Goal: Task Accomplishment & Management: Manage account settings

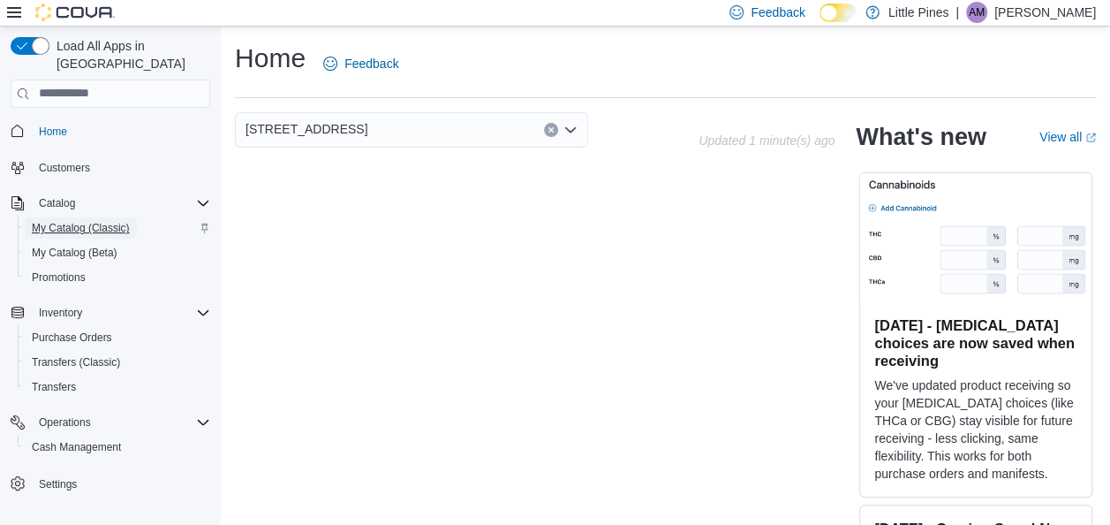
click at [80, 221] on span "My Catalog (Classic)" at bounding box center [81, 228] width 98 height 14
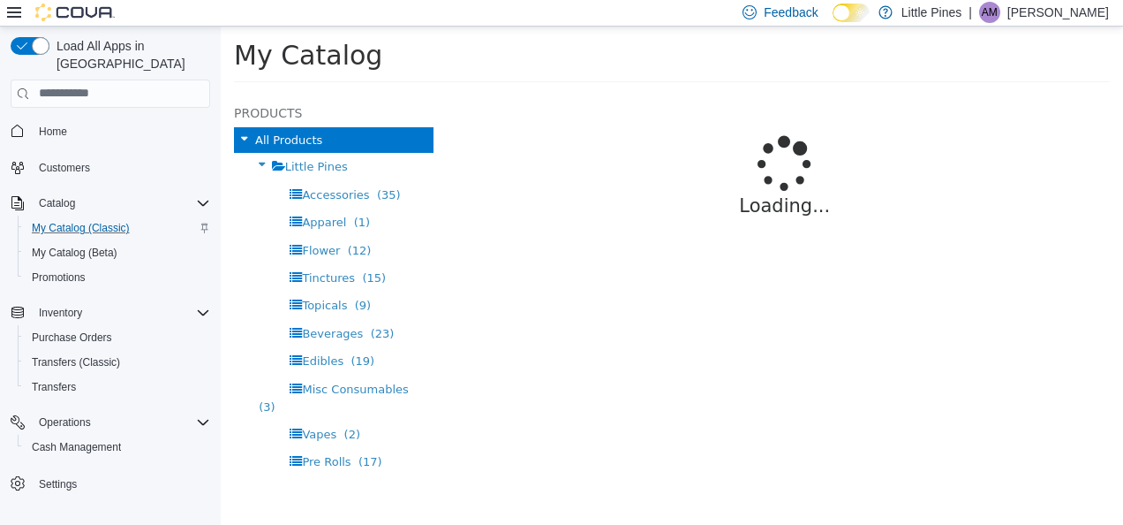
select select "**********"
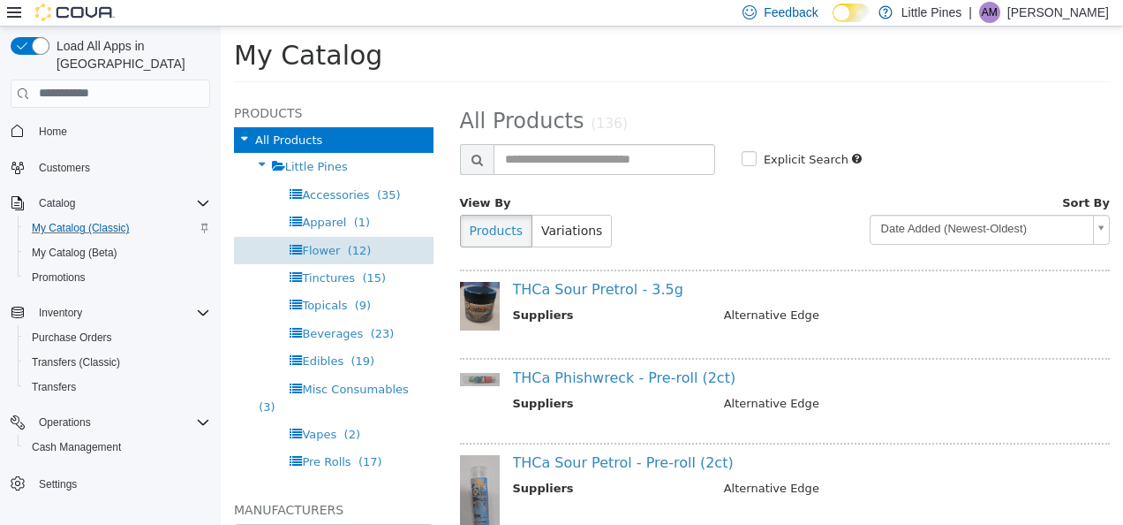
click at [358, 248] on span "(12)" at bounding box center [360, 249] width 24 height 13
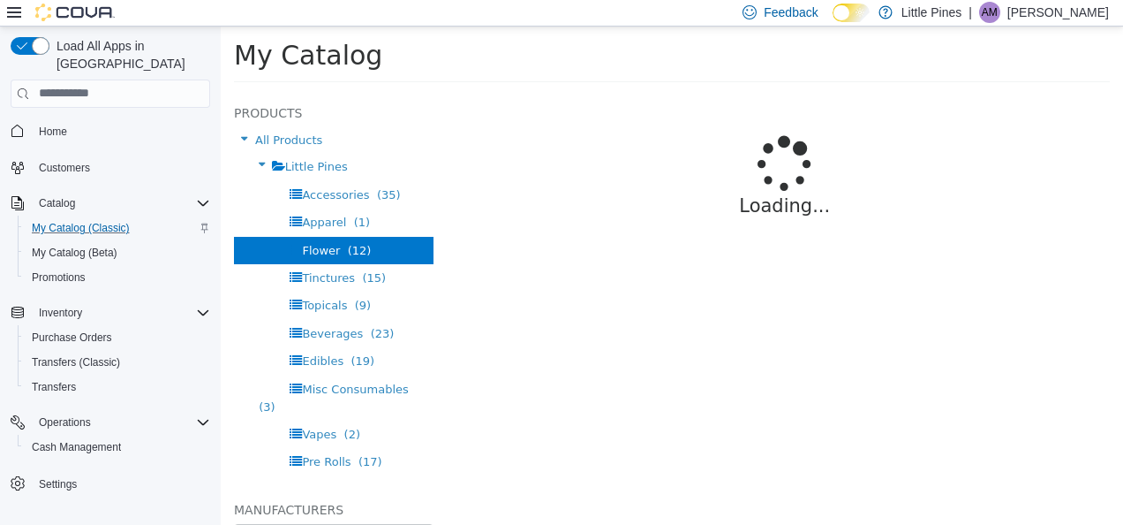
select select "**********"
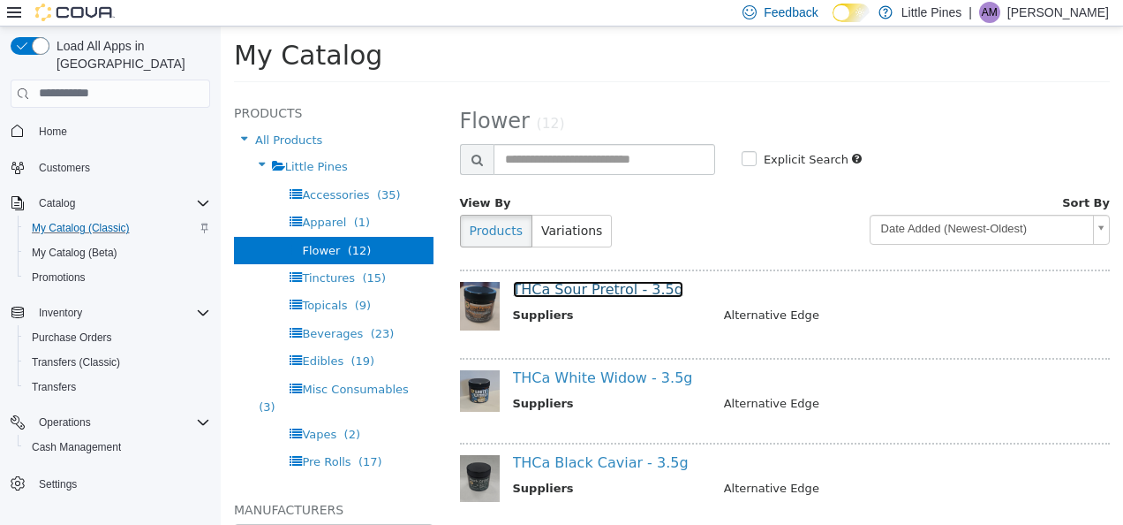
click at [624, 292] on link "THCa Sour Pretrol - 3.5g" at bounding box center [598, 288] width 170 height 17
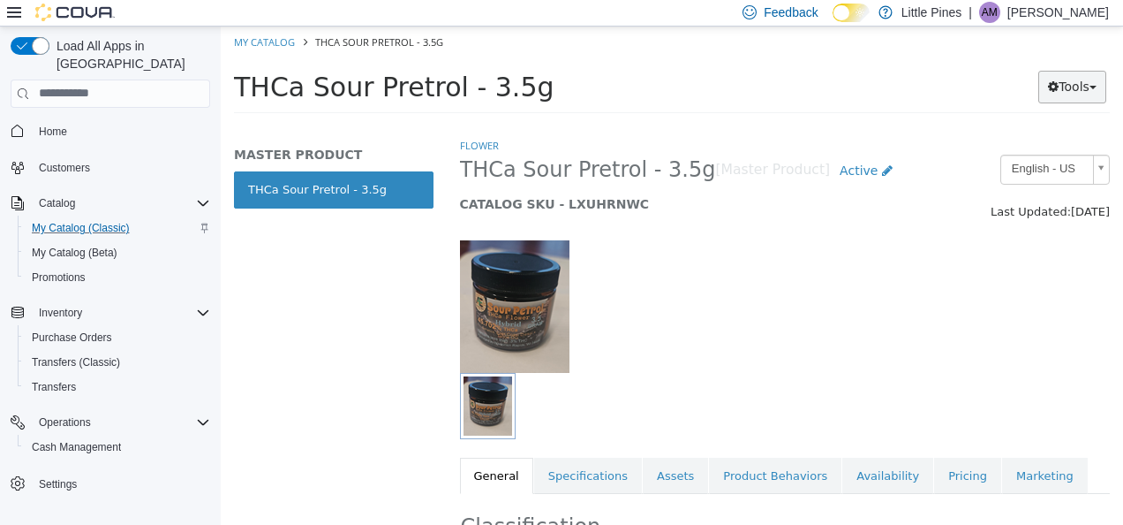
click at [1070, 89] on button "Tools" at bounding box center [1073, 86] width 68 height 33
click at [1025, 140] on link "Print Labels" at bounding box center [1036, 145] width 140 height 24
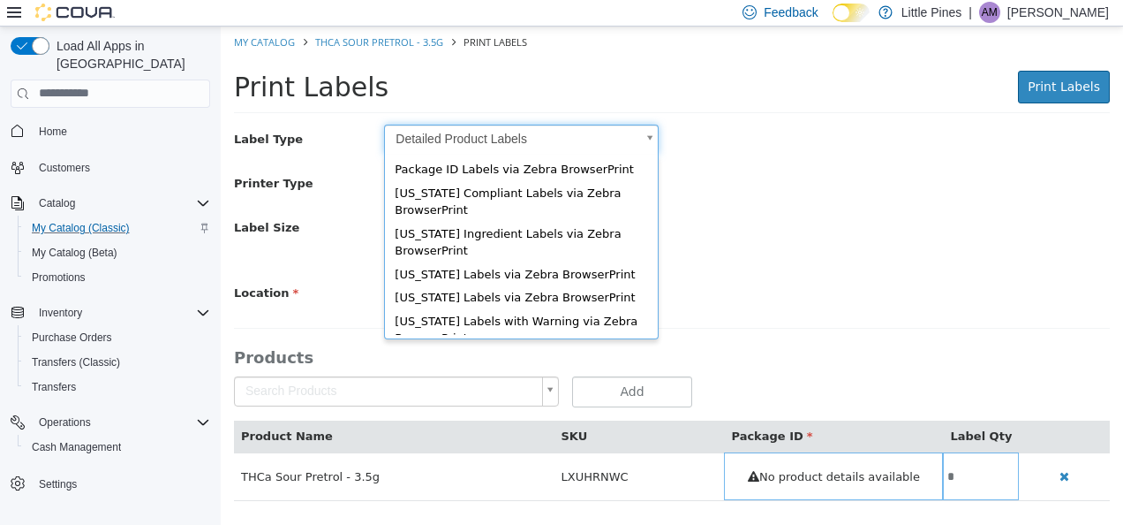
click at [559, 139] on body "Saving Bulk Changes... × My Catalog THCa Sour Pretrol - 3.5g Print Labels Print…" at bounding box center [672, 272] width 903 height 493
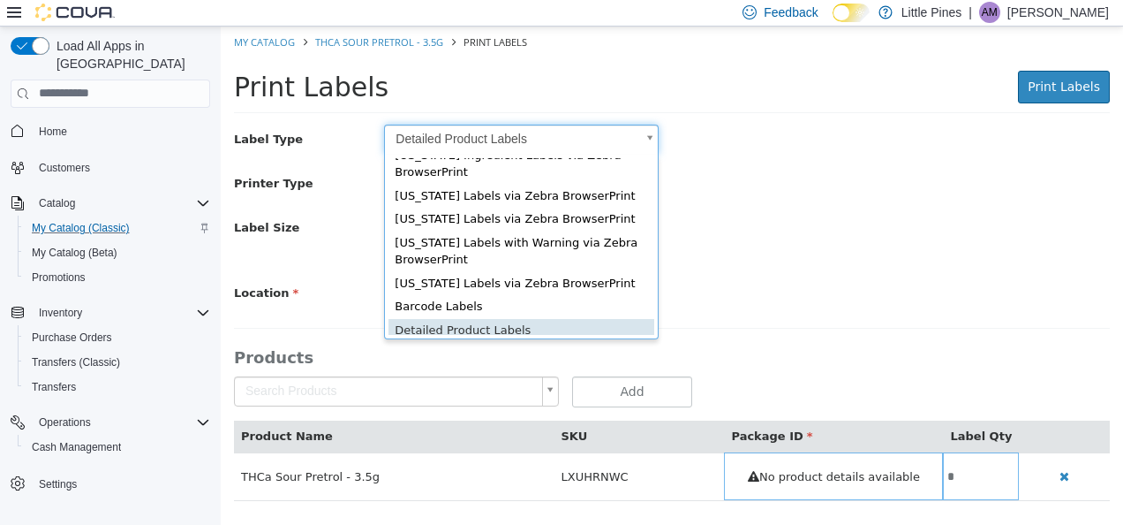
scroll to position [64, 0]
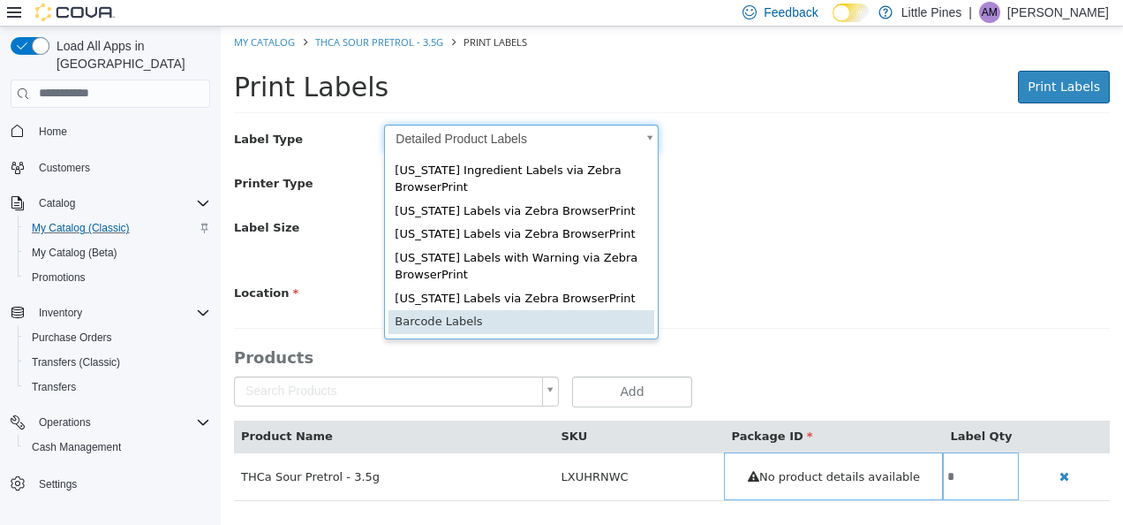
type input "*"
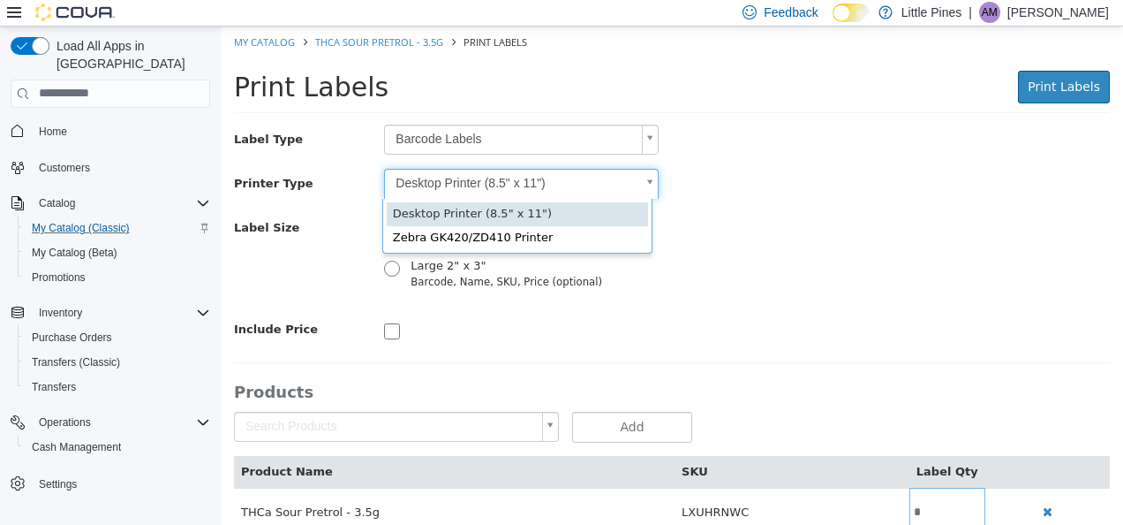
click at [503, 181] on body "Saving Bulk Changes... × My Catalog THCa Sour Pretrol - 3.5g Print Labels Print…" at bounding box center [672, 290] width 903 height 528
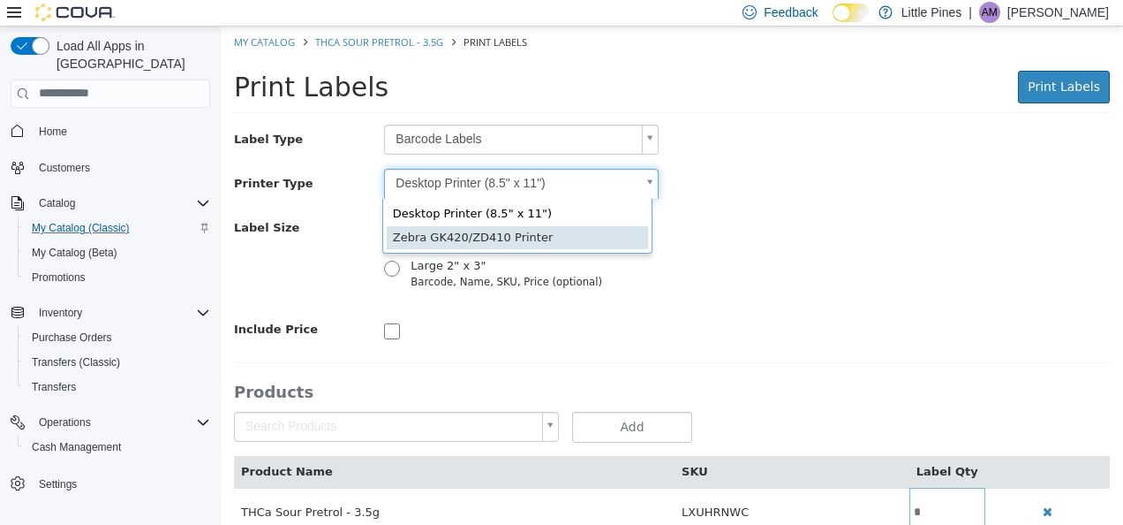
type input "*"
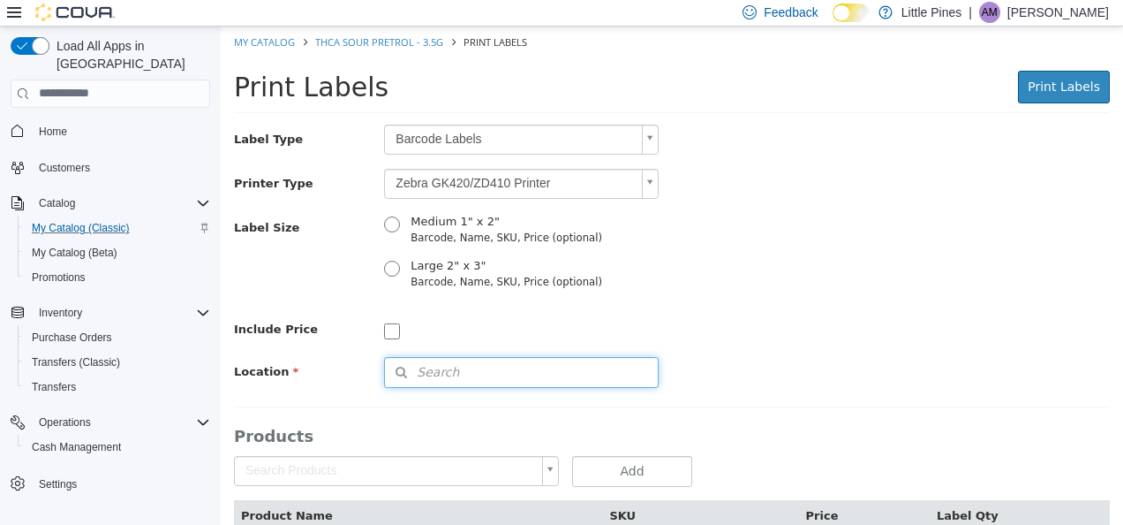
click at [435, 379] on span "Search" at bounding box center [422, 371] width 74 height 19
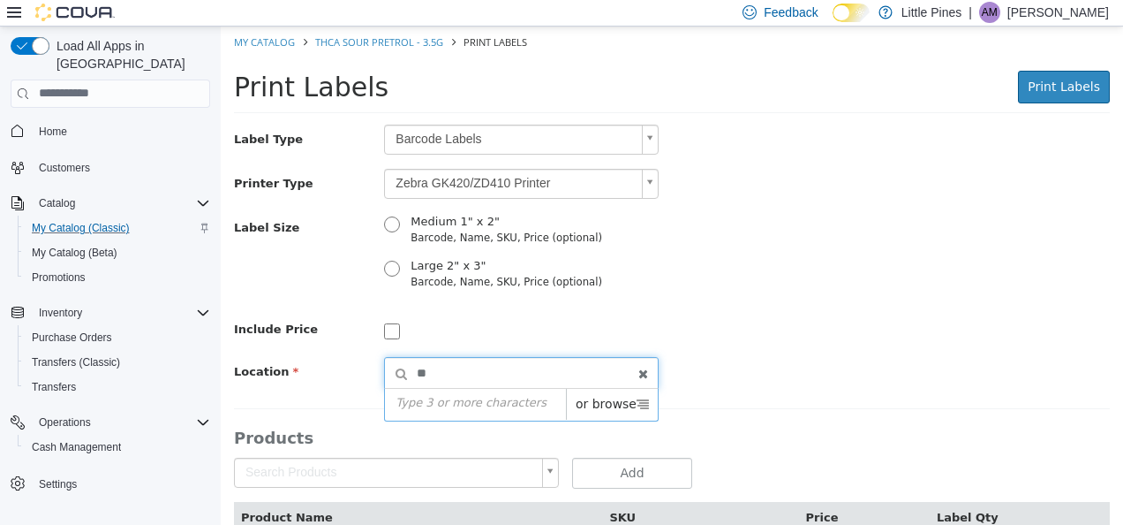
type input "***"
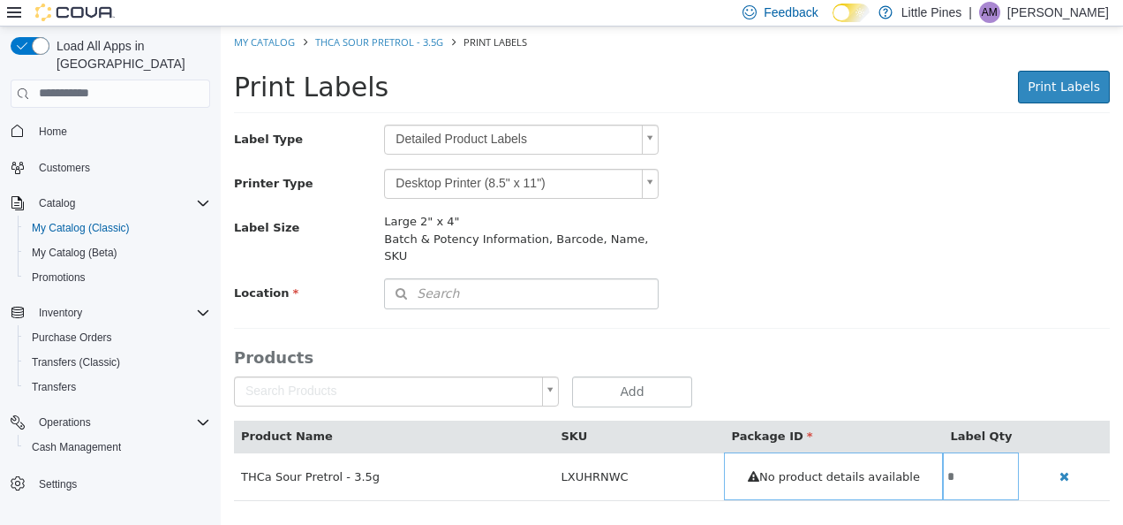
click at [597, 138] on body "Saving Bulk Changes... × My Catalog THCa Sour Pretrol - 3.5g Print Labels Print…" at bounding box center [672, 272] width 903 height 493
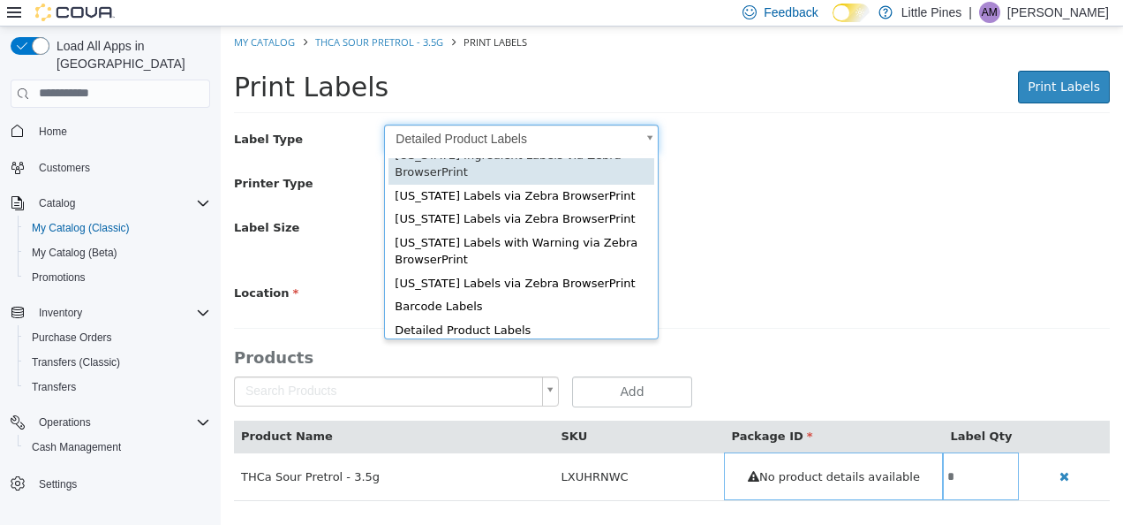
scroll to position [64, 0]
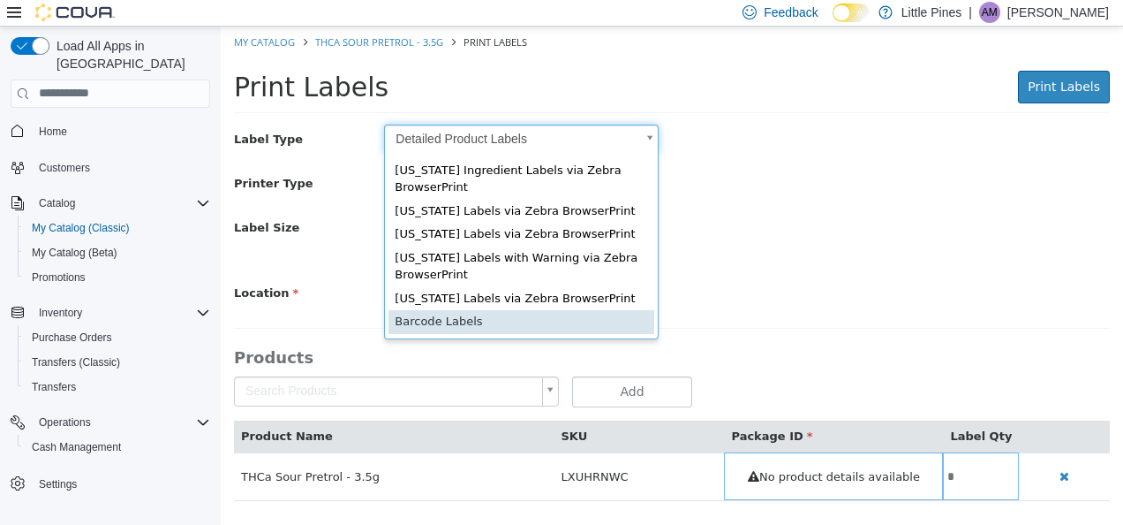
type input "*"
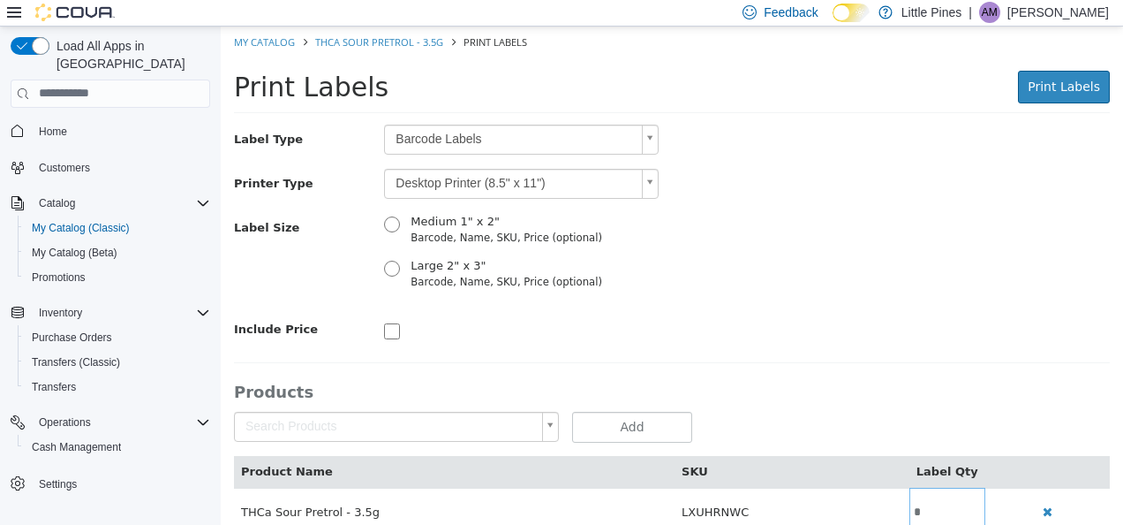
click at [484, 197] on body "Saving Bulk Changes... × My Catalog THCa Sour Pretrol - 3.5g Print Labels Print…" at bounding box center [672, 290] width 903 height 528
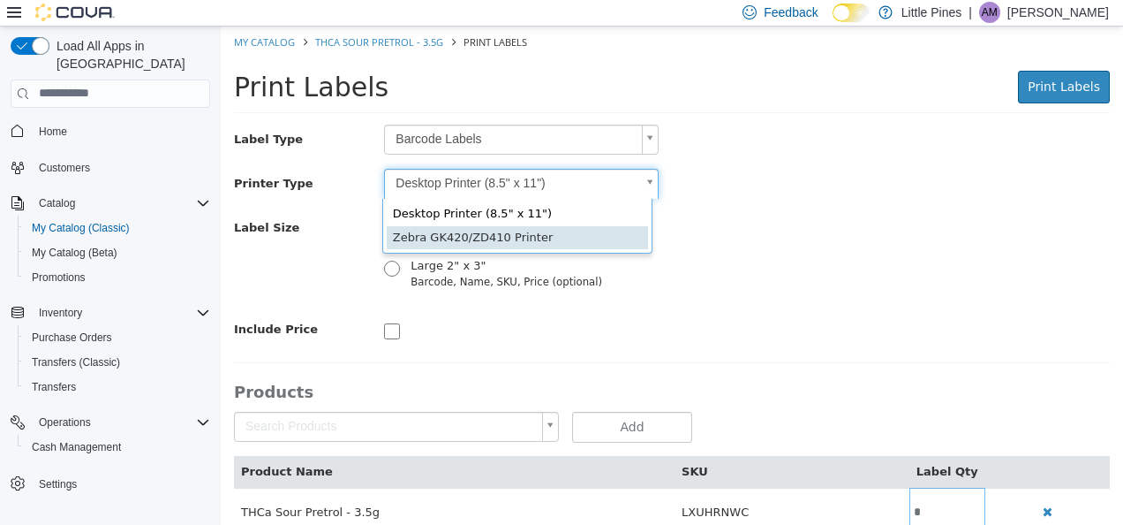
type input "*"
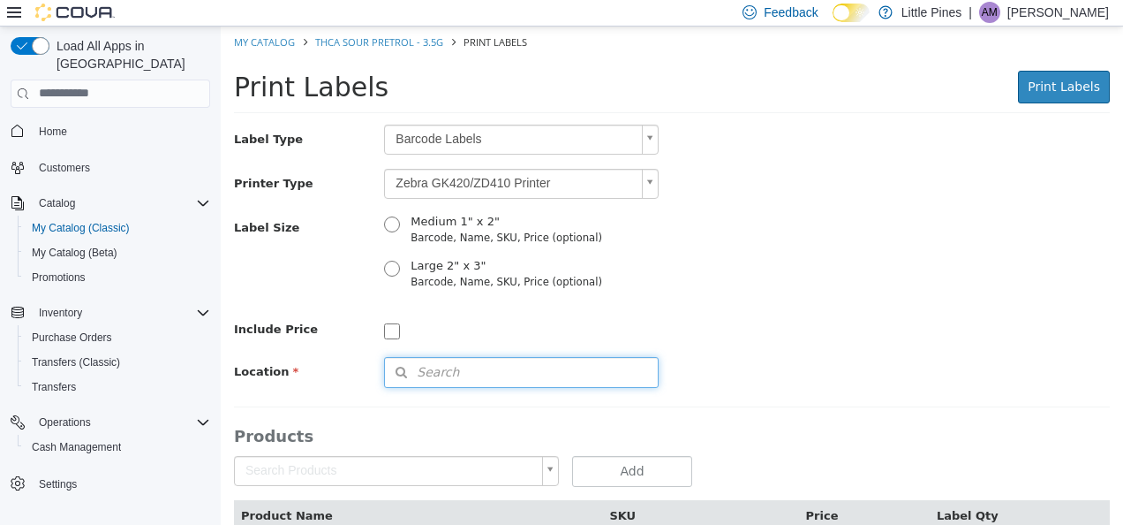
click at [556, 372] on button "Search" at bounding box center [521, 371] width 275 height 31
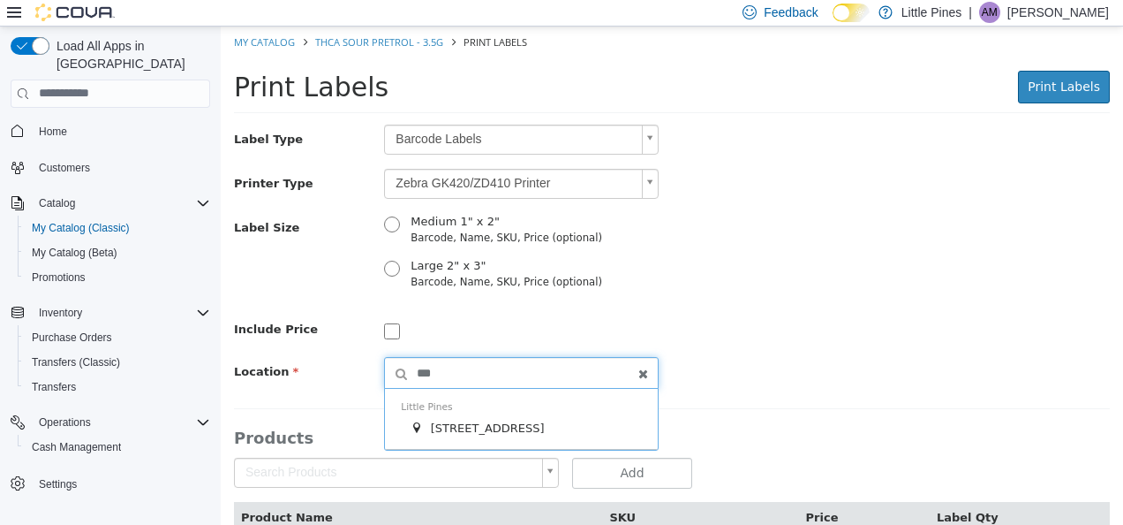
type input "***"
click at [525, 420] on span "[STREET_ADDRESS]" at bounding box center [488, 426] width 114 height 13
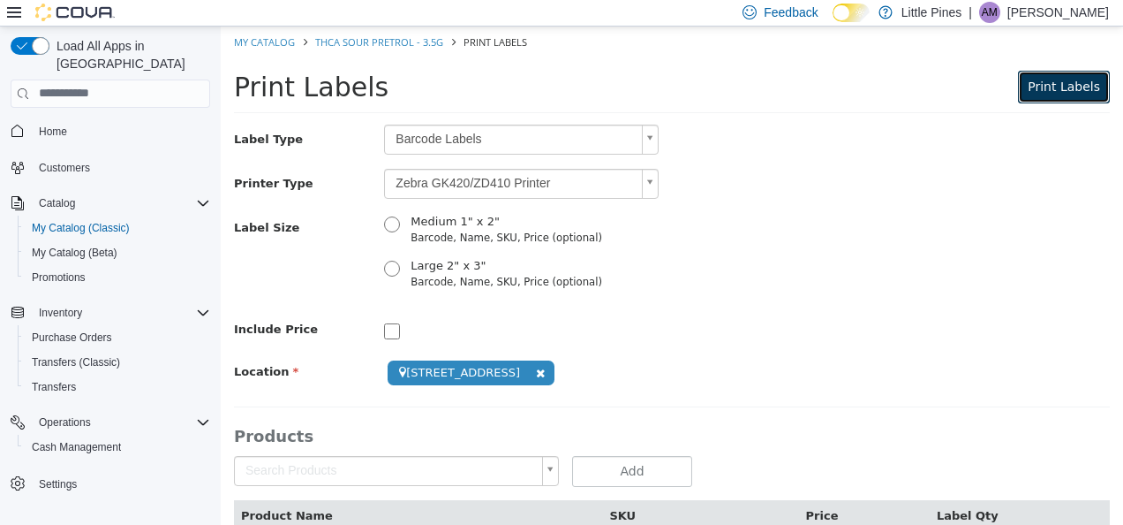
click at [1036, 86] on span "Print Labels" at bounding box center [1064, 86] width 72 height 14
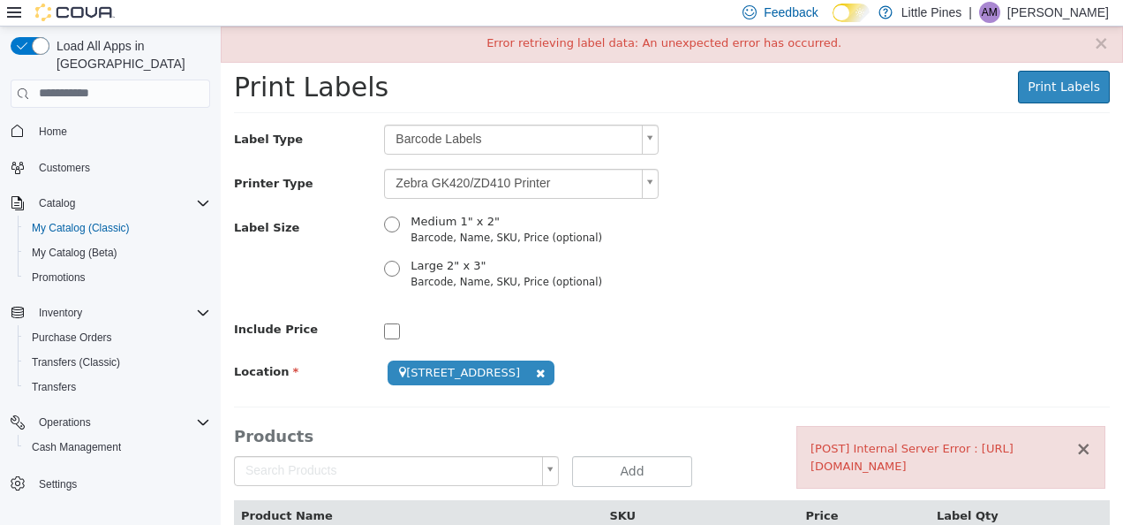
click at [1076, 446] on button "×" at bounding box center [1084, 448] width 16 height 19
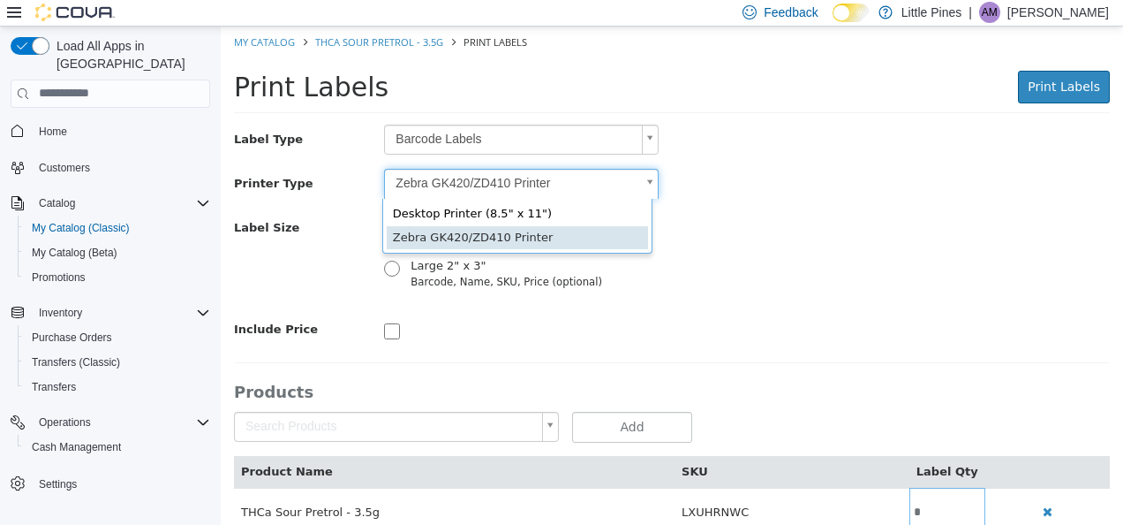
click at [502, 186] on body "**********" at bounding box center [672, 290] width 903 height 528
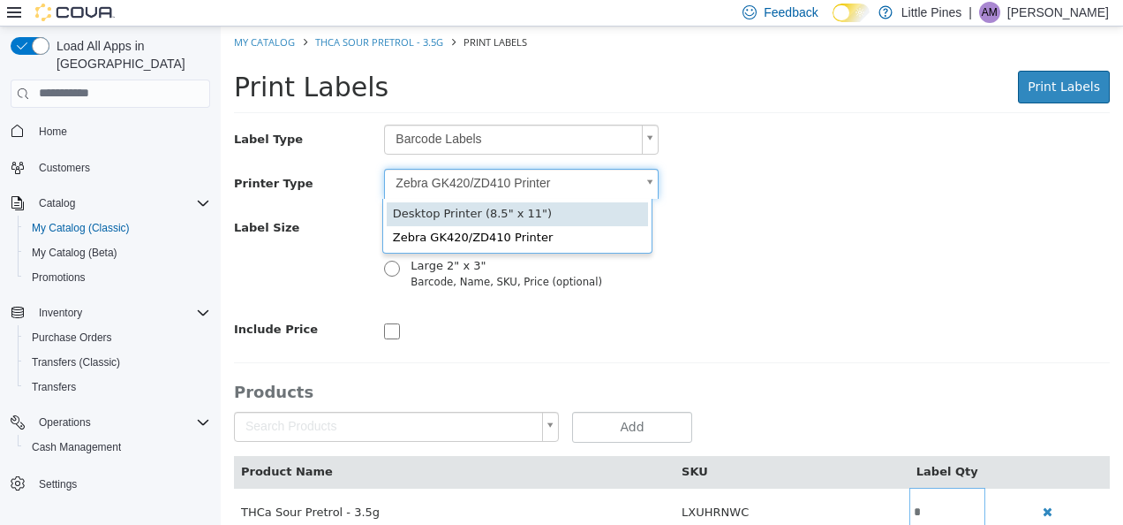
type input "*"
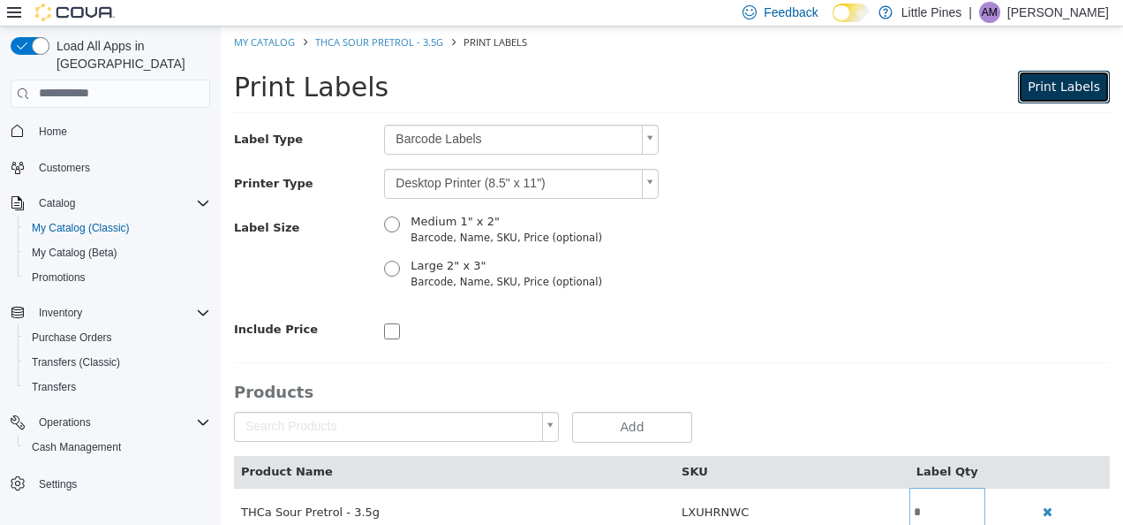
click at [1036, 86] on span "Print Labels" at bounding box center [1064, 86] width 72 height 14
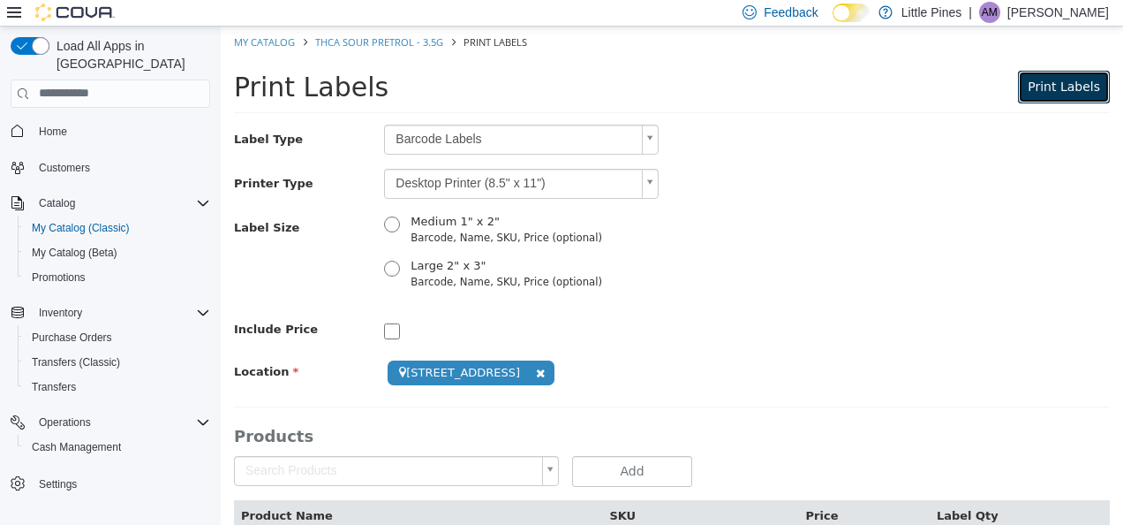
click at [1075, 94] on button "Print Labels" at bounding box center [1064, 86] width 92 height 33
click at [267, 38] on link "My Catalog" at bounding box center [264, 40] width 61 height 13
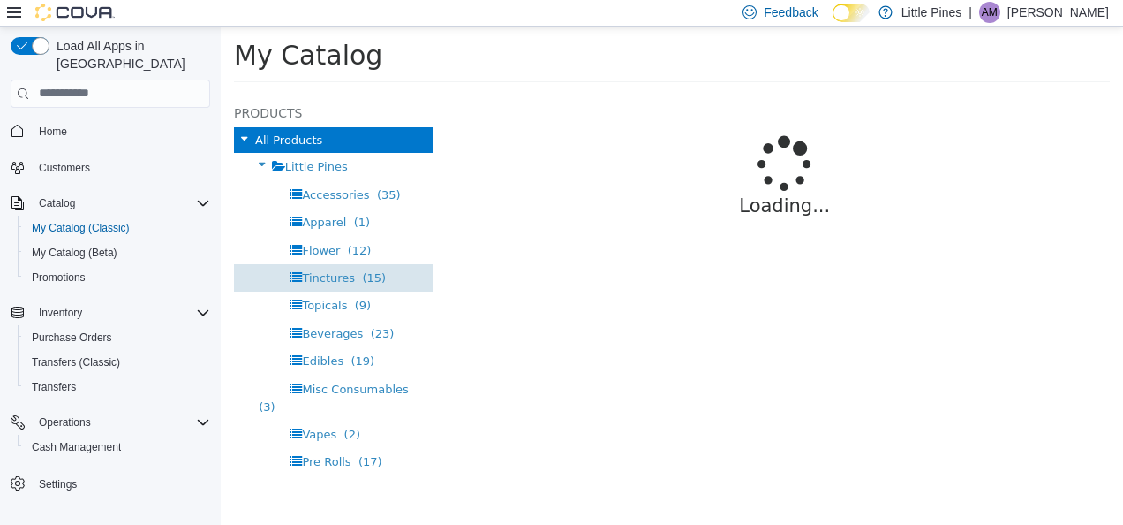
select select "**********"
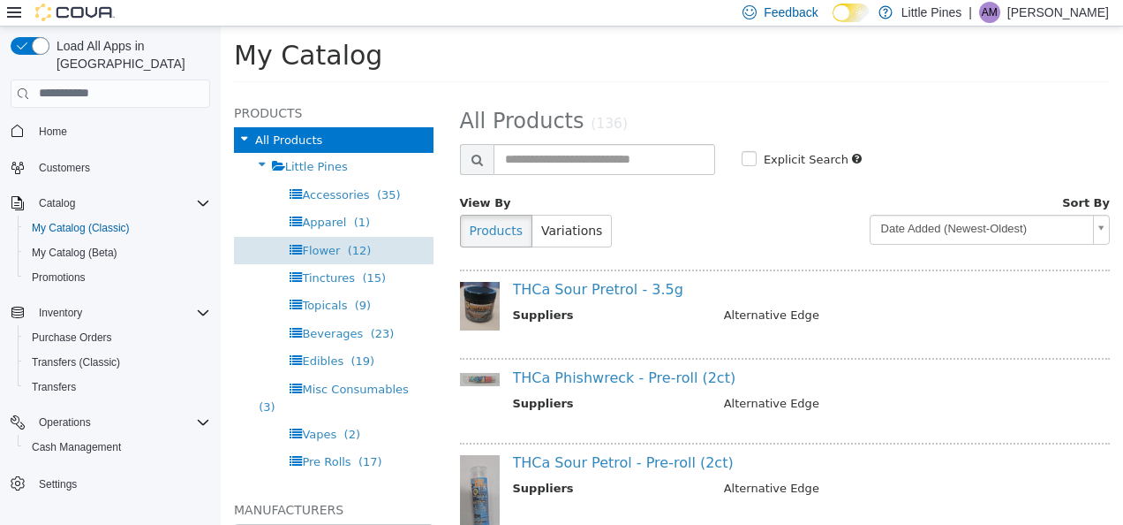
click at [350, 259] on div "Flower (12)" at bounding box center [334, 249] width 200 height 27
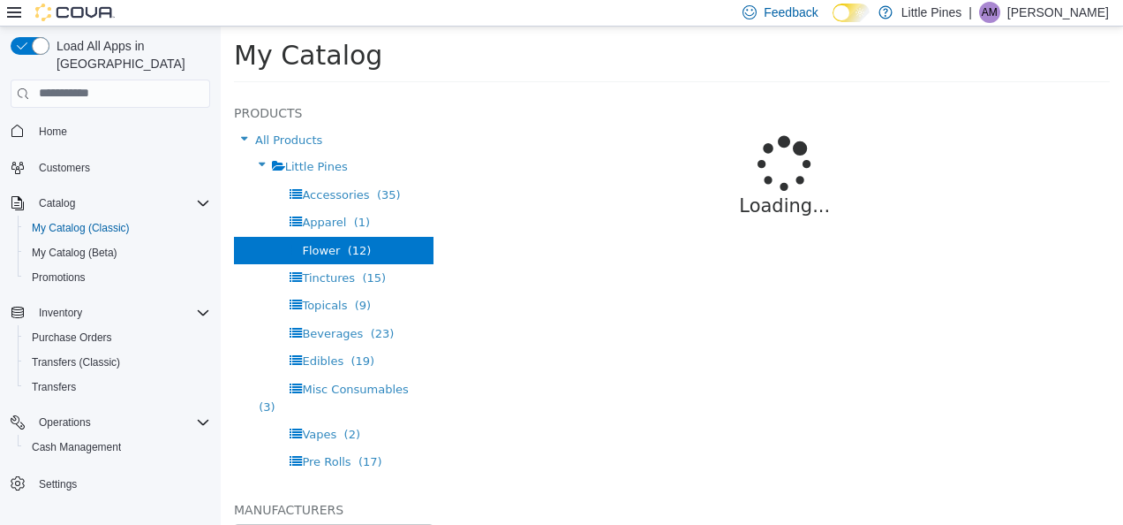
select select "**********"
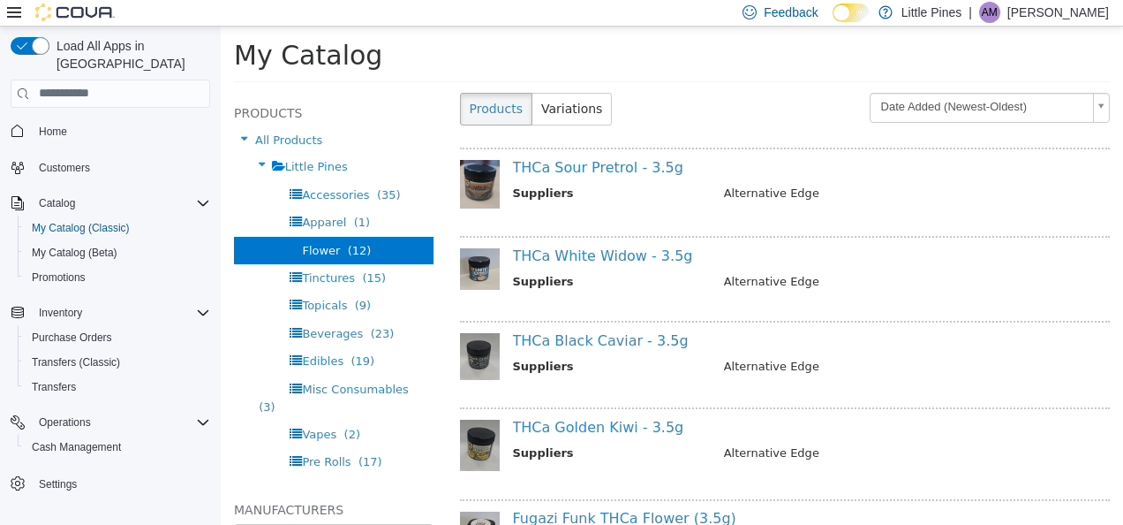
scroll to position [127, 0]
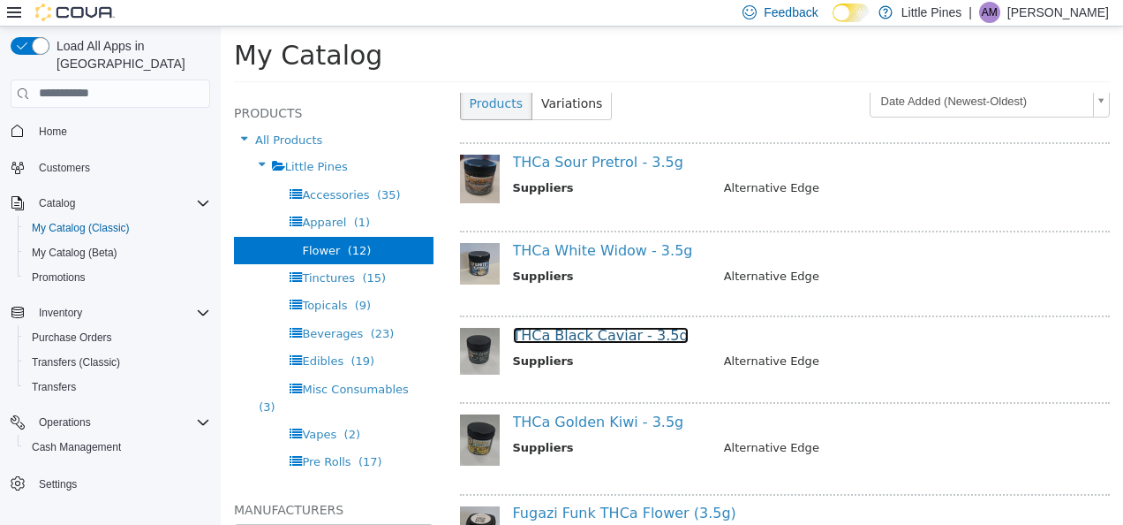
click at [606, 335] on link "THCa Black Caviar - 3.5g" at bounding box center [601, 334] width 176 height 17
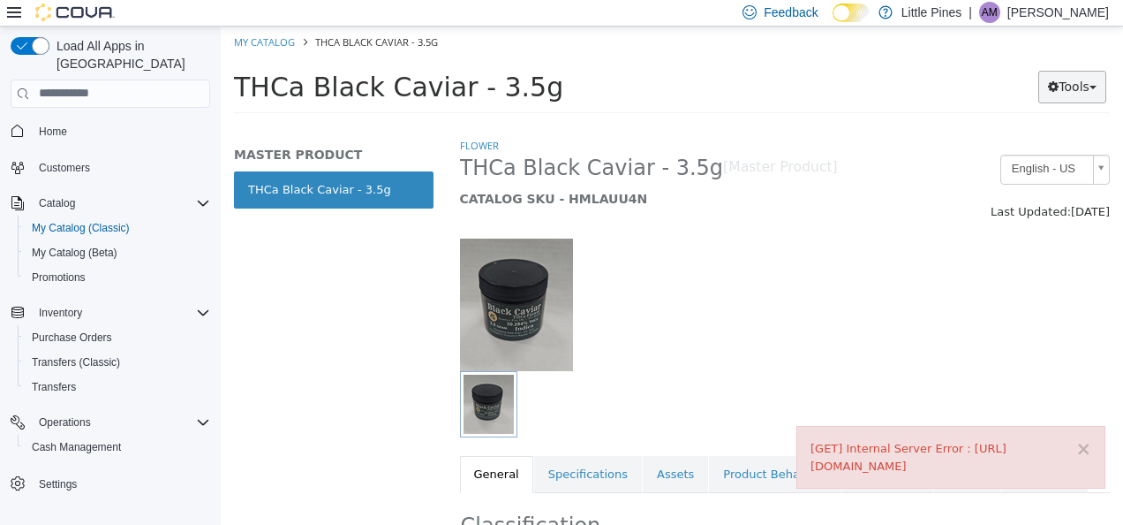
click at [1070, 97] on button "Tools" at bounding box center [1073, 86] width 68 height 33
click at [1026, 142] on link "Print Labels" at bounding box center [1036, 145] width 140 height 24
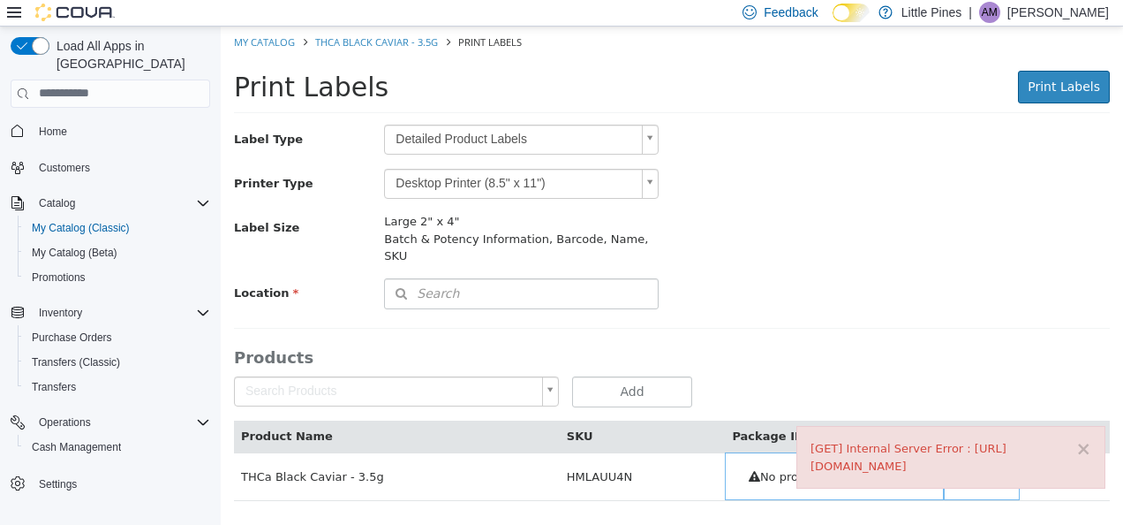
click at [519, 142] on body "× [GET] Internal Server Error : https://webapi.covasoft.net/api/catalogs/v1/com…" at bounding box center [672, 272] width 903 height 493
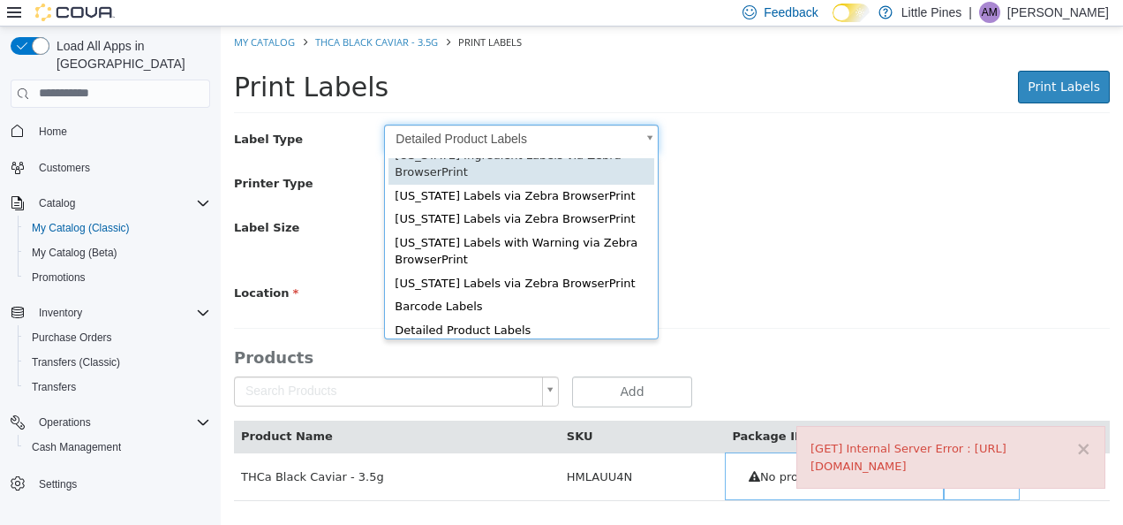
scroll to position [64, 0]
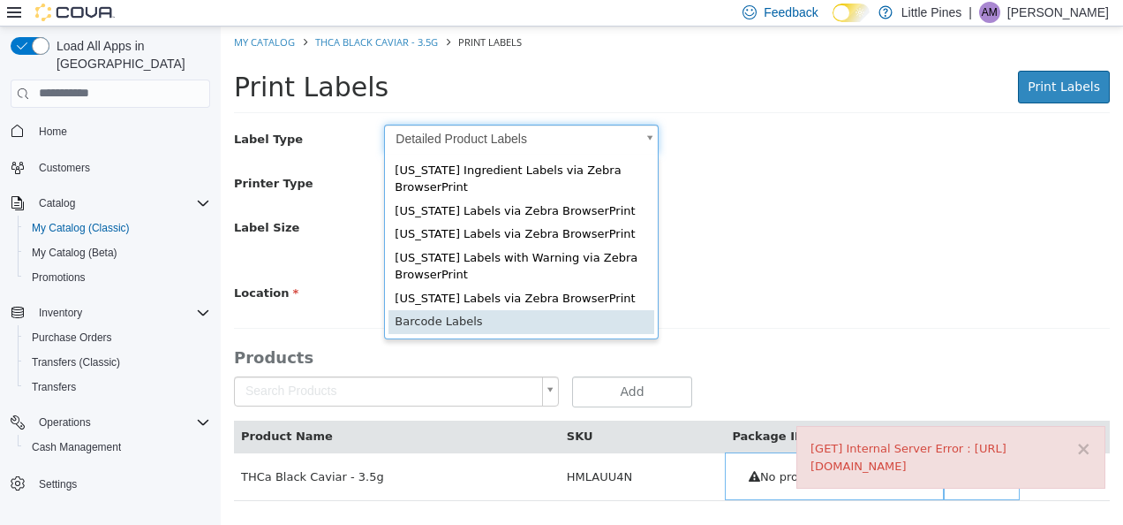
type input "*"
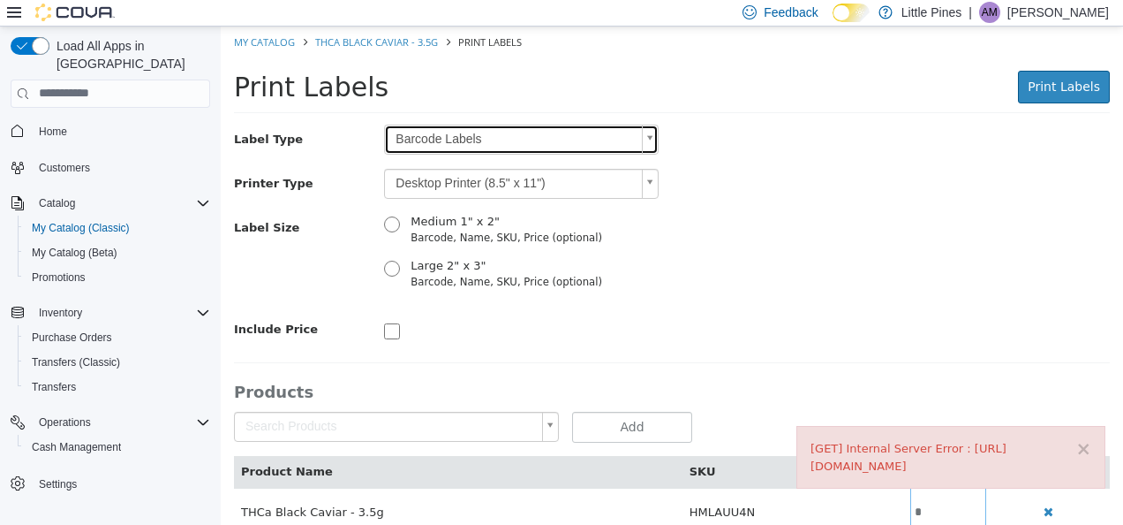
scroll to position [0, 0]
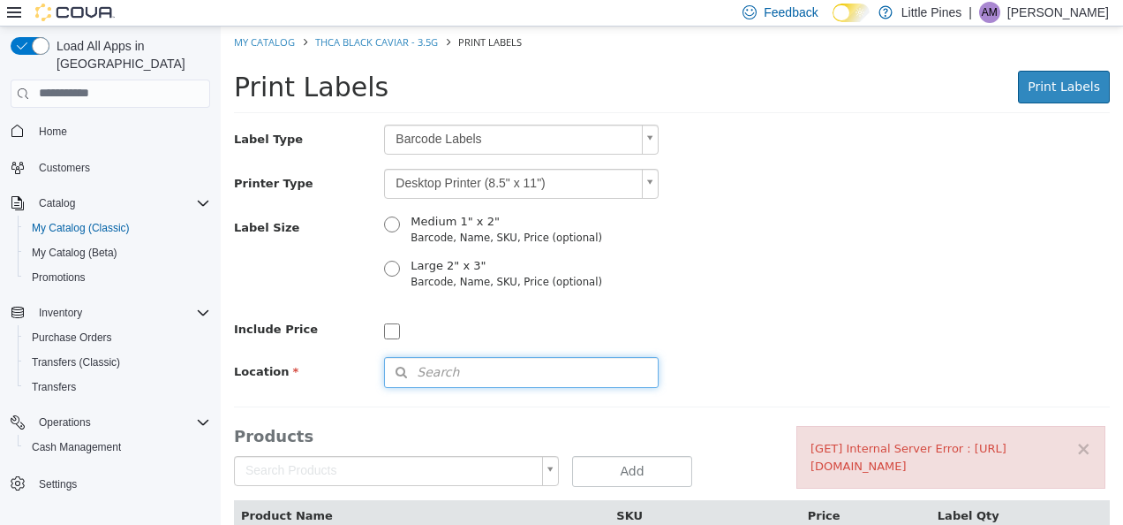
click at [438, 374] on span "Search" at bounding box center [422, 371] width 74 height 19
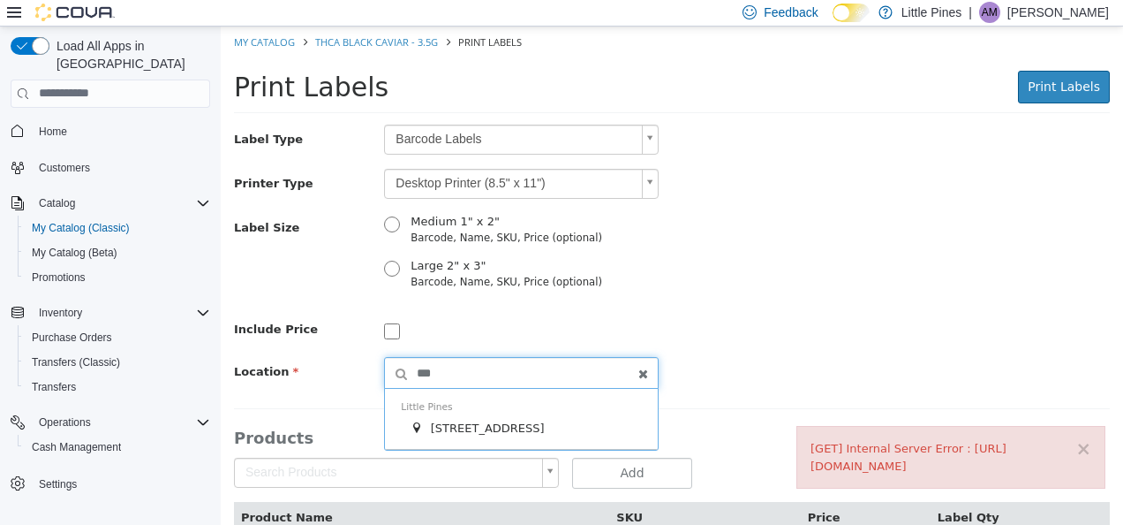
type input "***"
click at [463, 423] on span "[STREET_ADDRESS]" at bounding box center [488, 426] width 114 height 13
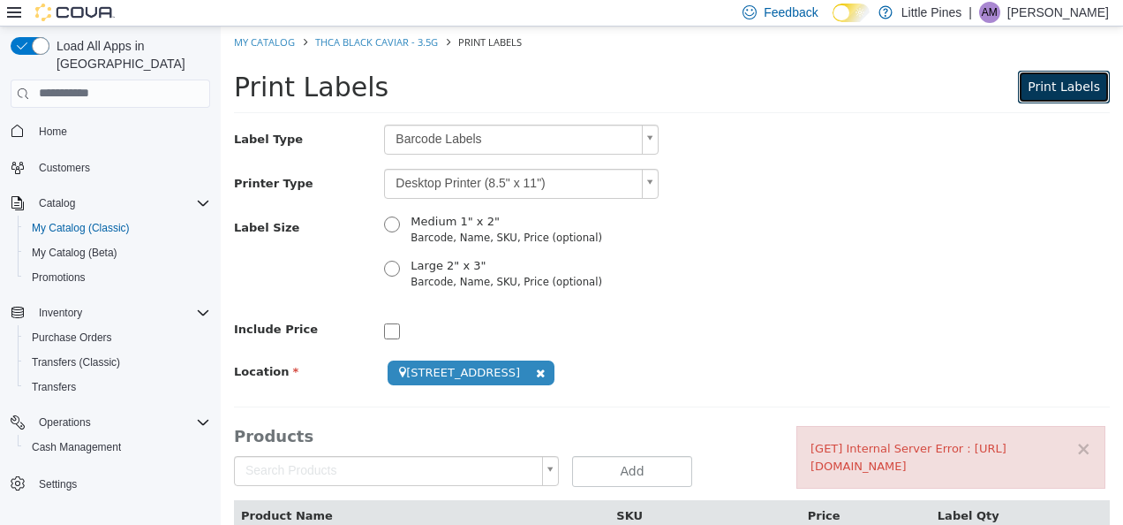
click at [1049, 89] on span "Print Labels" at bounding box center [1064, 86] width 72 height 14
click at [1076, 439] on button "×" at bounding box center [1084, 448] width 16 height 19
click at [1079, 91] on span "Print Labels" at bounding box center [1064, 86] width 72 height 14
click at [1076, 450] on button "×" at bounding box center [1084, 448] width 16 height 19
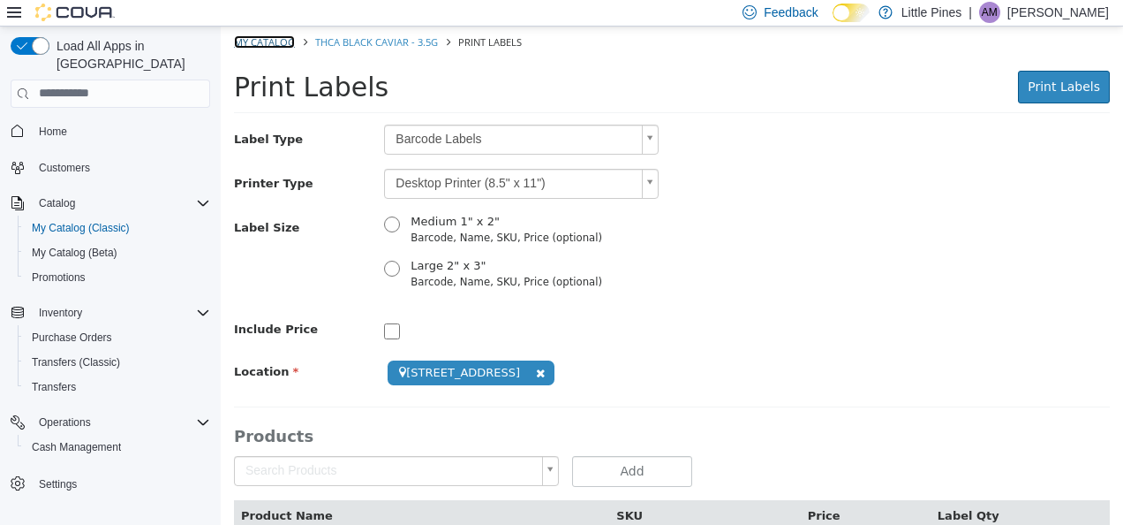
click at [272, 42] on link "My Catalog" at bounding box center [264, 40] width 61 height 13
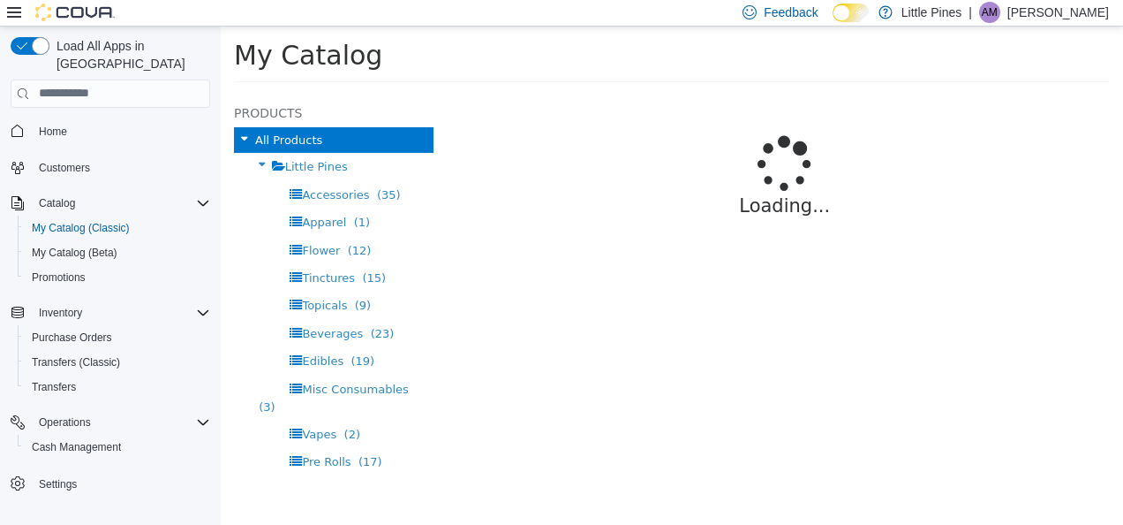
select select "**********"
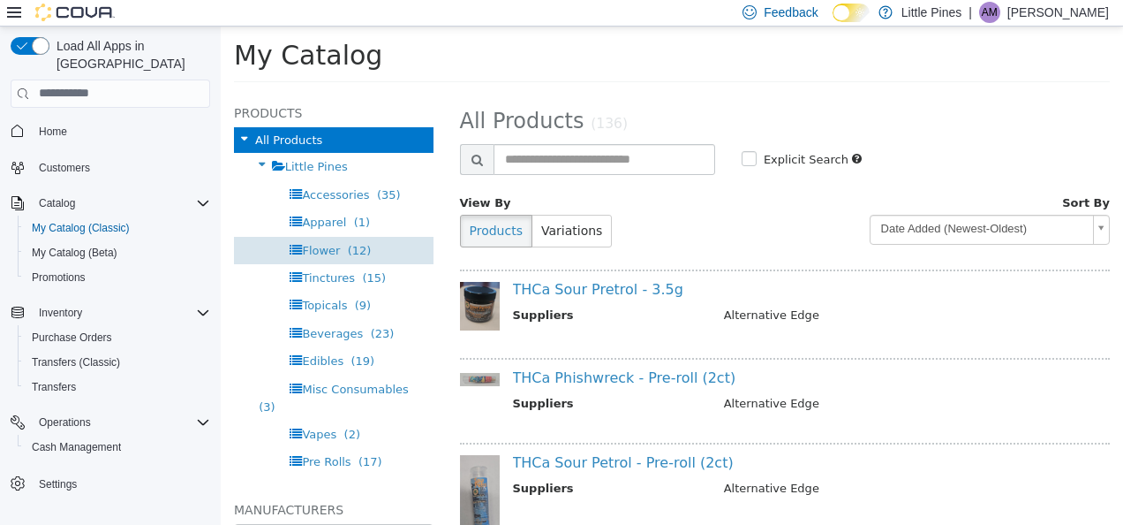
click at [366, 246] on div "Flower (12)" at bounding box center [334, 249] width 200 height 27
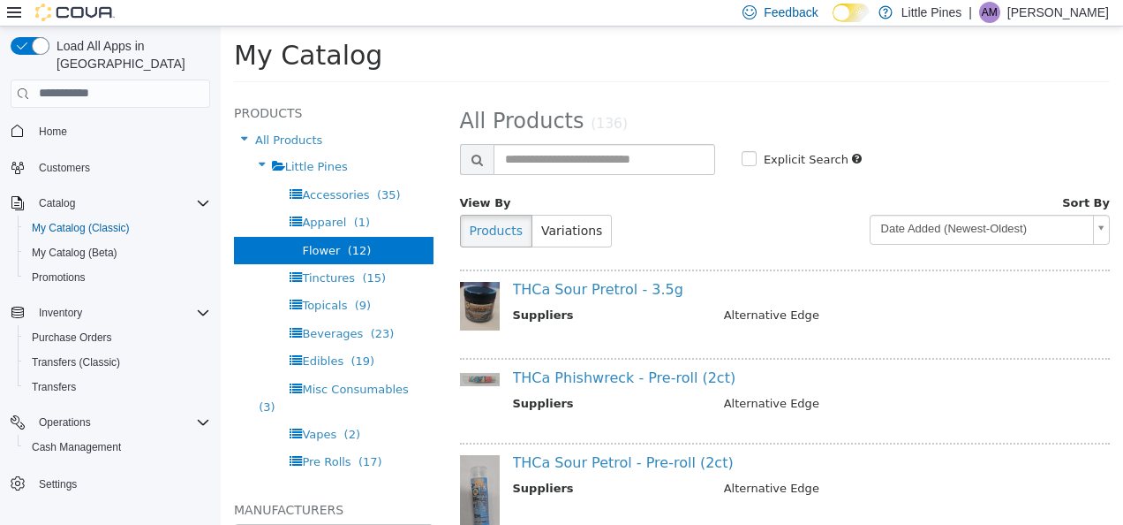
select select "**********"
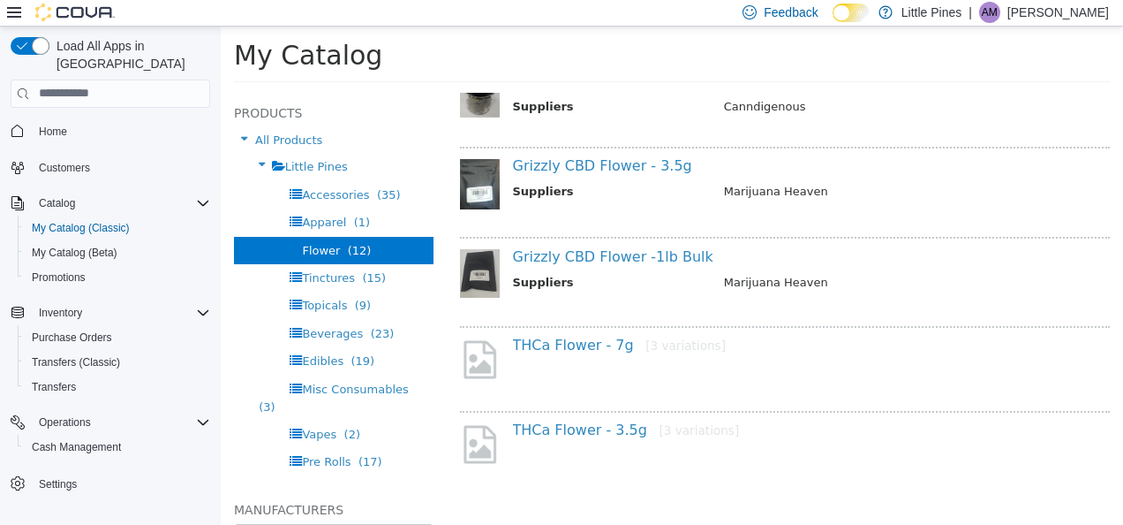
scroll to position [838, 0]
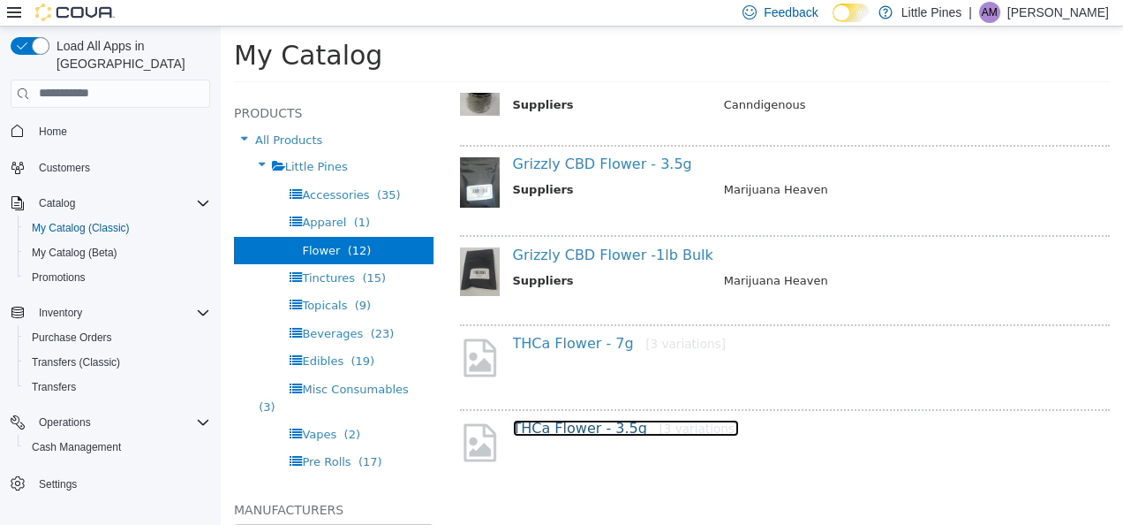
click at [565, 423] on link "THCa Flower - 3.5g [3 variations]" at bounding box center [626, 427] width 227 height 17
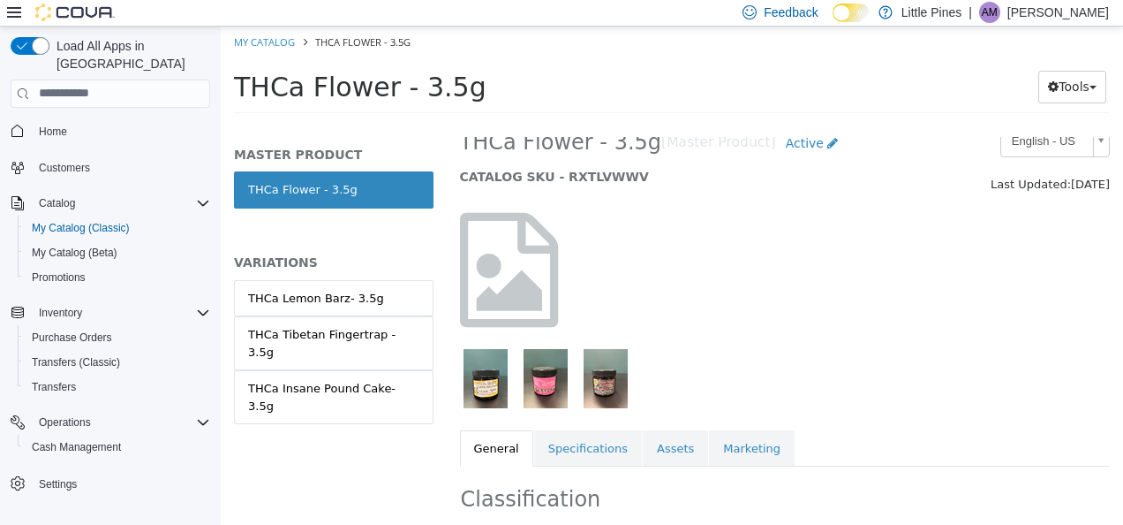
scroll to position [28, 0]
click at [333, 297] on div "THCa Lemon Barz- 3.5g" at bounding box center [316, 298] width 136 height 18
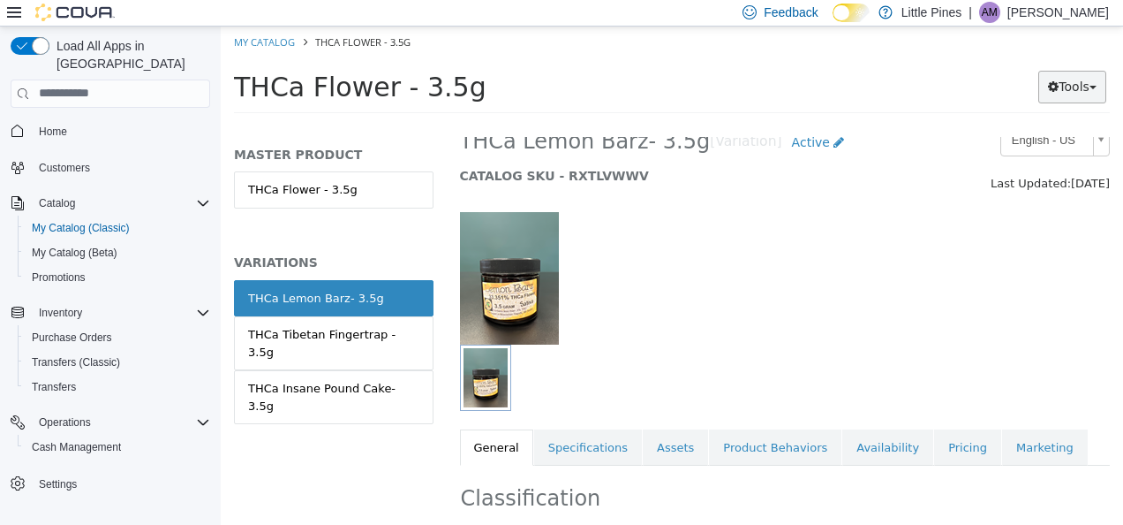
click at [1062, 81] on button "Tools" at bounding box center [1073, 86] width 68 height 33
click at [1029, 116] on link "Print Labels" at bounding box center [1036, 122] width 140 height 24
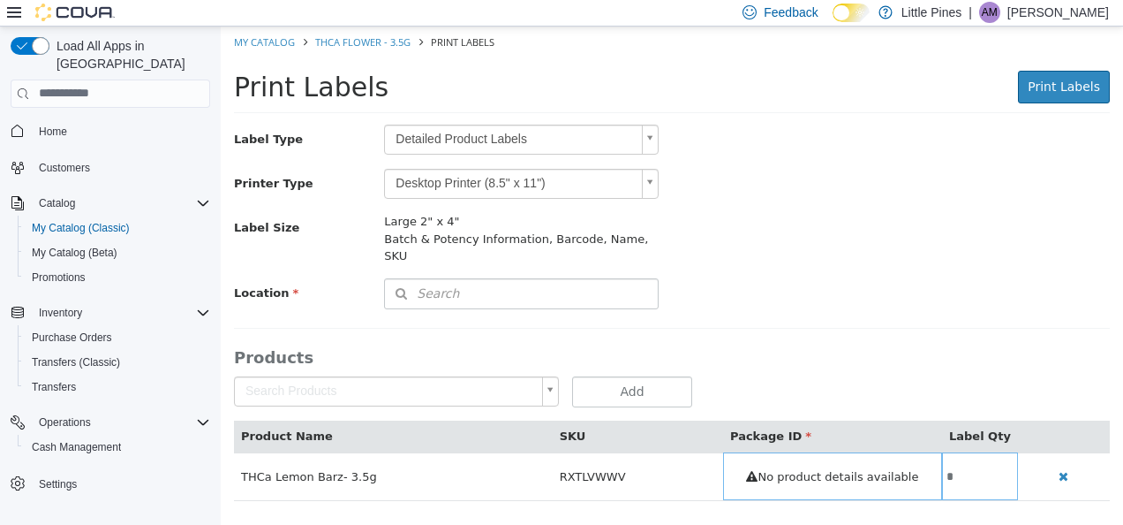
click at [586, 136] on body "Saving Bulk Changes... × Error retrieving label data: An unexpected error has o…" at bounding box center [672, 272] width 903 height 493
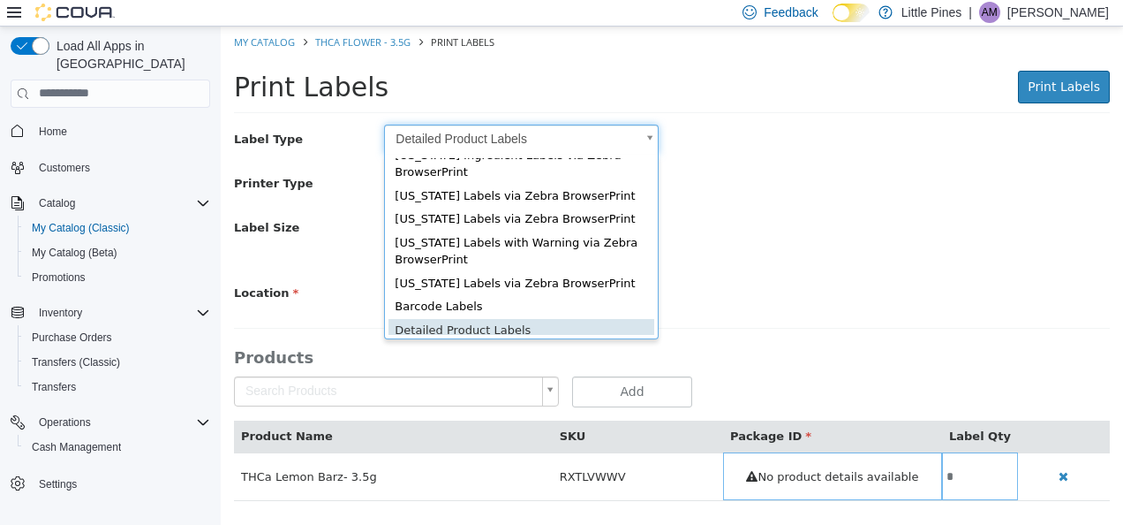
scroll to position [64, 0]
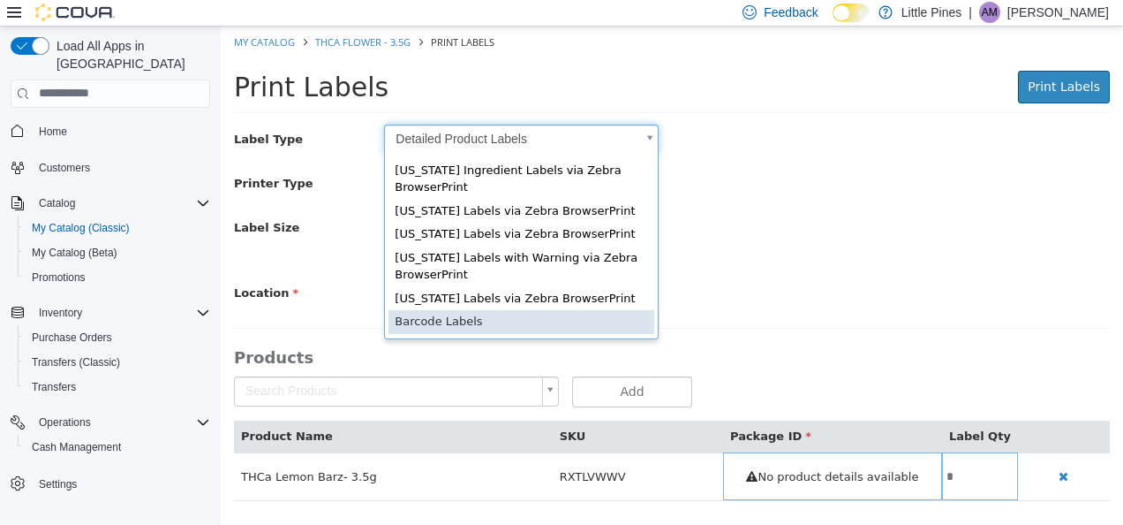
type input "*"
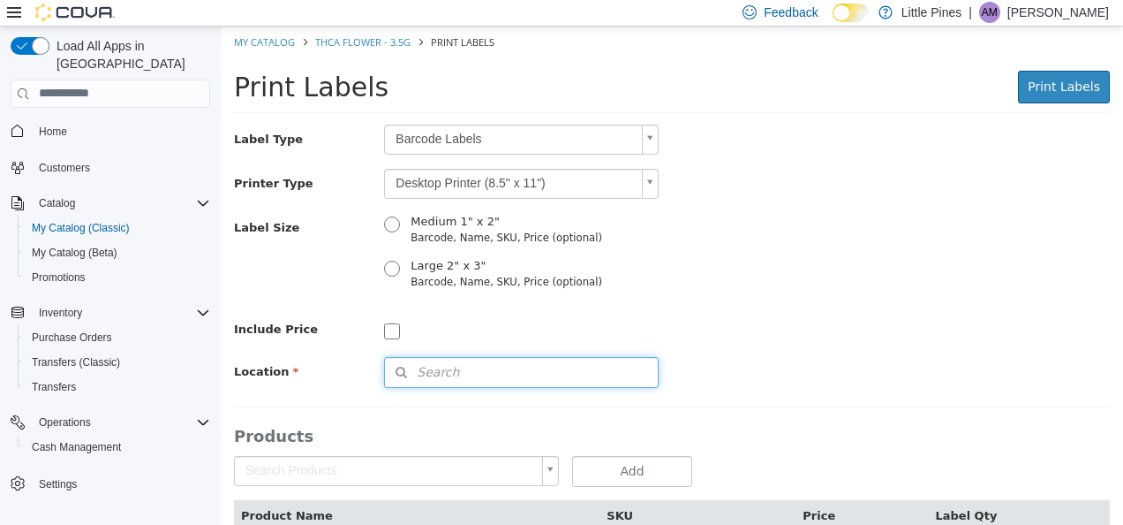
click at [456, 371] on button "Search" at bounding box center [521, 371] width 275 height 31
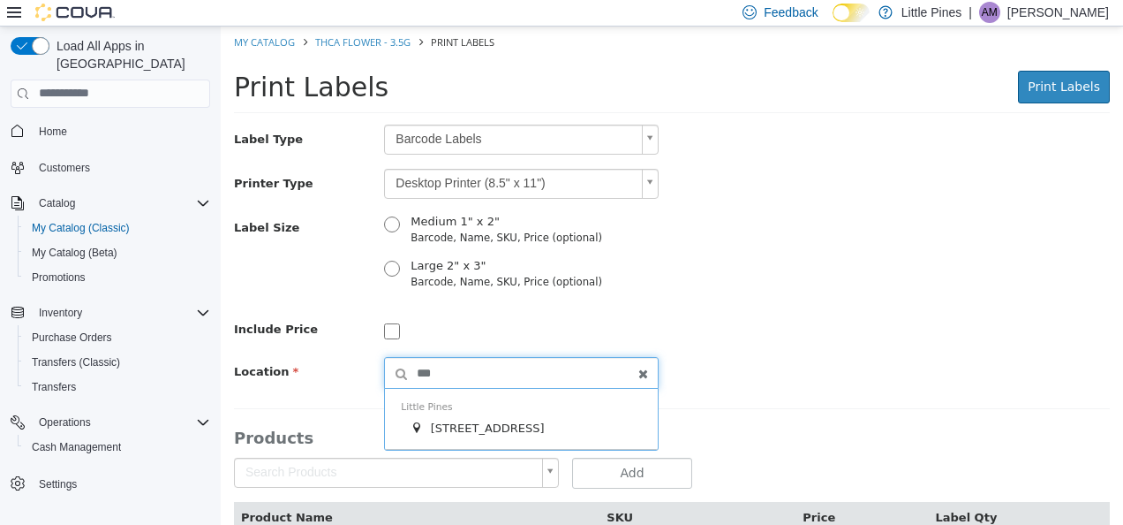
type input "***"
click at [468, 421] on span "[STREET_ADDRESS]" at bounding box center [488, 426] width 114 height 13
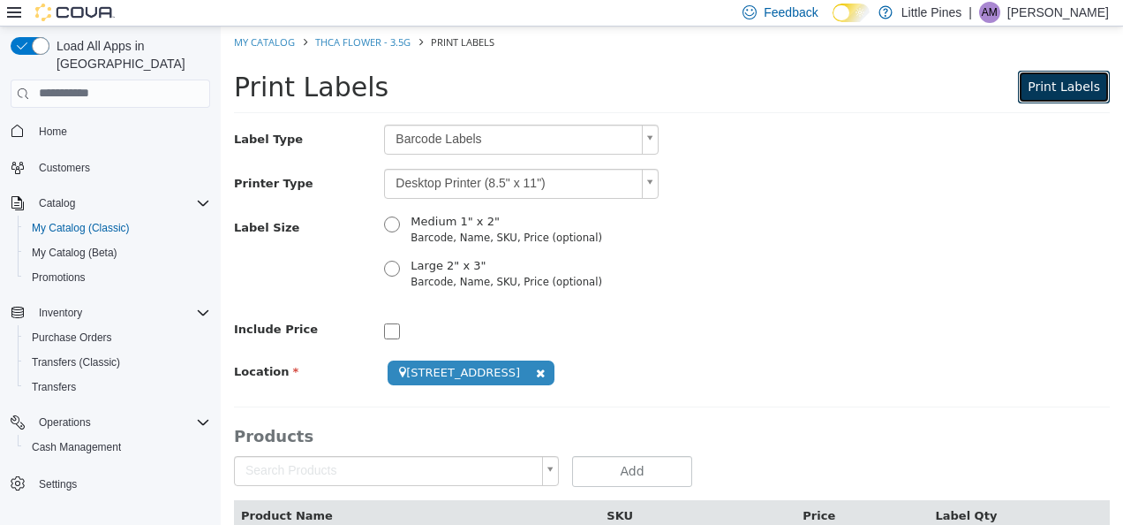
click at [1038, 89] on span "Print Labels" at bounding box center [1064, 86] width 72 height 14
click at [270, 33] on li "My Catalog" at bounding box center [266, 41] width 64 height 16
click at [270, 42] on link "My Catalog" at bounding box center [264, 40] width 61 height 13
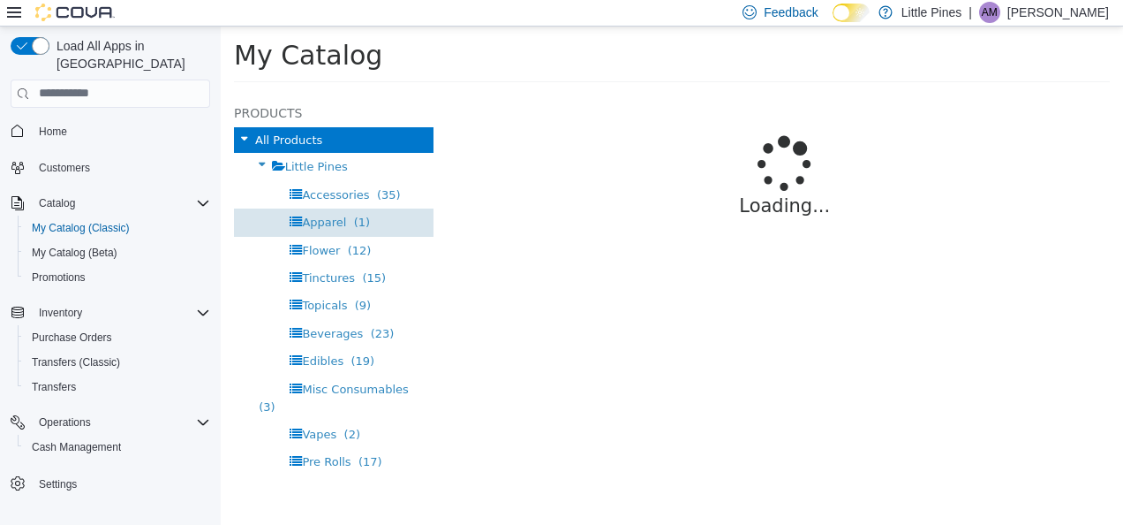
select select "**********"
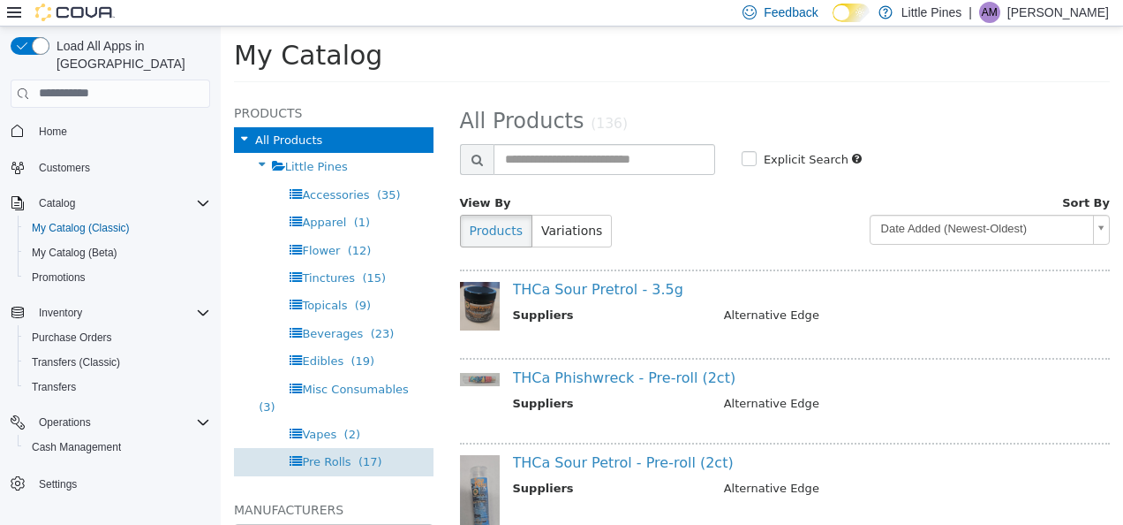
click at [341, 456] on span "Pre Rolls" at bounding box center [326, 460] width 49 height 13
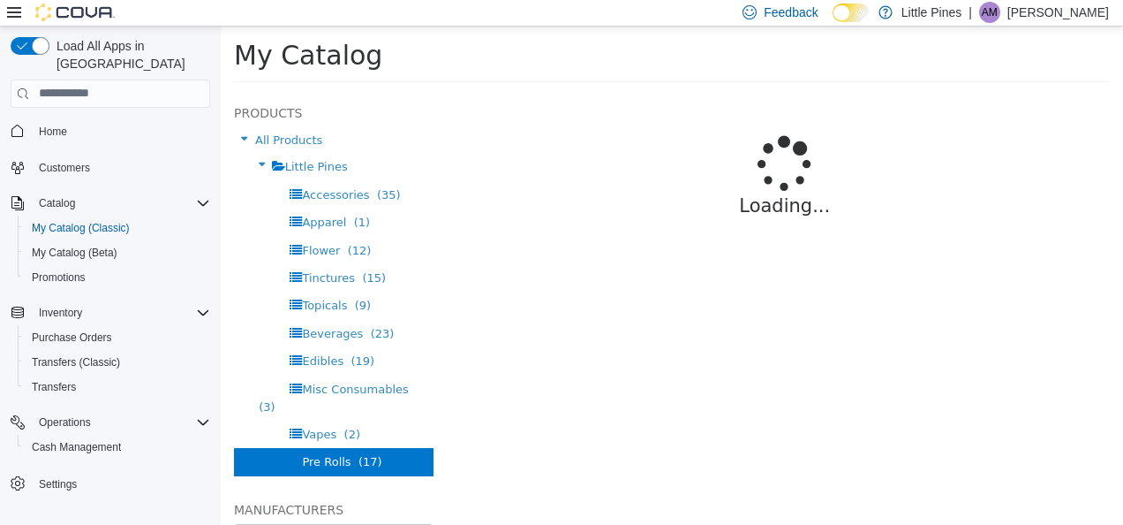
select select "**********"
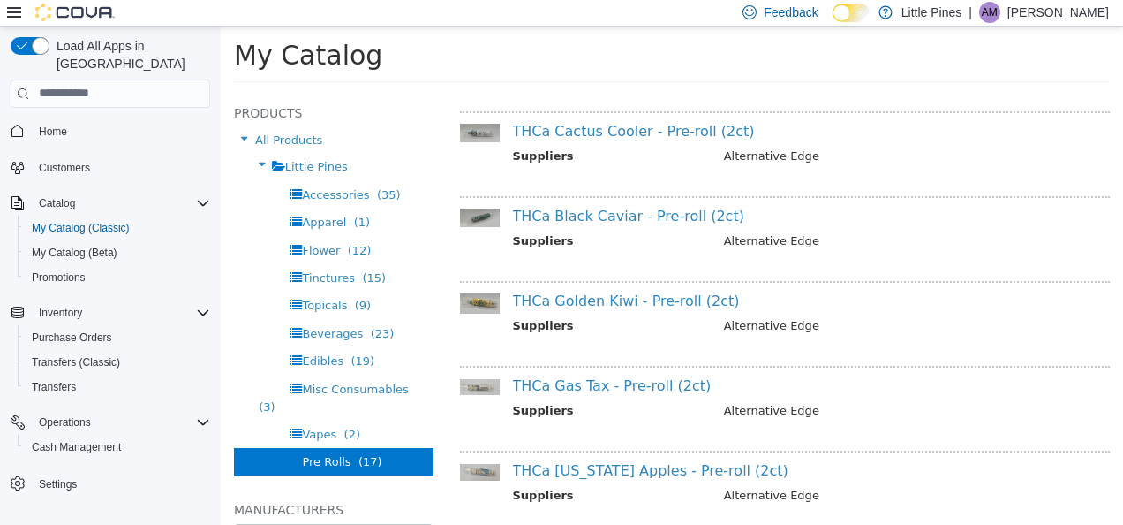
scroll to position [558, 0]
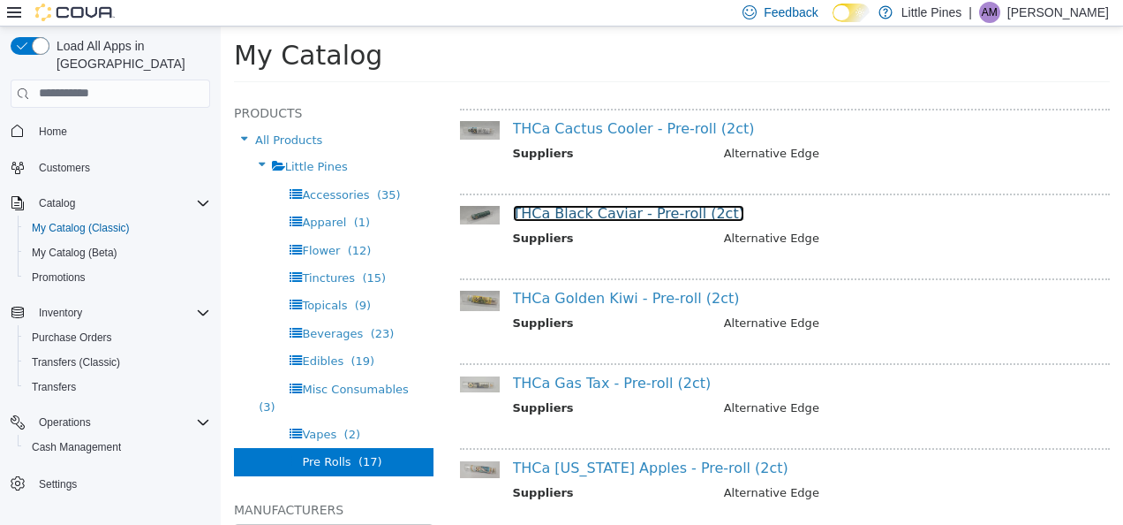
click at [631, 209] on link "THCa Black Caviar - Pre-roll (2ct)" at bounding box center [628, 212] width 231 height 17
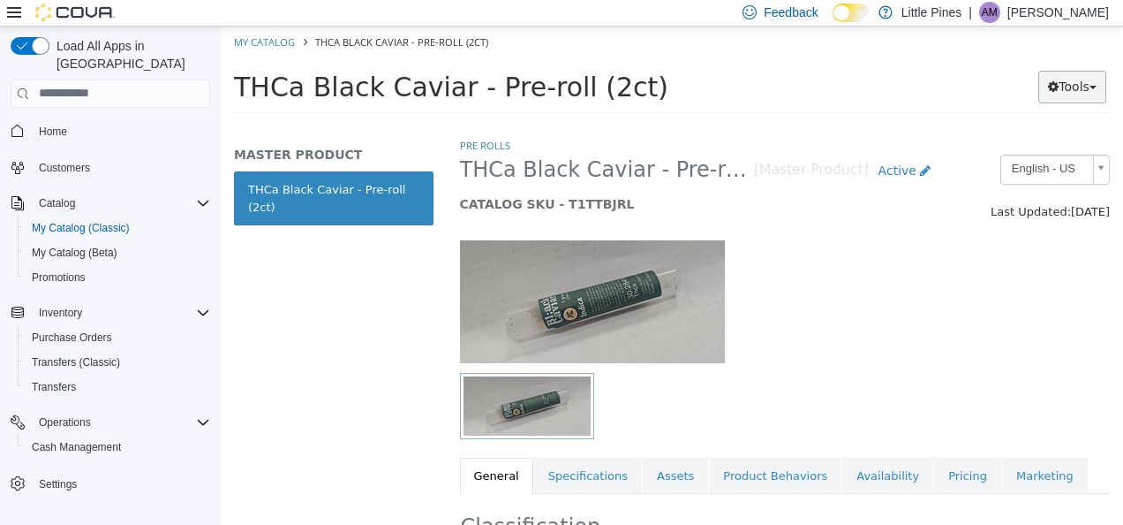
click at [1067, 89] on button "Tools" at bounding box center [1073, 86] width 68 height 33
click at [1012, 140] on link "Print Labels" at bounding box center [1036, 145] width 140 height 24
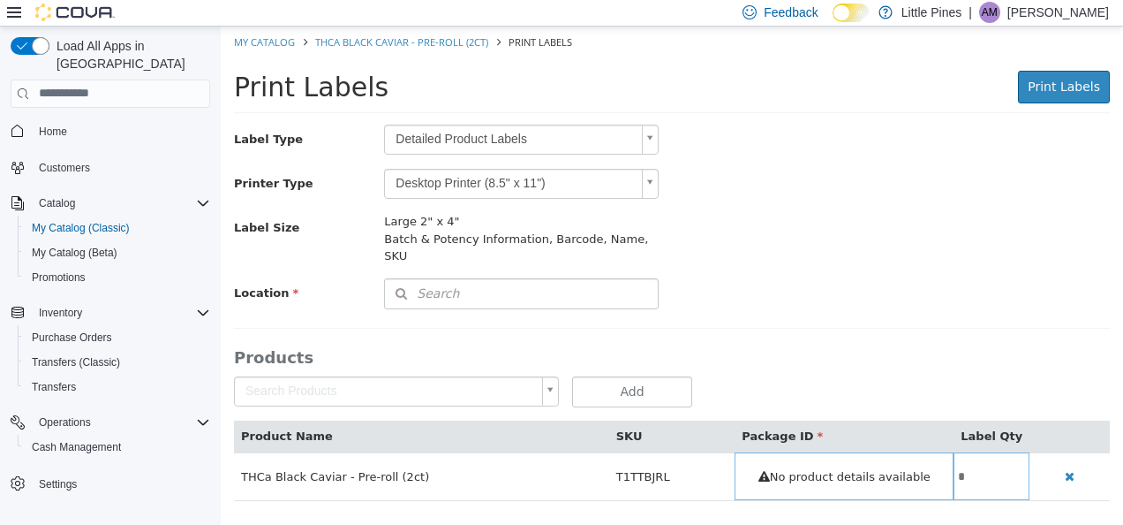
click at [585, 137] on body "Saving Bulk Changes... × Error retrieving label data: An unexpected error has o…" at bounding box center [672, 272] width 903 height 493
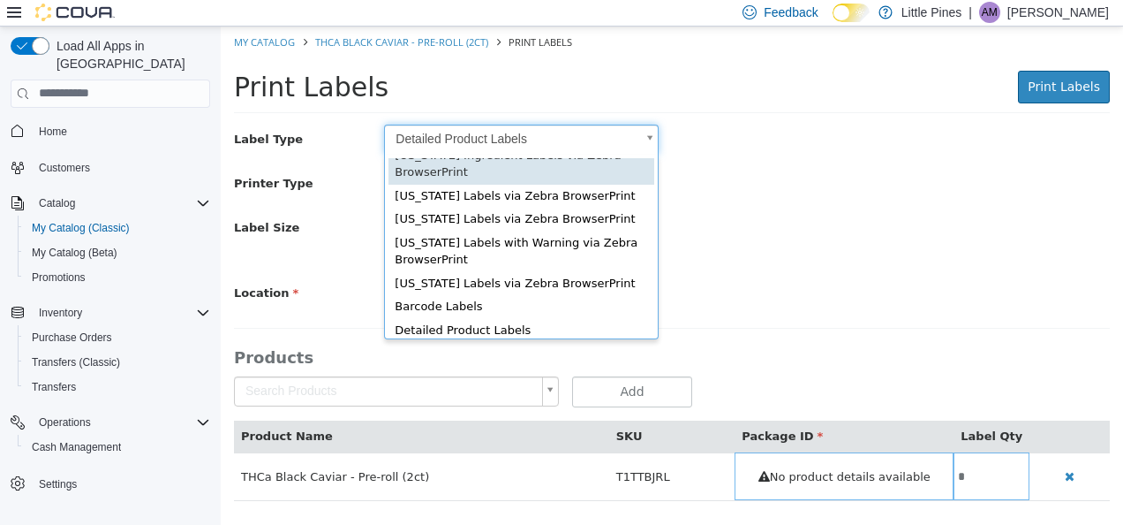
scroll to position [64, 0]
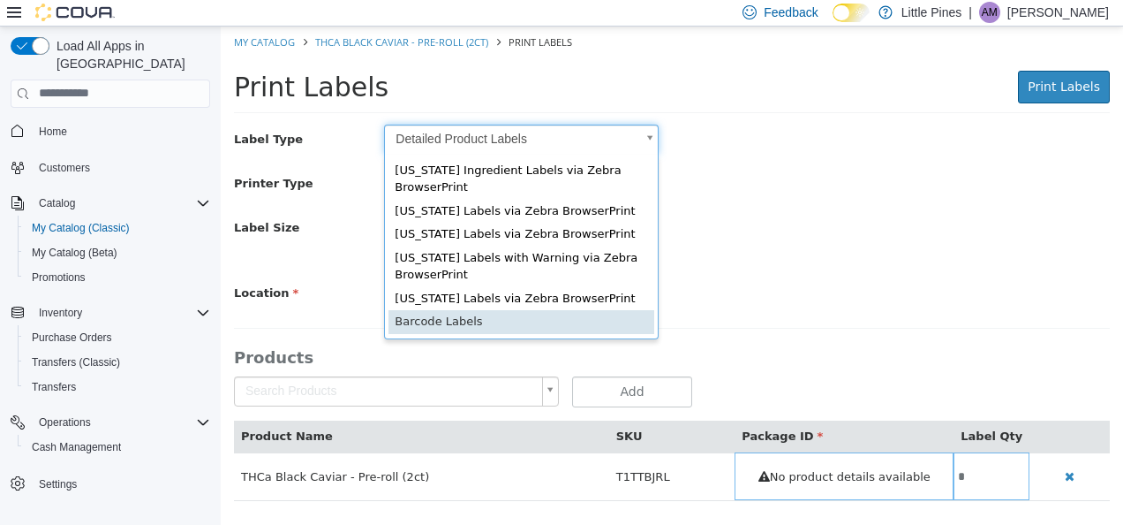
type input "*"
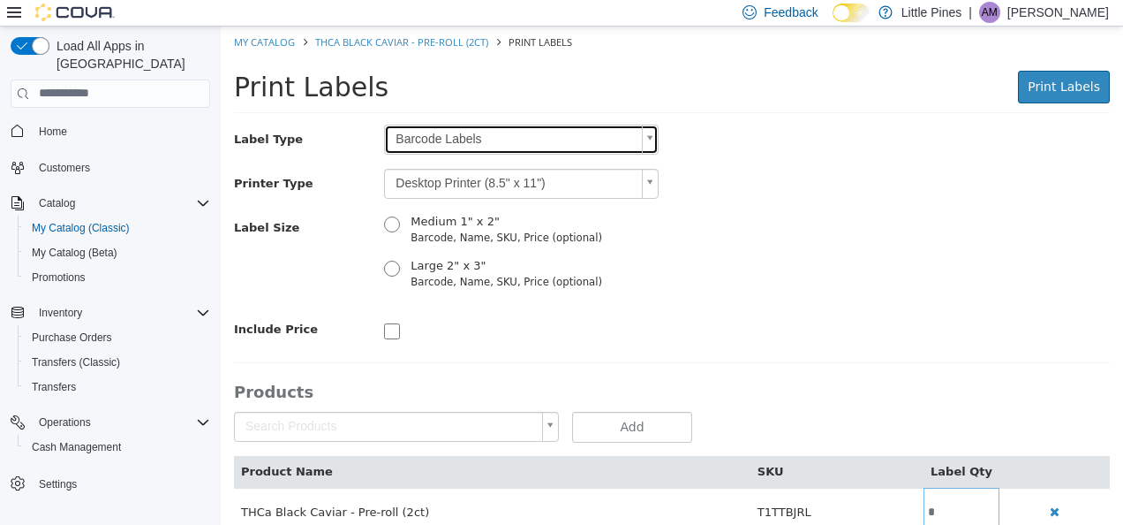
scroll to position [0, 0]
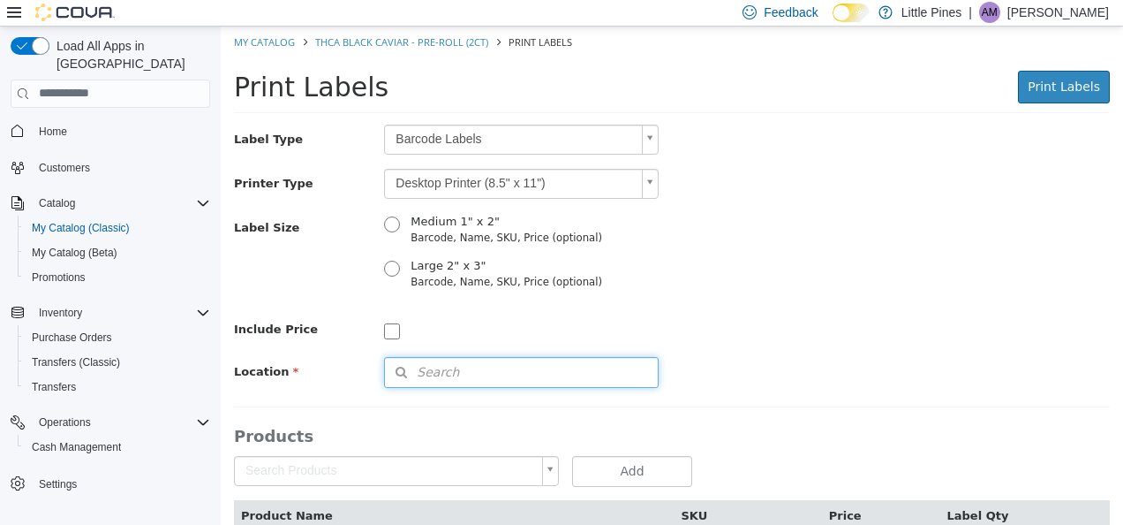
click at [442, 377] on span "Search" at bounding box center [422, 371] width 74 height 19
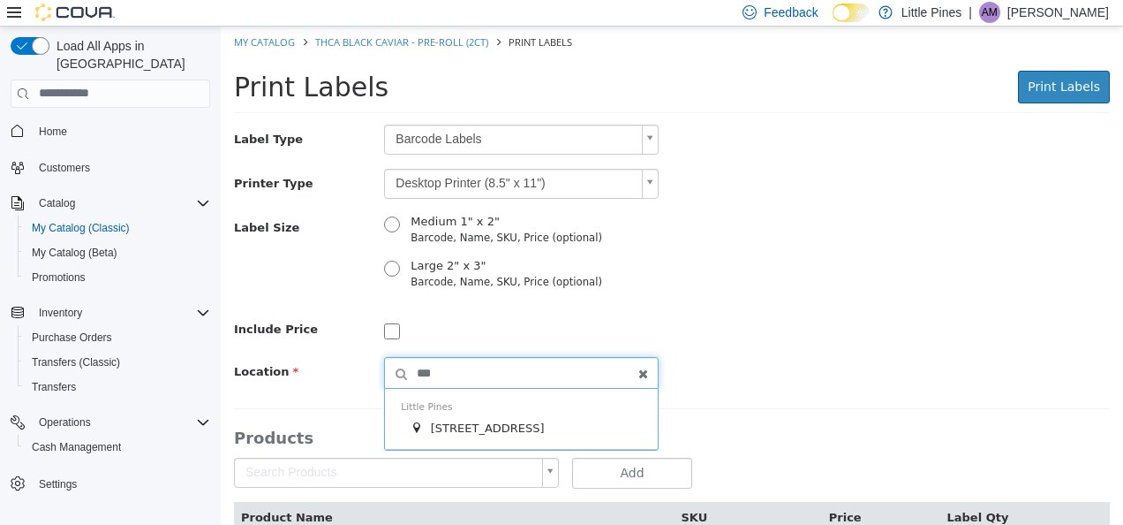
type input "***"
click at [452, 420] on span "[STREET_ADDRESS]" at bounding box center [488, 426] width 114 height 13
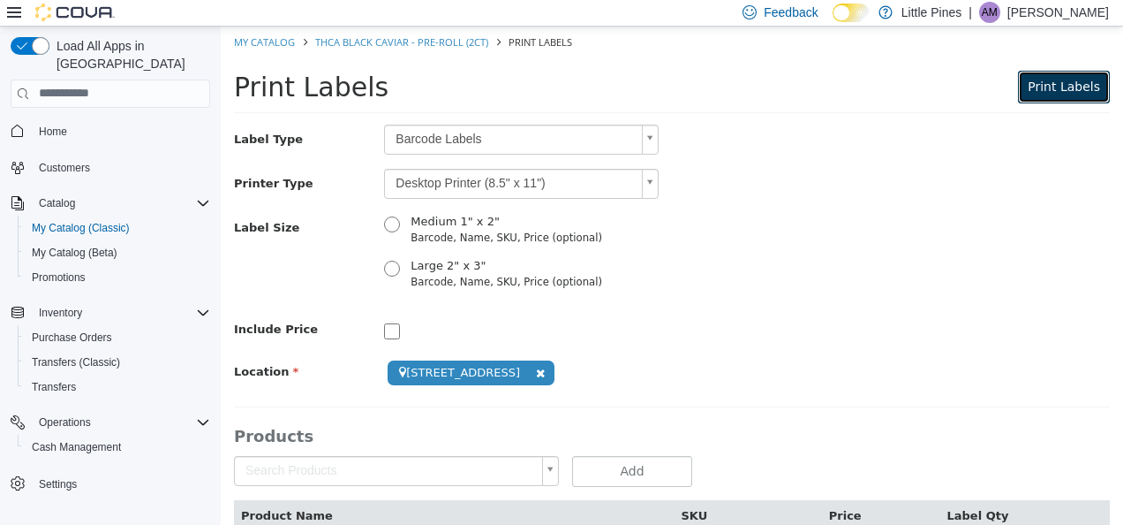
click at [1046, 93] on span "Print Labels" at bounding box center [1064, 86] width 72 height 14
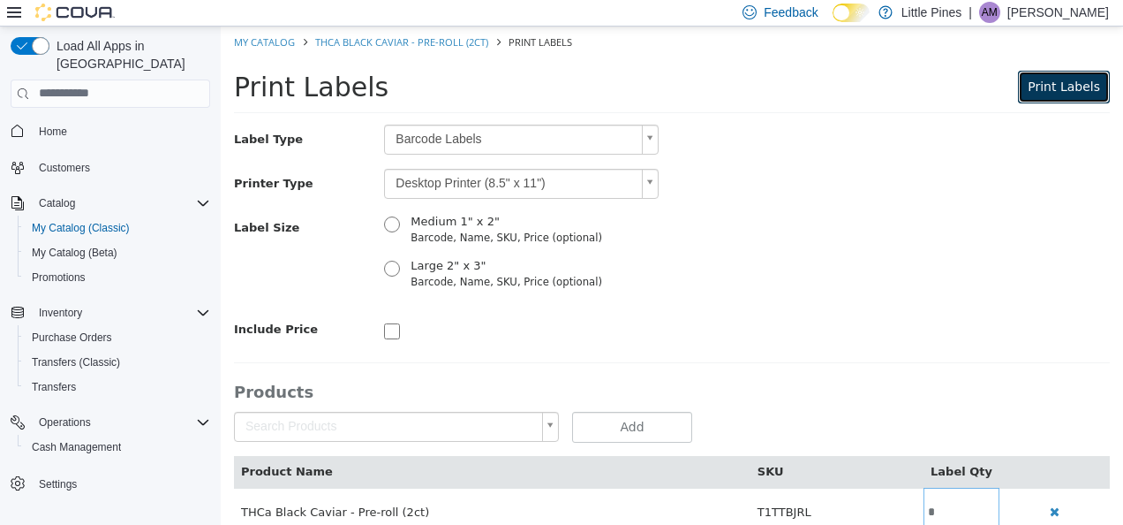
click at [1058, 73] on button "Print Labels" at bounding box center [1064, 86] width 92 height 33
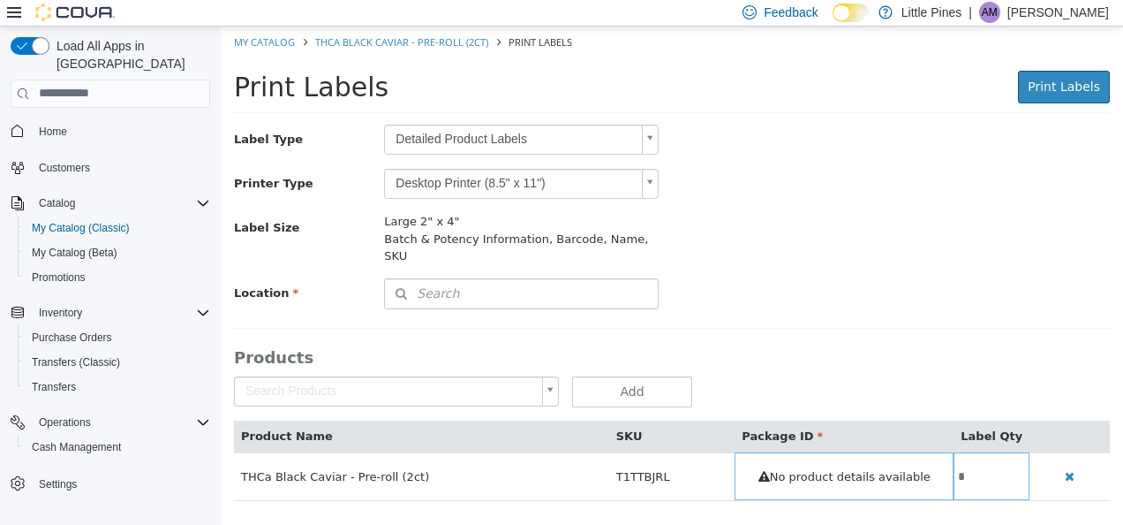
click at [563, 177] on body "Saving Bulk Changes... × My Catalog THCa Black Caviar - Pre-roll (2ct) Print La…" at bounding box center [672, 272] width 903 height 493
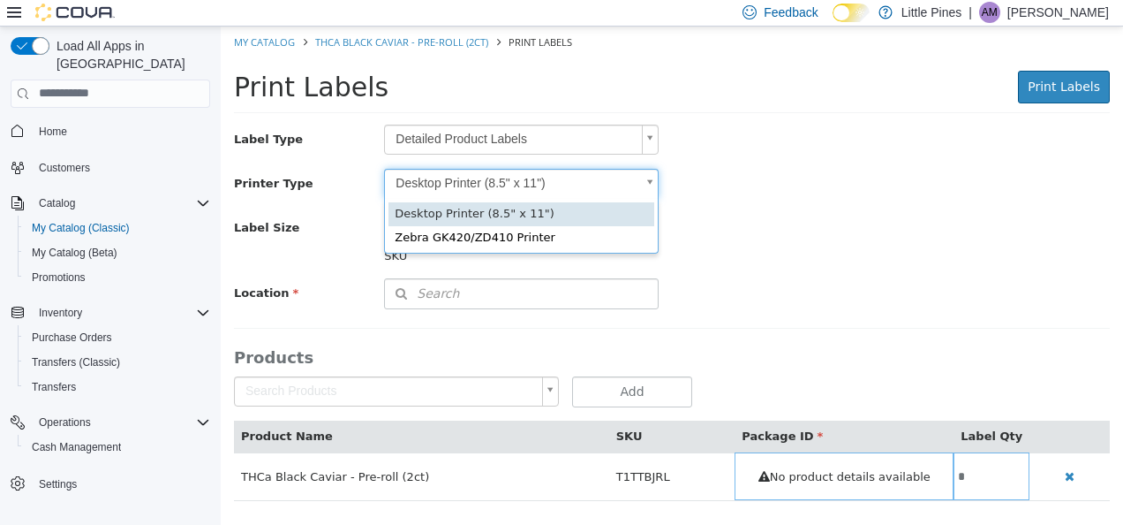
click at [539, 136] on body "Saving Bulk Changes... × My Catalog THCa Black Caviar - Pre-roll (2ct) Print La…" at bounding box center [672, 272] width 903 height 493
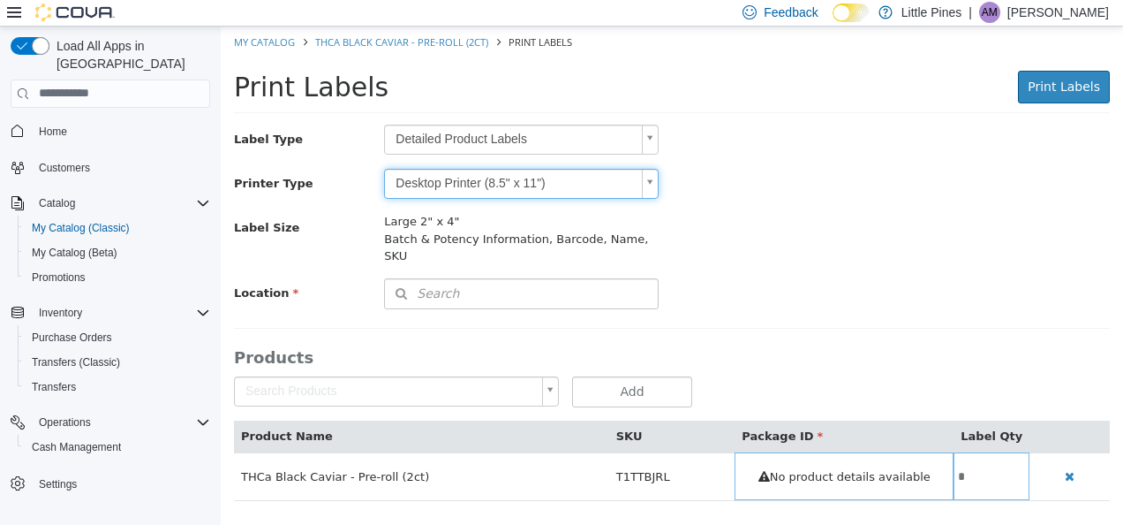
click at [539, 136] on body "Saving Bulk Changes... × My Catalog THCa Black Caviar - Pre-roll (2ct) Print La…" at bounding box center [672, 272] width 903 height 493
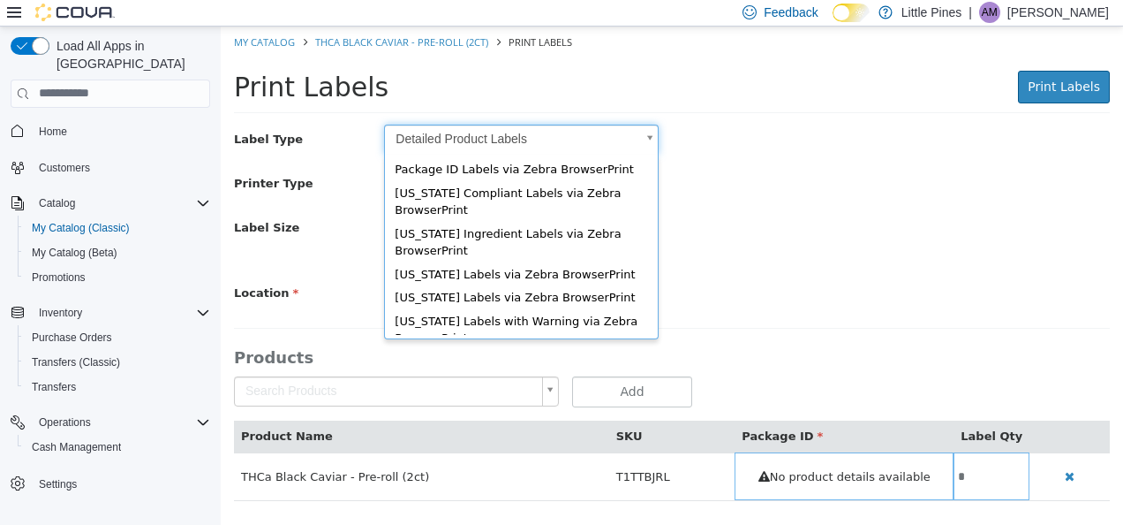
scroll to position [79, 0]
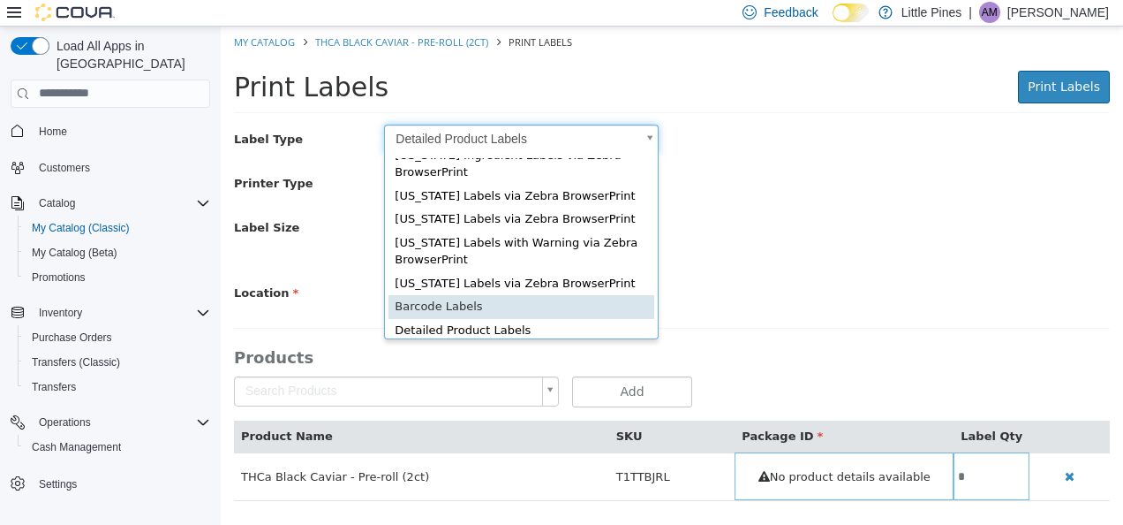
type input "*"
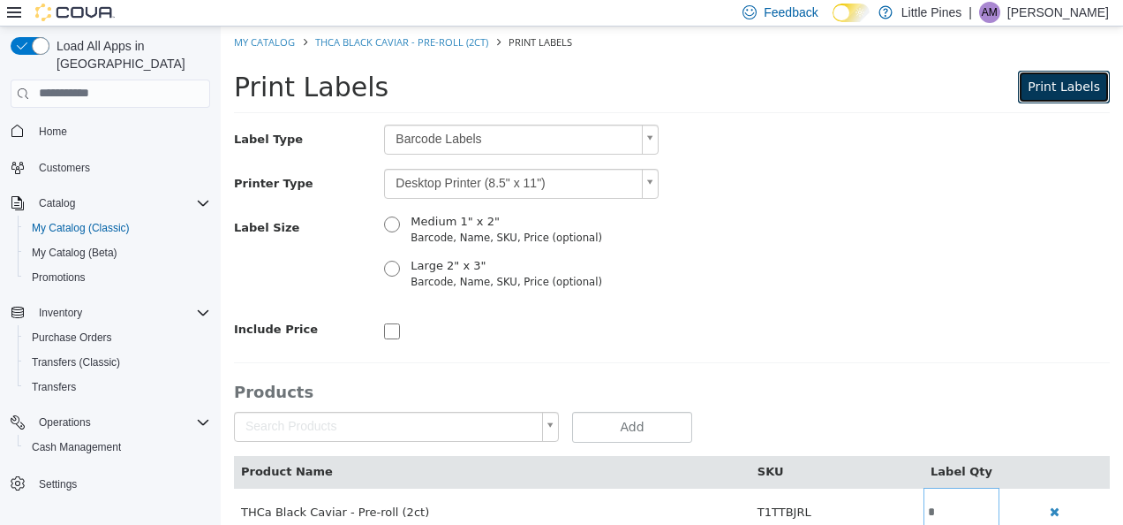
click at [1047, 94] on button "Print Labels" at bounding box center [1064, 86] width 92 height 33
click at [272, 45] on link "My Catalog" at bounding box center [264, 40] width 61 height 13
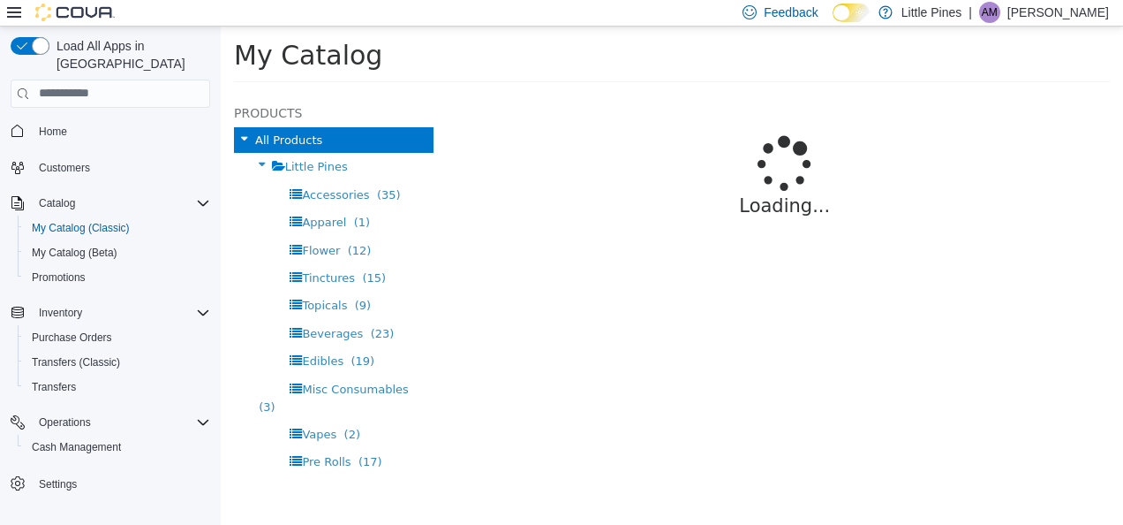
select select "**********"
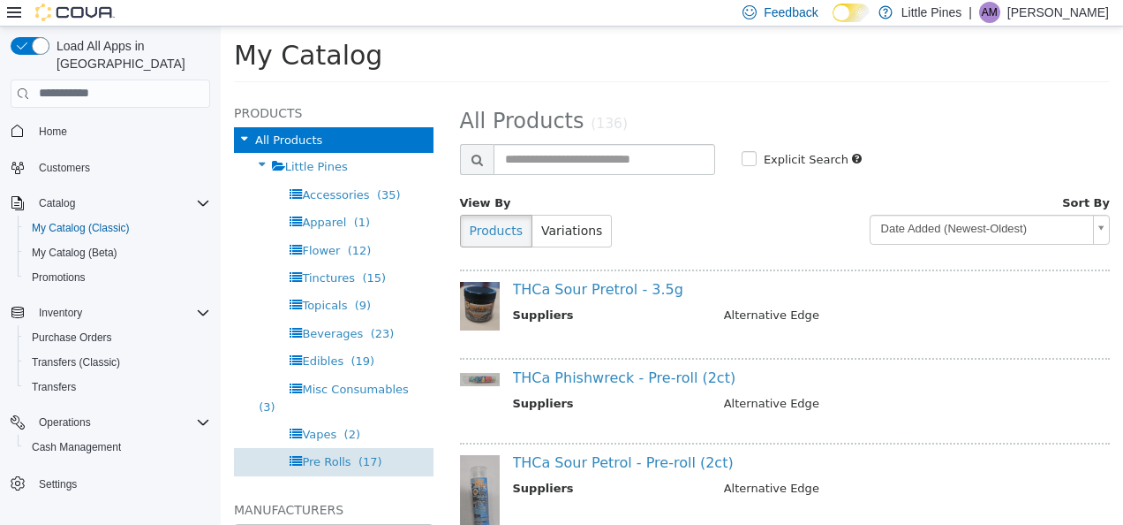
click at [337, 465] on span "Pre Rolls" at bounding box center [326, 460] width 49 height 13
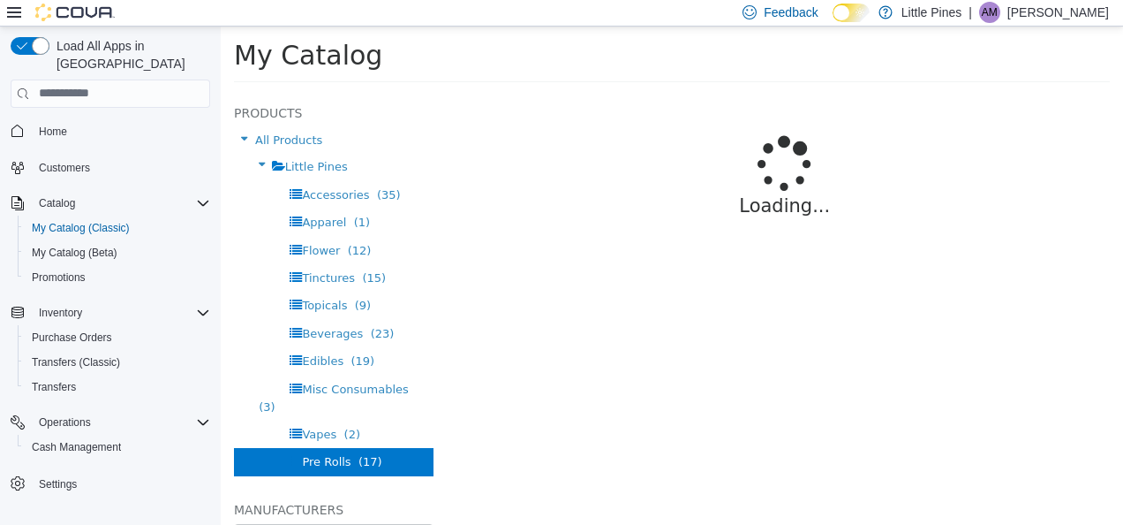
select select "**********"
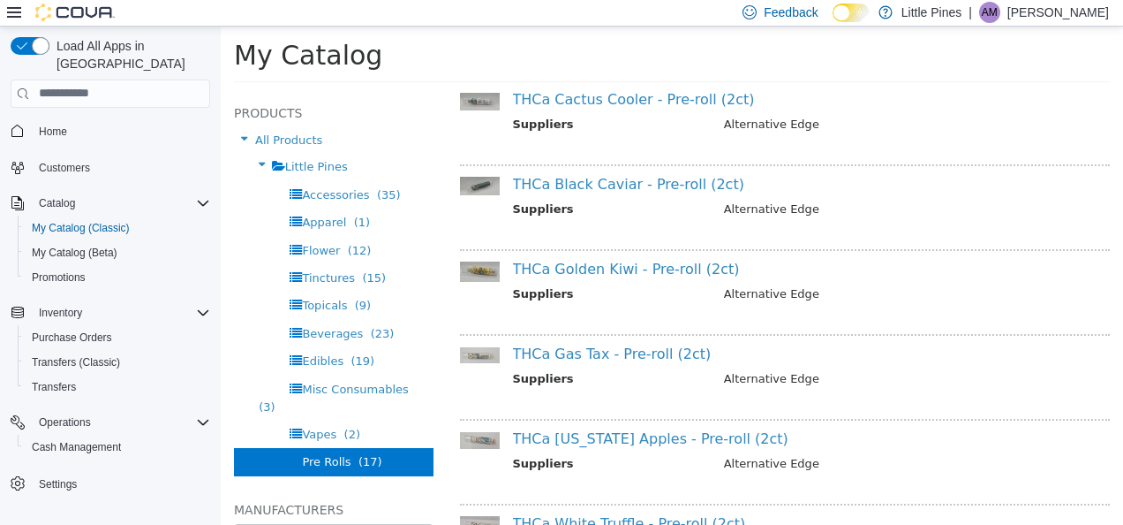
scroll to position [599, 0]
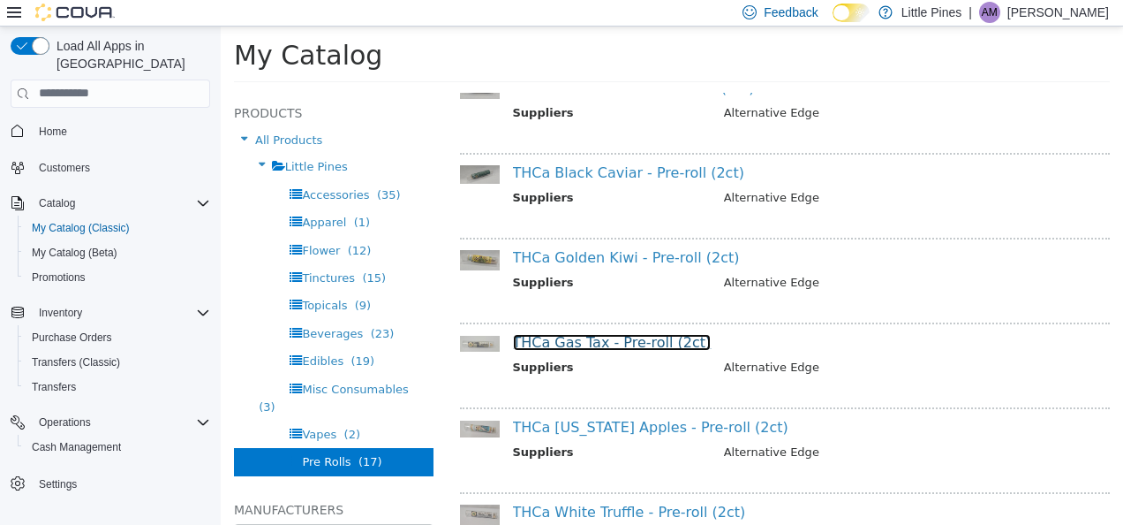
click at [615, 349] on link "THCa Gas Tax - Pre-roll (2ct)" at bounding box center [612, 341] width 199 height 17
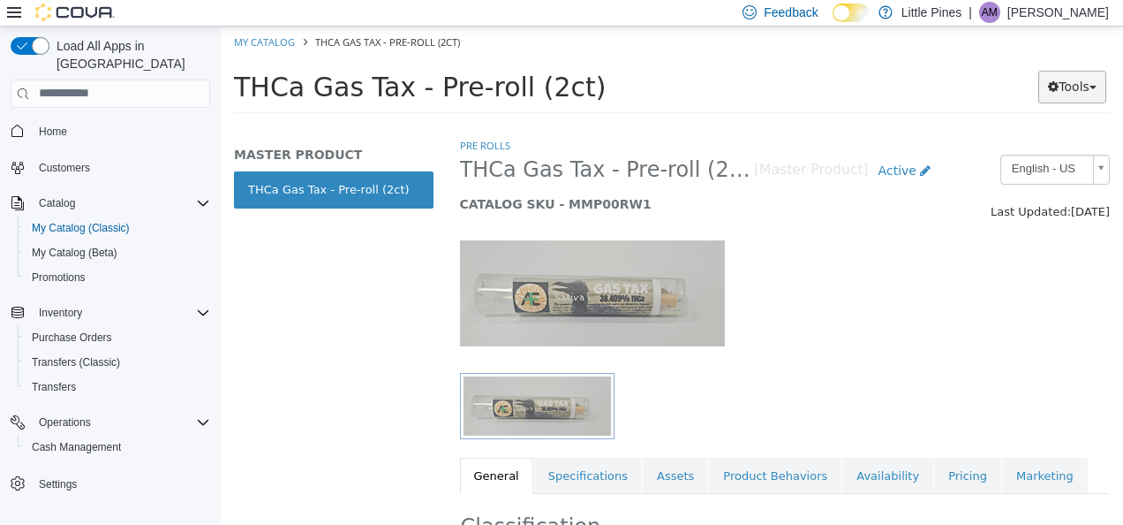
click at [1063, 92] on button "Tools" at bounding box center [1073, 86] width 68 height 33
click at [1032, 140] on link "Print Labels" at bounding box center [1036, 145] width 140 height 24
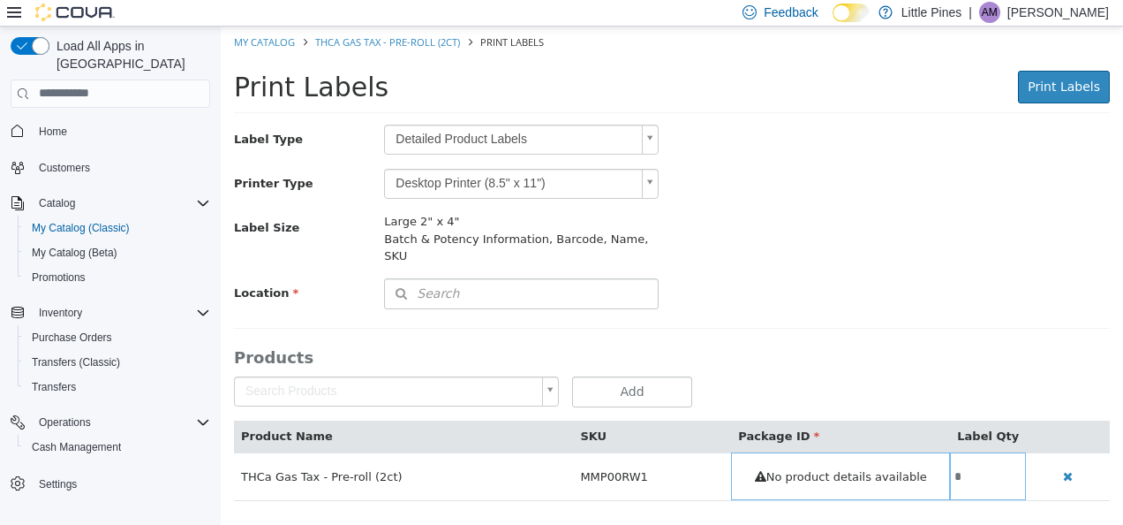
click at [627, 142] on body "Saving Bulk Changes... × My Catalog THCa Gas Tax - Pre-roll (2ct) Print Labels …" at bounding box center [672, 272] width 903 height 493
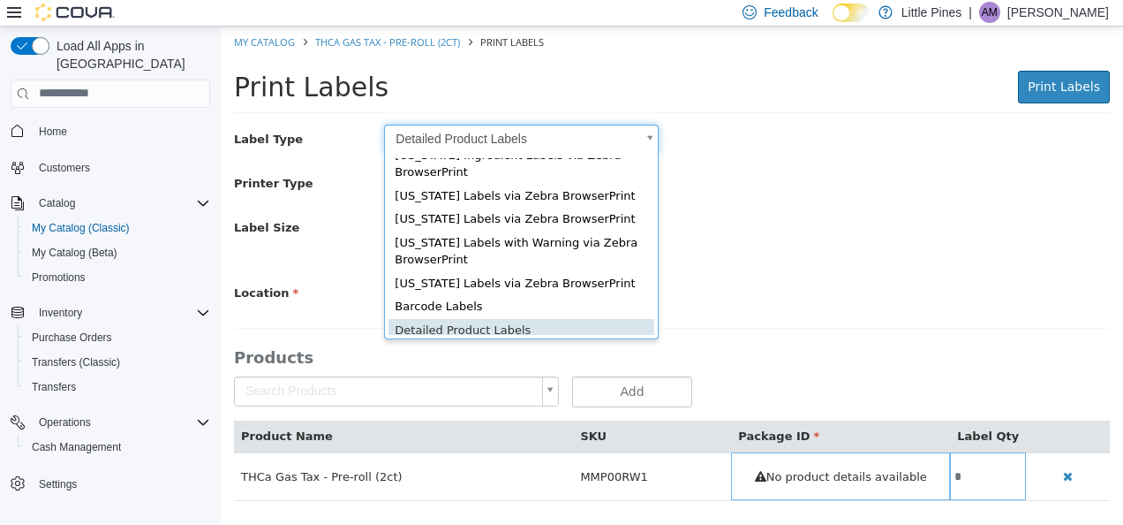
scroll to position [64, 0]
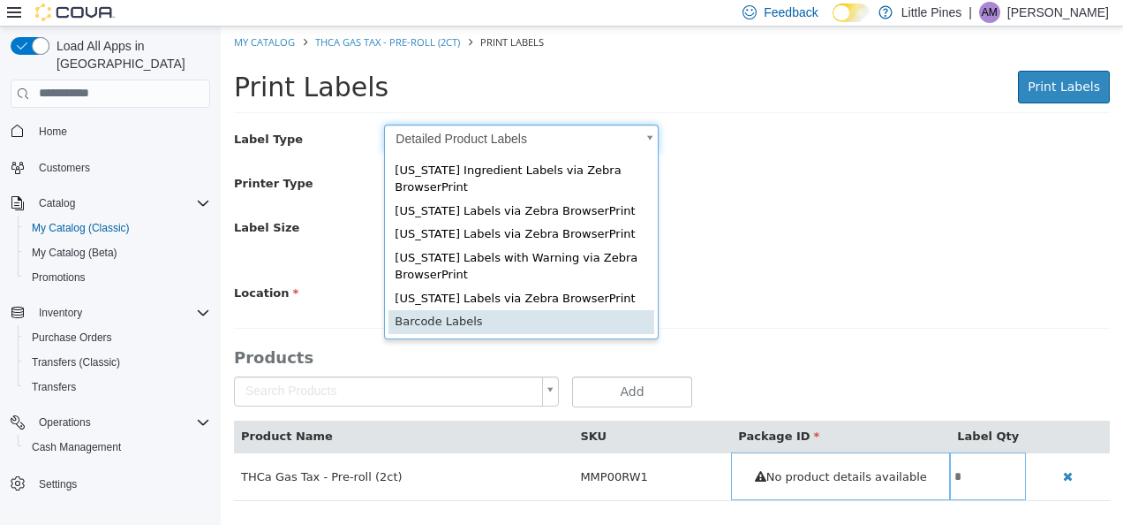
type input "*"
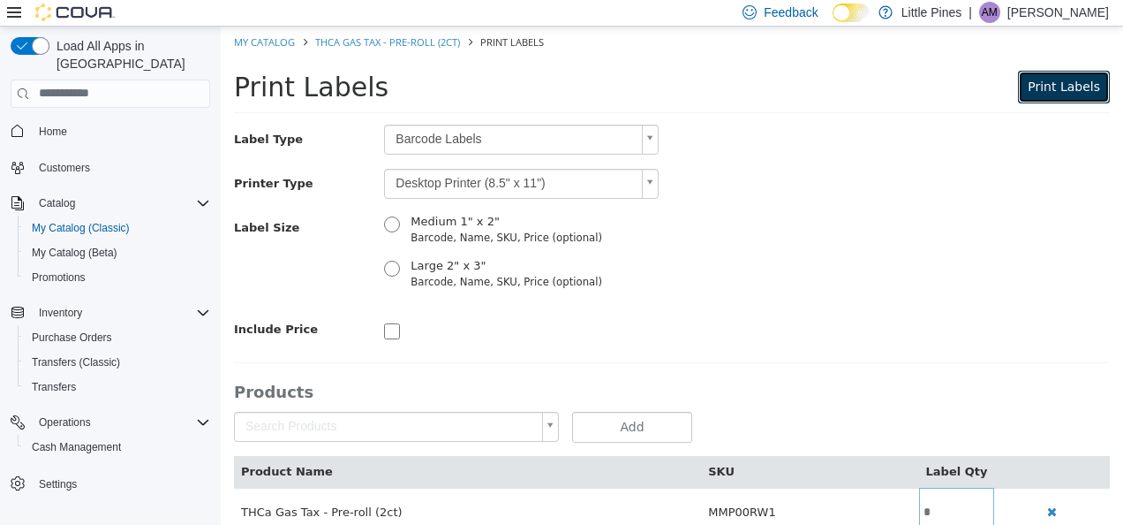
click at [1074, 93] on span "Print Labels" at bounding box center [1064, 86] width 72 height 14
click at [272, 45] on link "My Catalog" at bounding box center [264, 40] width 61 height 13
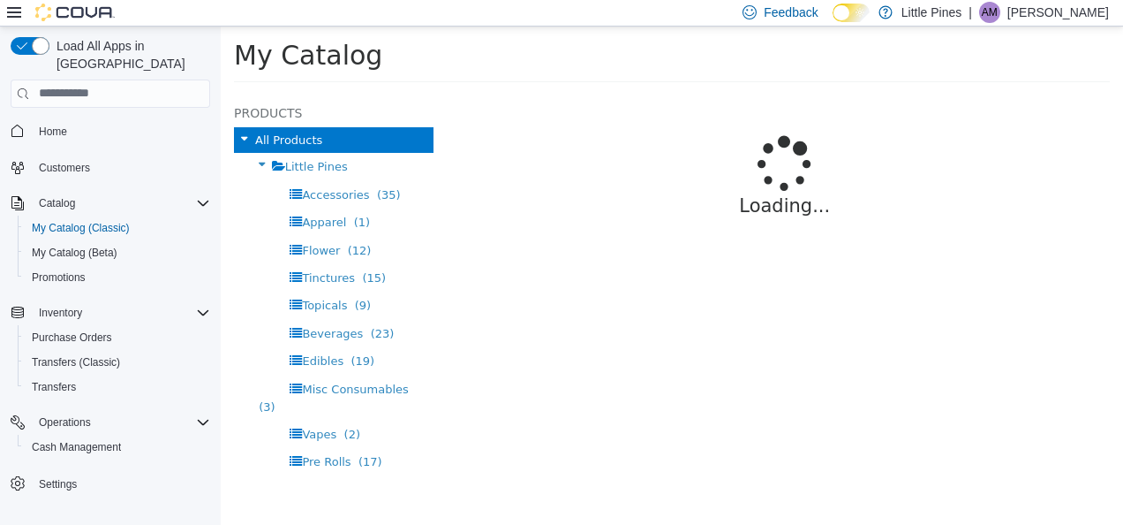
select select "**********"
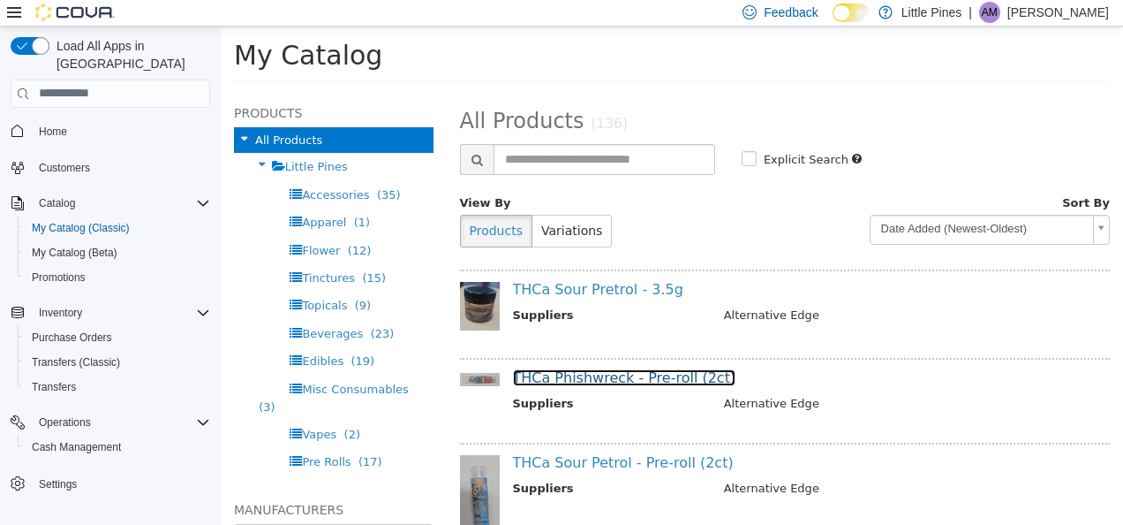
click at [622, 381] on link "THCa Phishwreck - Pre-roll (2ct)" at bounding box center [624, 376] width 223 height 17
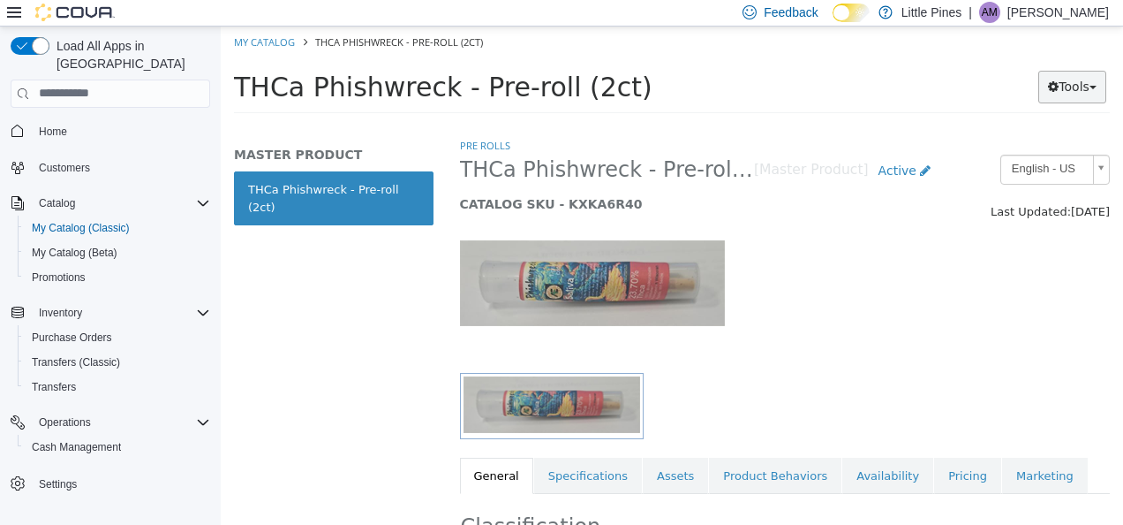
click at [1069, 80] on button "Tools" at bounding box center [1073, 86] width 68 height 33
click at [1030, 143] on link "Print Labels" at bounding box center [1036, 145] width 140 height 24
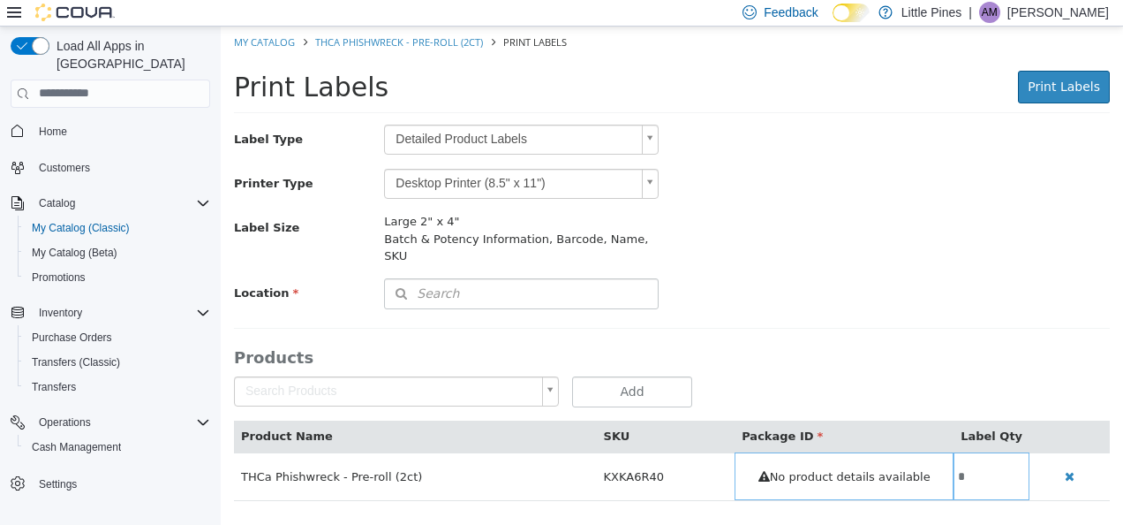
scroll to position [79, 0]
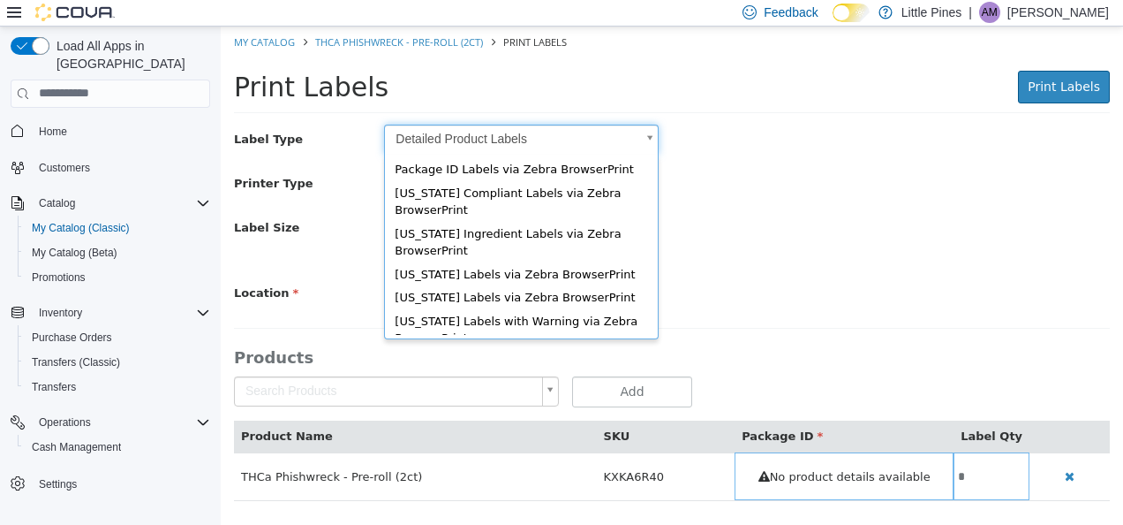
click at [564, 147] on body "Saving Bulk Changes... × My Catalog THCa Phishwreck - Pre-roll (2ct) Print Labe…" at bounding box center [672, 272] width 903 height 493
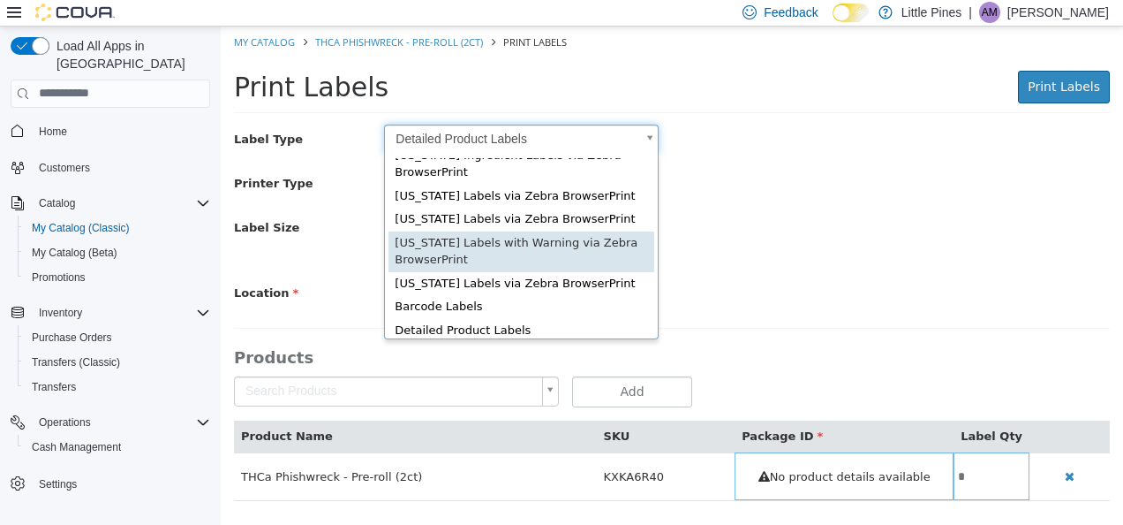
scroll to position [64, 0]
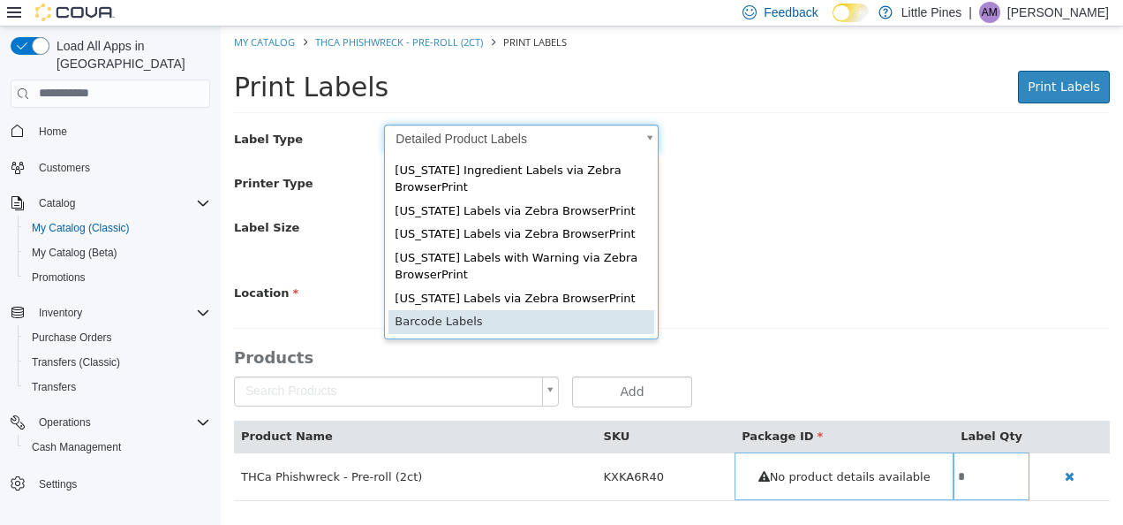
type input "*"
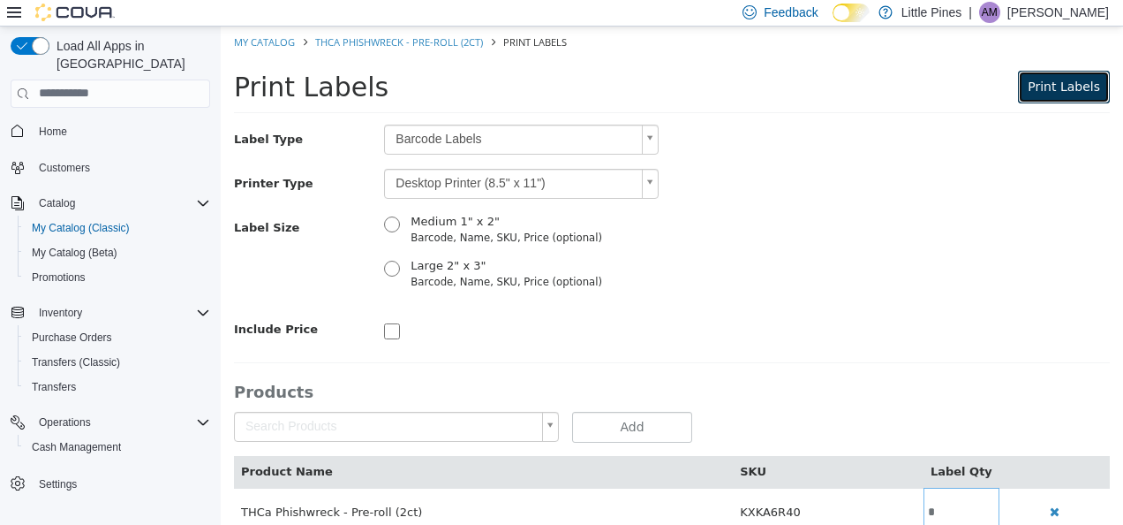
click at [1061, 94] on button "Print Labels" at bounding box center [1064, 86] width 92 height 33
click at [267, 44] on link "My Catalog" at bounding box center [264, 40] width 61 height 13
select select "**********"
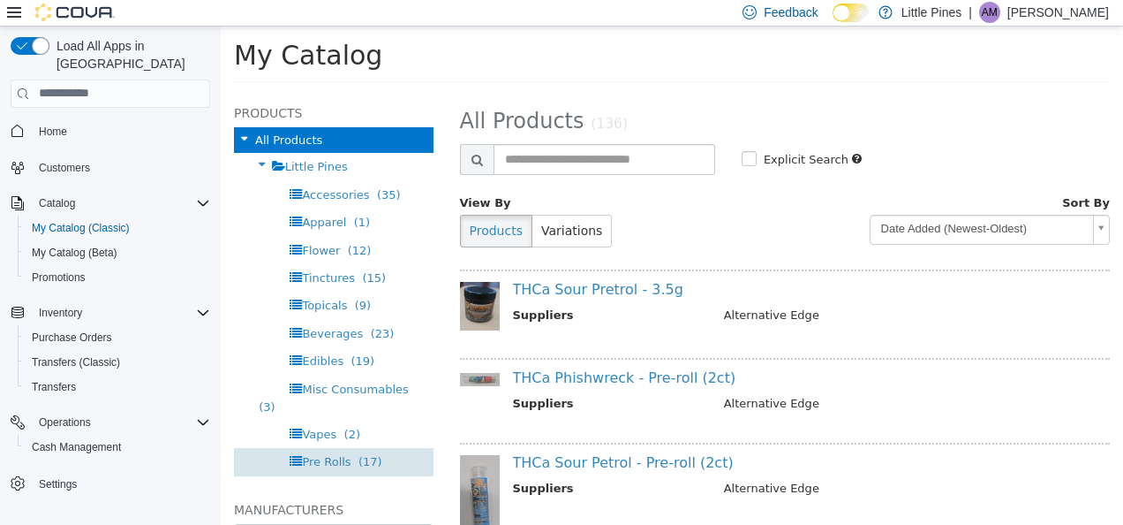
click at [336, 469] on div "Pre Rolls (17)" at bounding box center [334, 460] width 200 height 27
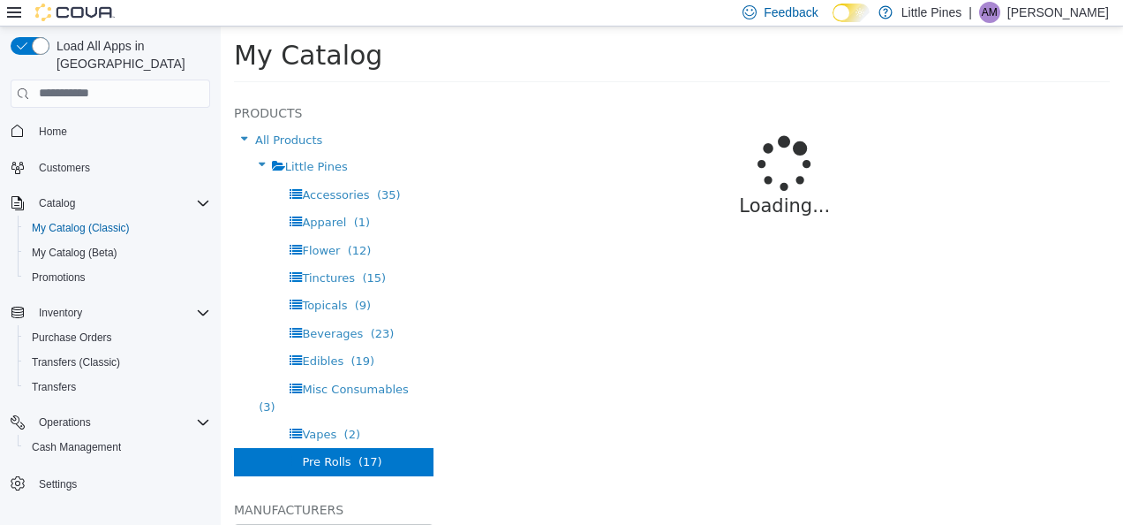
select select "**********"
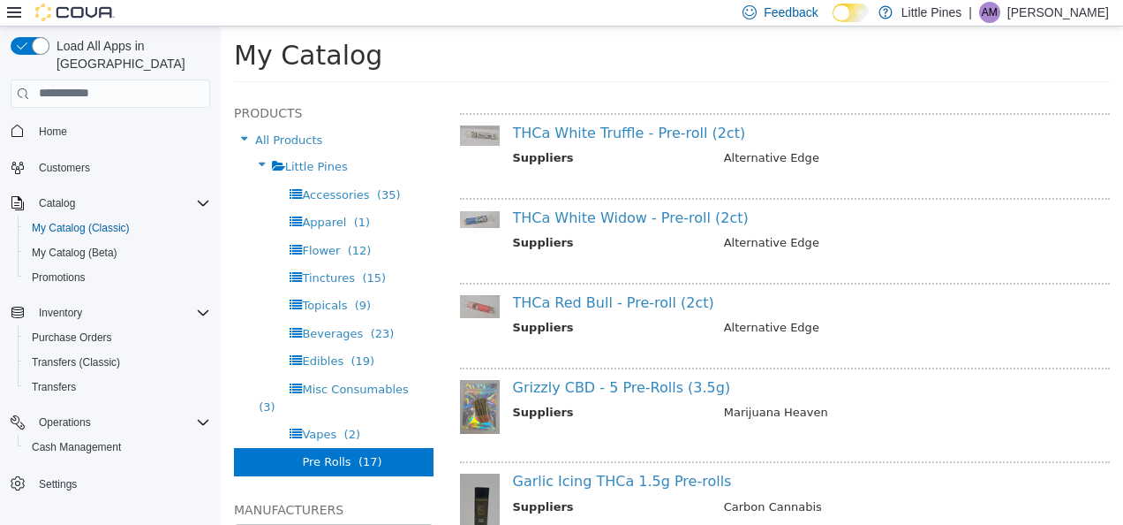
scroll to position [979, 0]
click at [637, 301] on link "THCa Red Bull - Pre-roll (2ct)" at bounding box center [613, 300] width 201 height 17
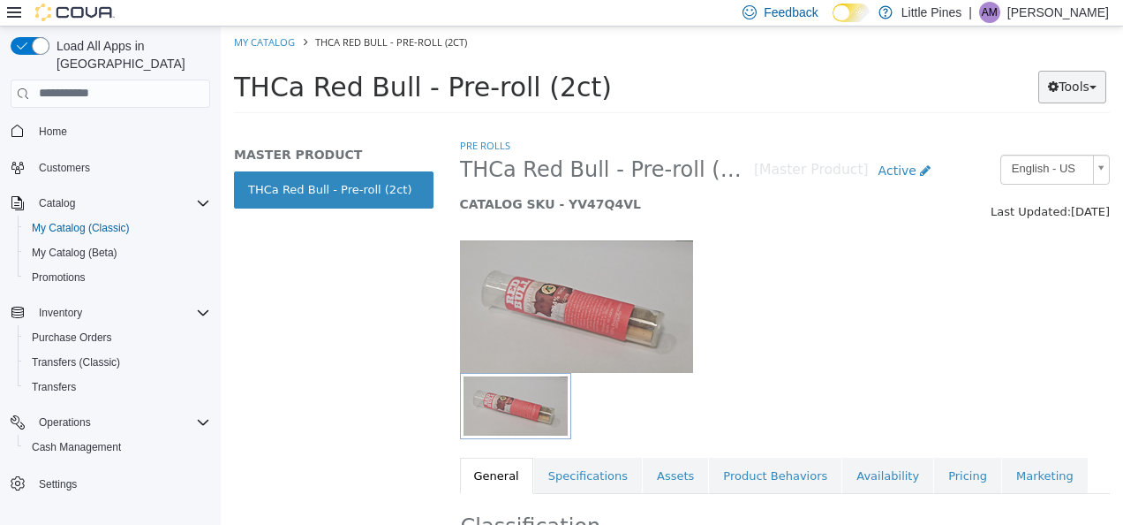
click at [1065, 85] on button "Tools" at bounding box center [1073, 86] width 68 height 33
click at [1009, 149] on link "Print Labels" at bounding box center [1036, 145] width 140 height 24
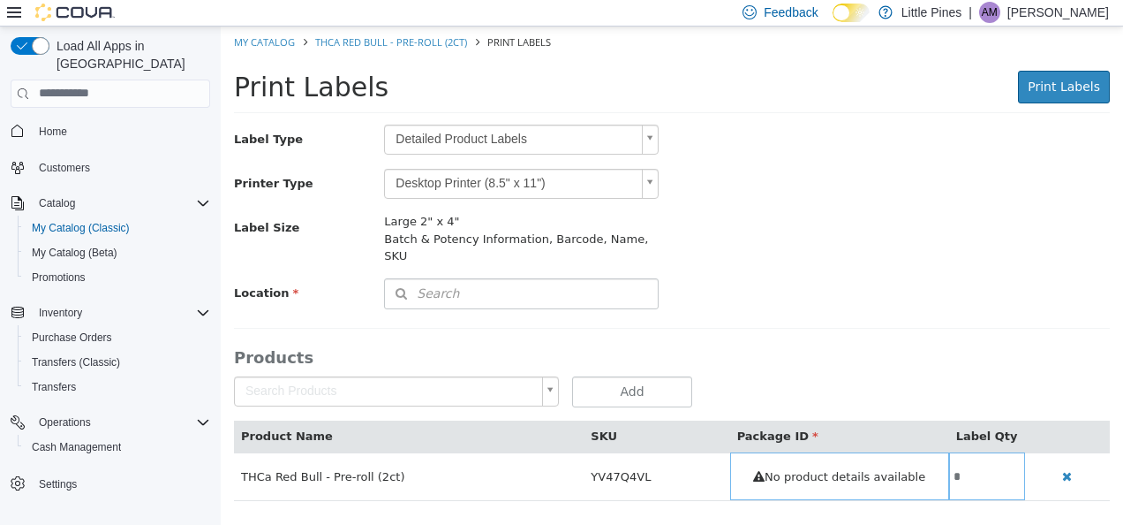
click at [569, 144] on body "Saving Bulk Changes... × My Catalog THCa Red Bull - Pre-roll (2ct) Print Labels…" at bounding box center [672, 272] width 903 height 493
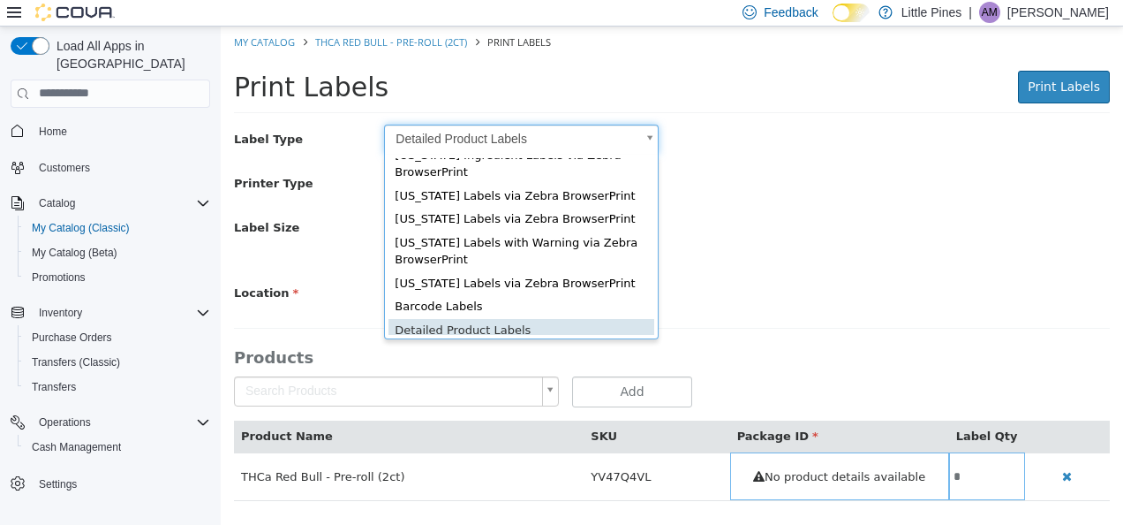
scroll to position [64, 0]
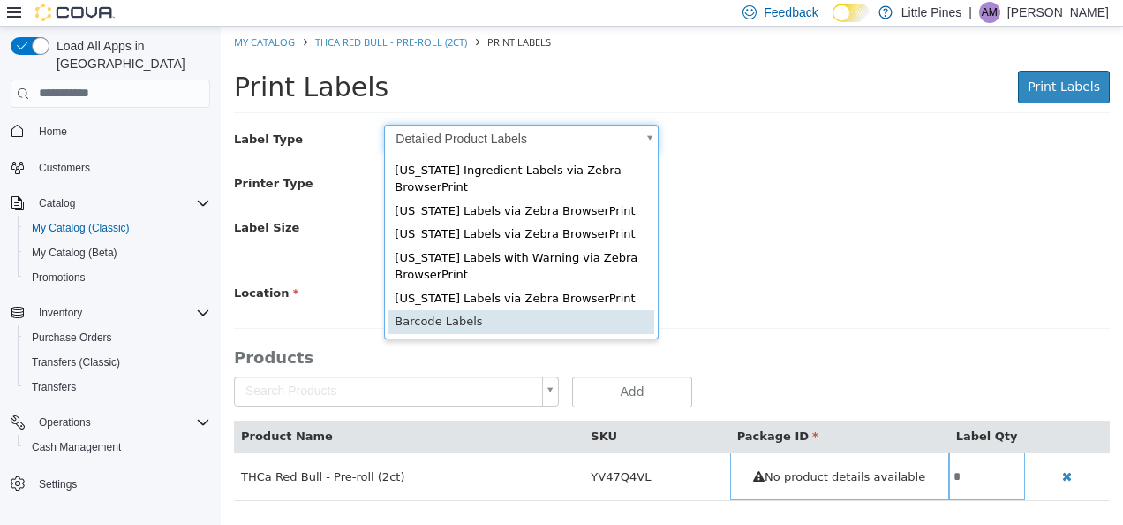
type input "*"
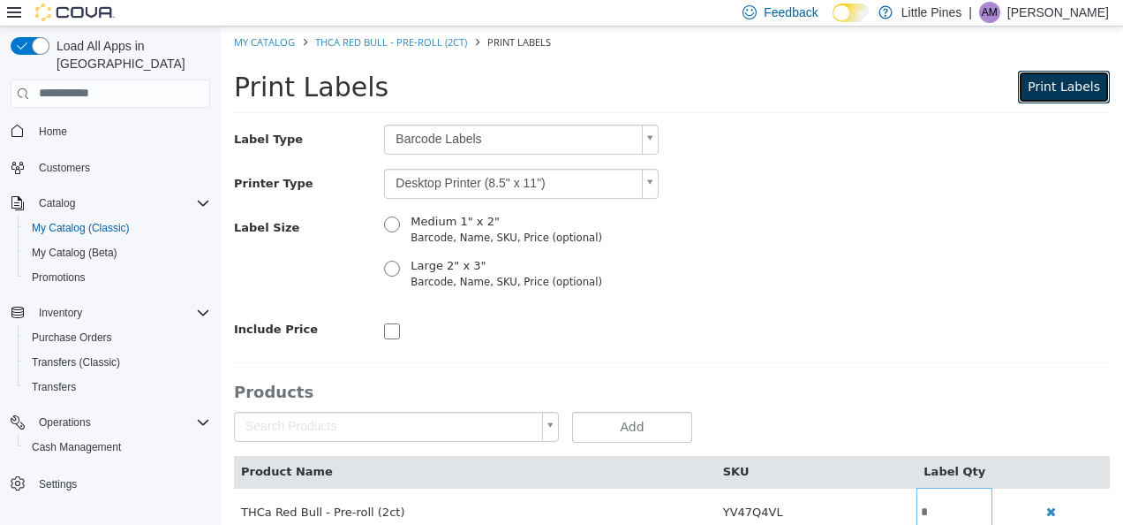
click at [1053, 95] on button "Print Labels" at bounding box center [1064, 86] width 92 height 33
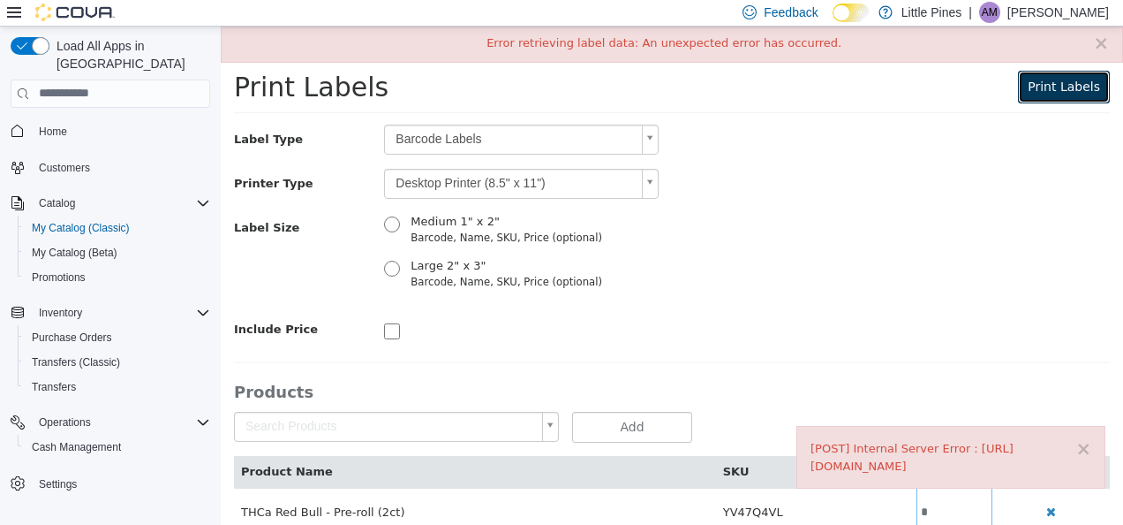
click at [1049, 79] on span "Print Labels" at bounding box center [1064, 86] width 72 height 14
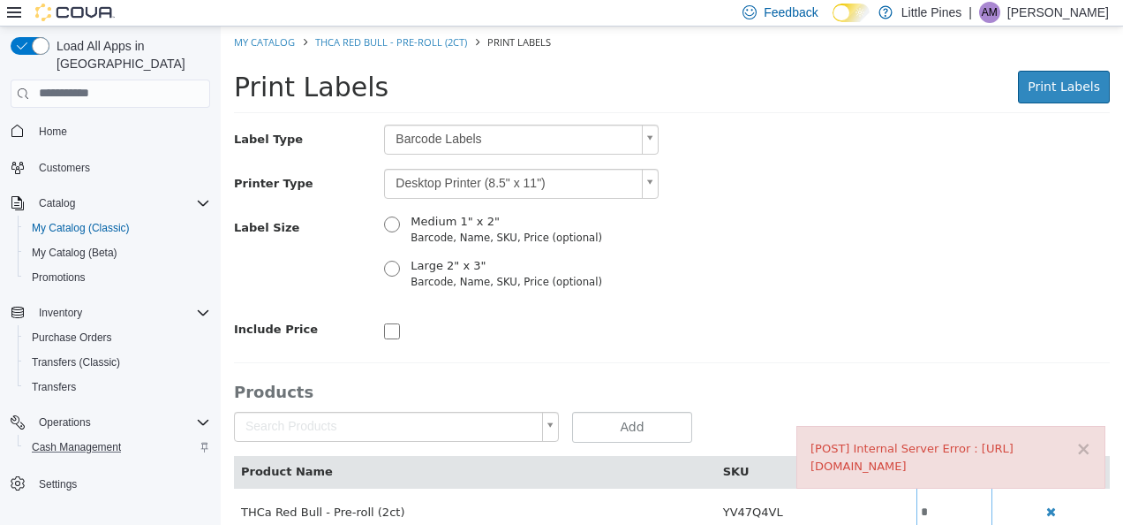
click at [140, 436] on div "Cash Management" at bounding box center [117, 446] width 185 height 21
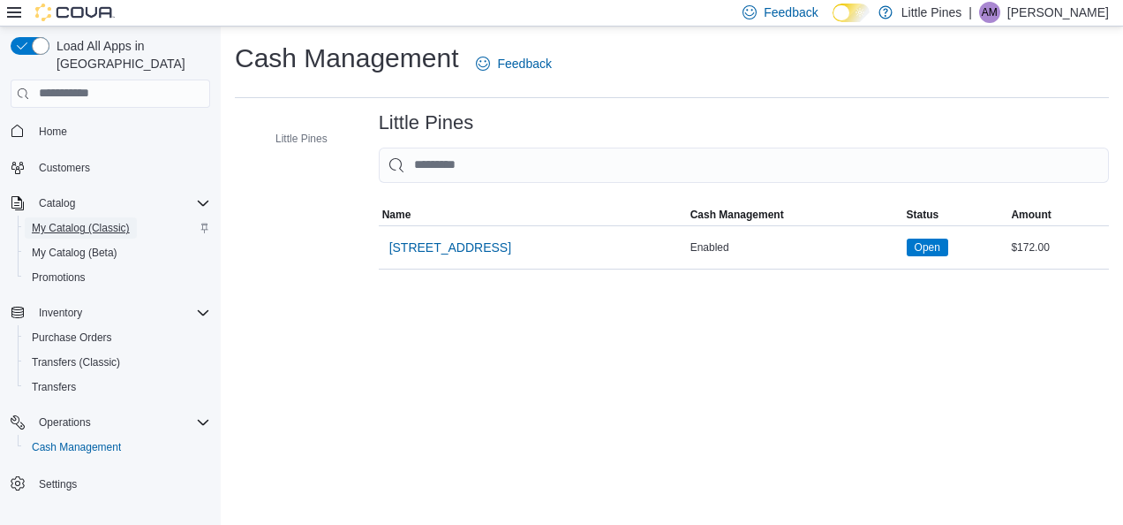
click at [83, 221] on span "My Catalog (Classic)" at bounding box center [81, 228] width 98 height 14
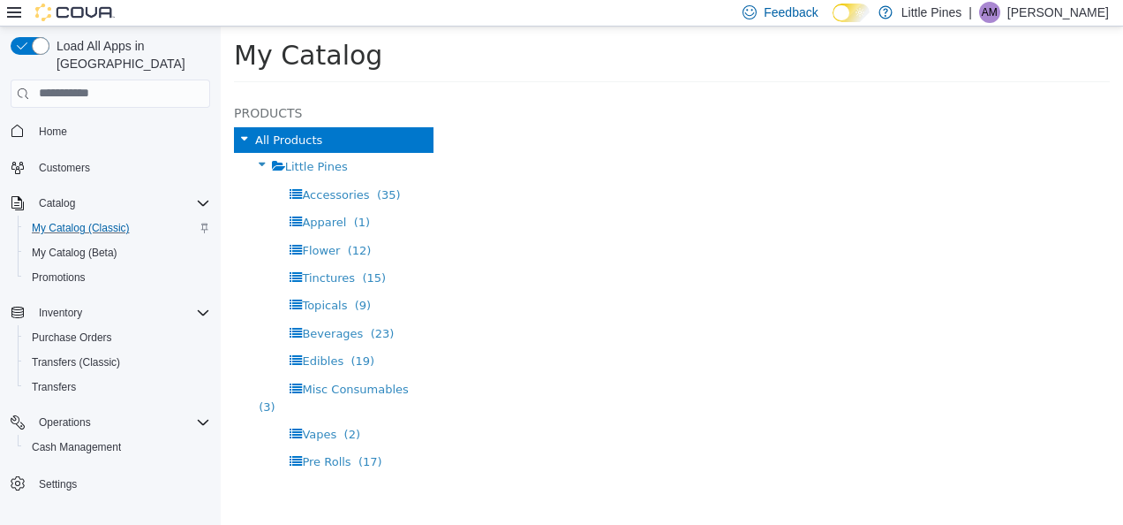
select select "**********"
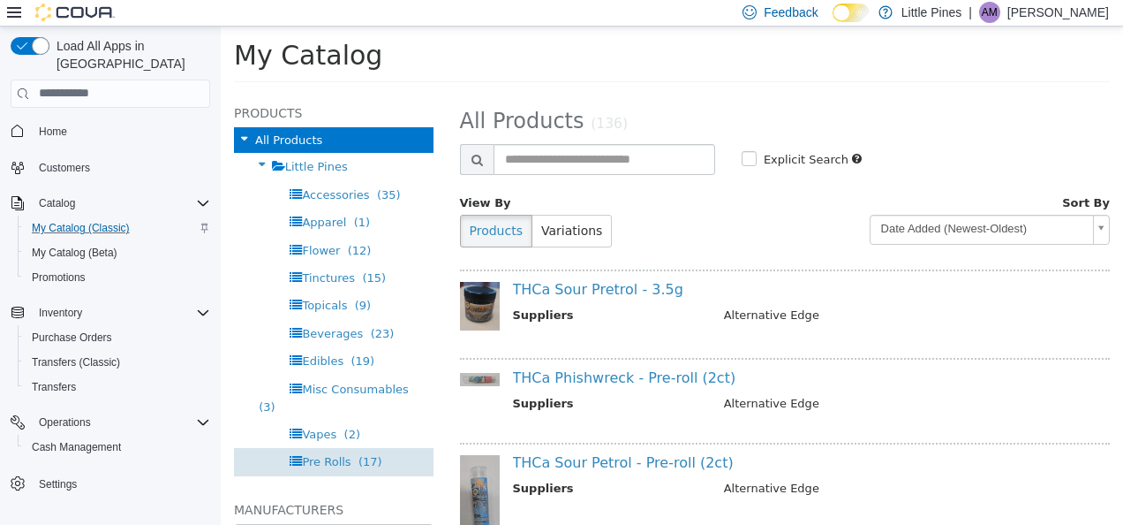
click at [325, 457] on span "Pre Rolls" at bounding box center [326, 460] width 49 height 13
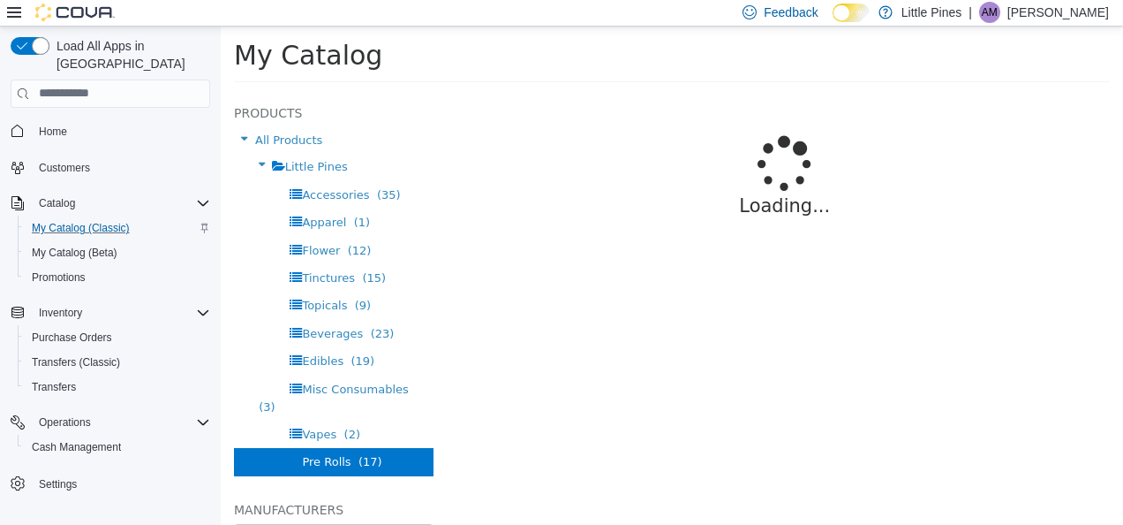
select select "**********"
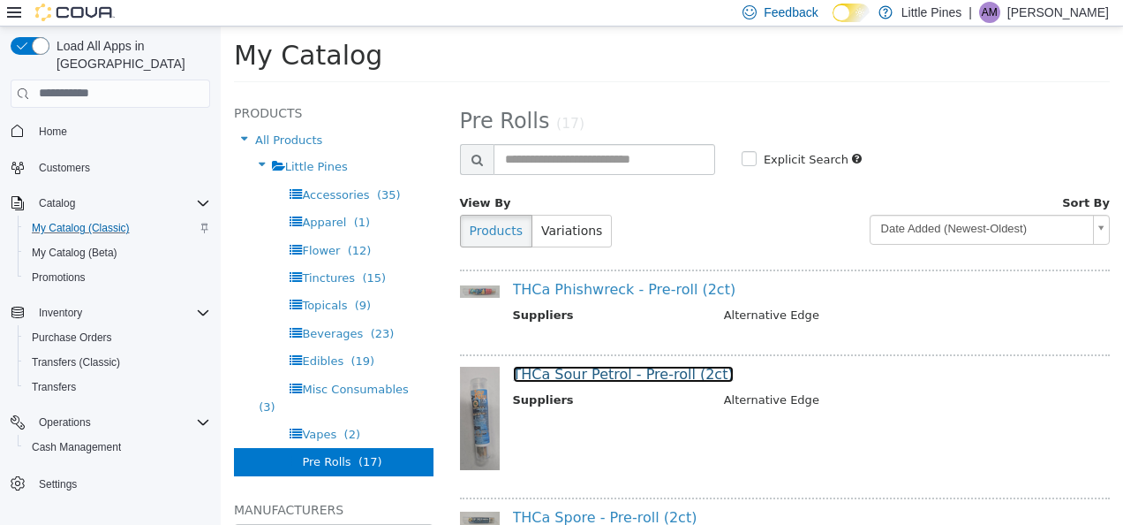
click at [625, 370] on link "THCa Sour Petrol - Pre-roll (2ct)" at bounding box center [623, 373] width 221 height 17
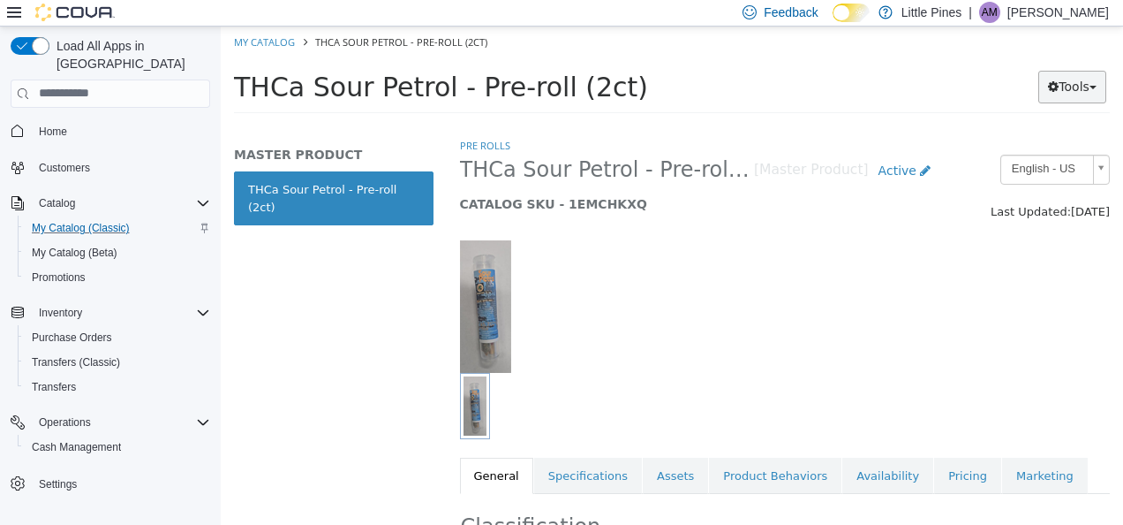
click at [1070, 95] on button "Tools" at bounding box center [1073, 86] width 68 height 33
click at [1032, 137] on link "Print Labels" at bounding box center [1036, 145] width 140 height 24
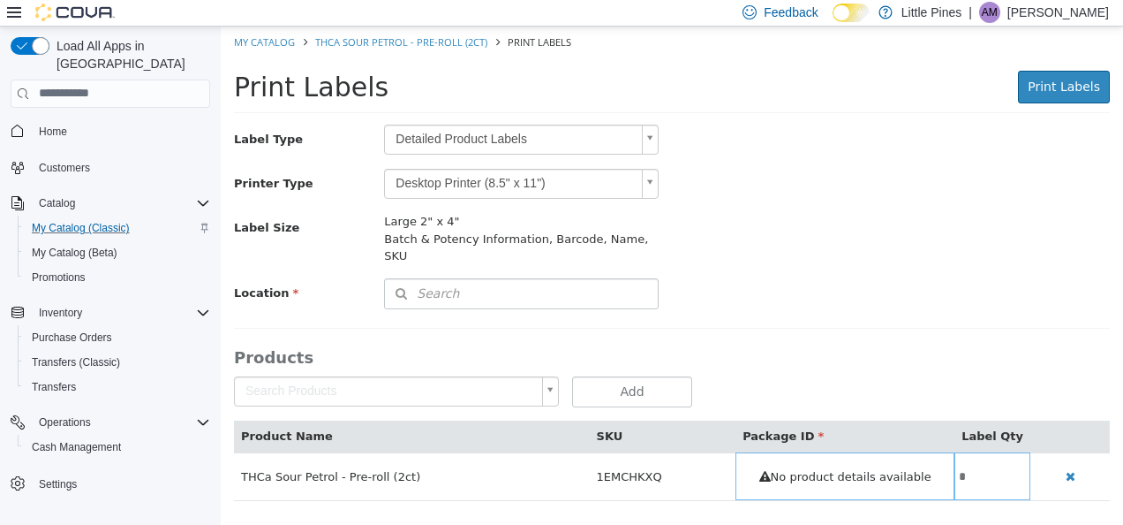
click at [604, 133] on body "Saving Bulk Changes... × My Catalog THCa Sour Petrol - Pre-roll (2ct) Print Lab…" at bounding box center [672, 272] width 903 height 493
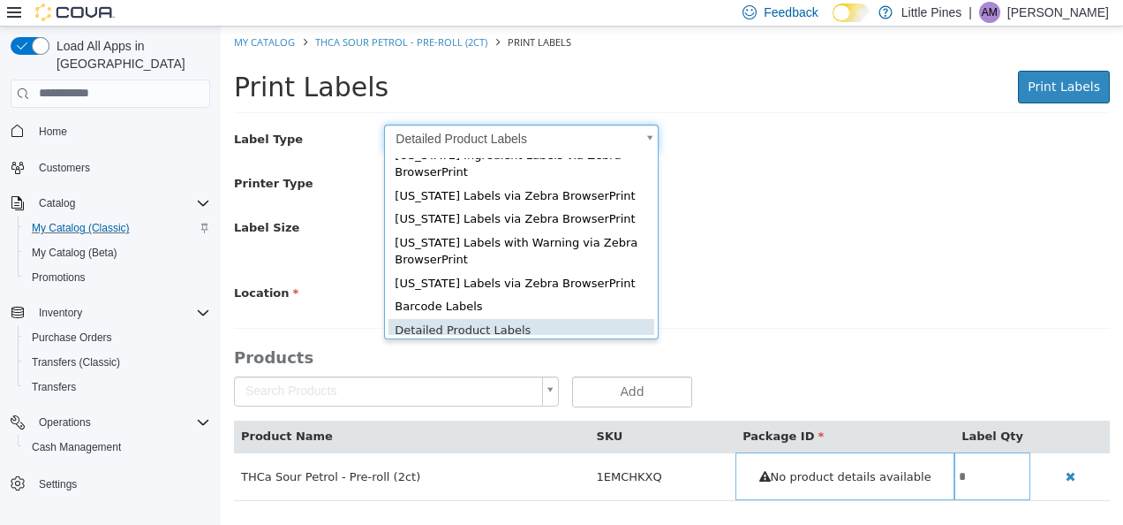
scroll to position [64, 0]
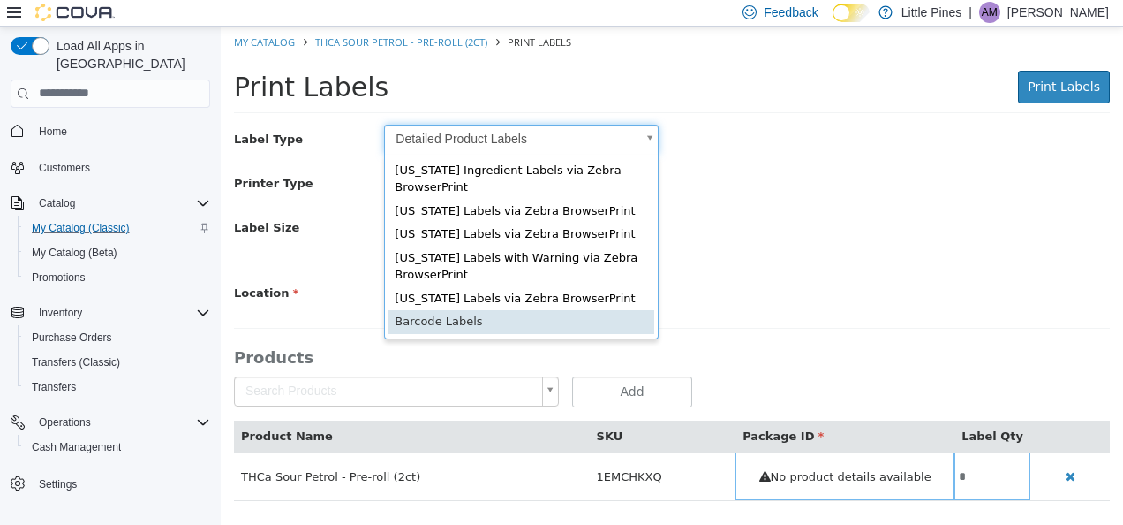
type input "*"
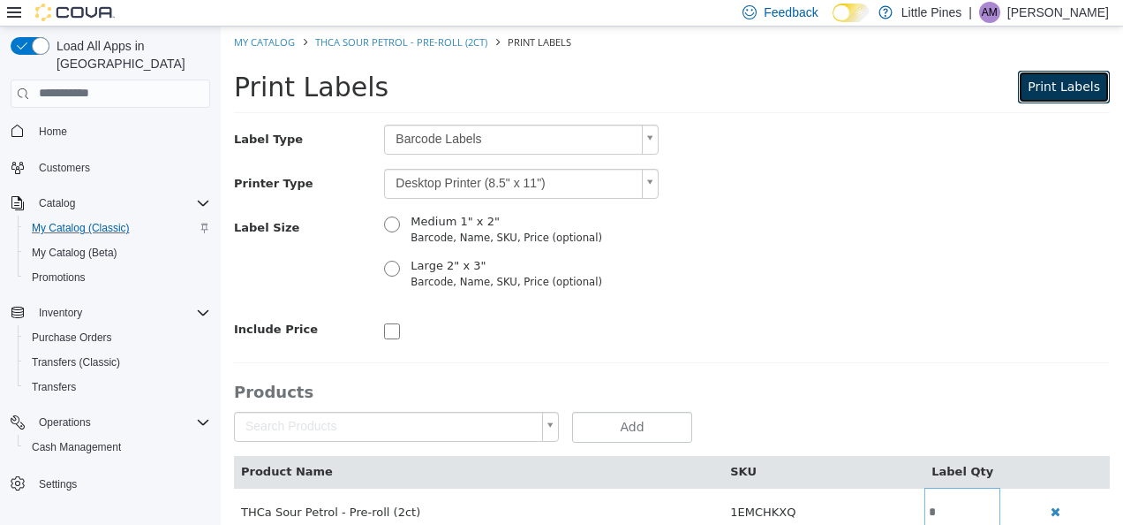
click at [1051, 96] on button "Print Labels" at bounding box center [1064, 86] width 92 height 33
click at [993, 218] on div "Label Size Medium 1" x 2" Barcode, Name, SKU, Price (optional) Large 2" x 3" Ba…" at bounding box center [672, 256] width 903 height 88
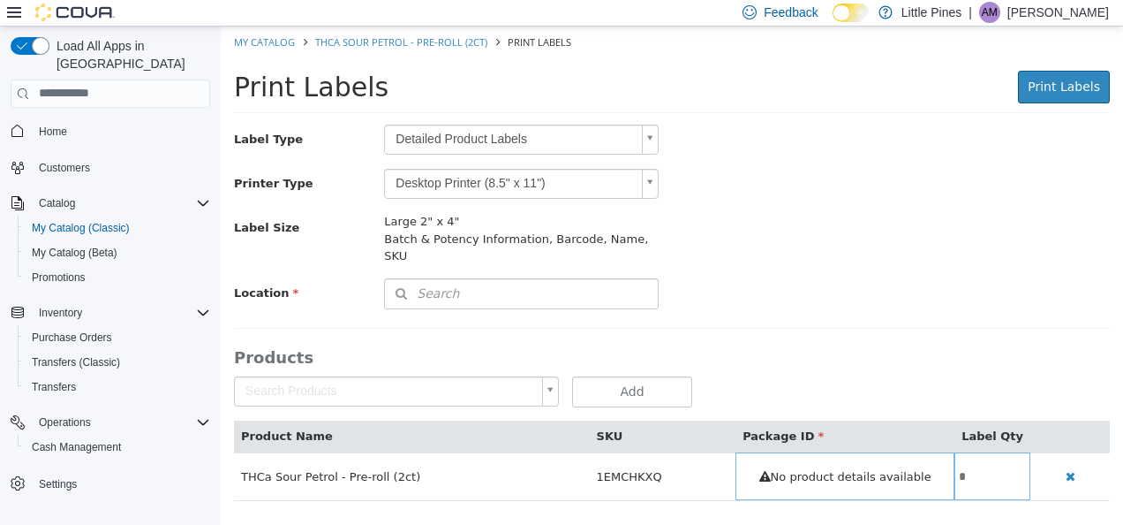
click at [600, 144] on body "Saving Bulk Changes... × My Catalog THCa Sour Petrol - Pre-roll (2ct) Print Lab…" at bounding box center [672, 272] width 903 height 493
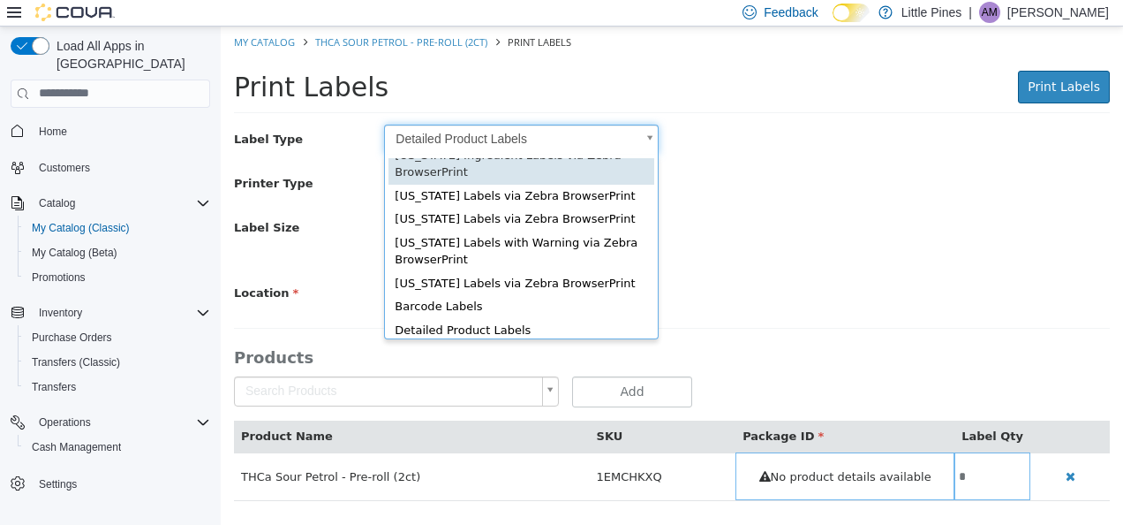
scroll to position [64, 0]
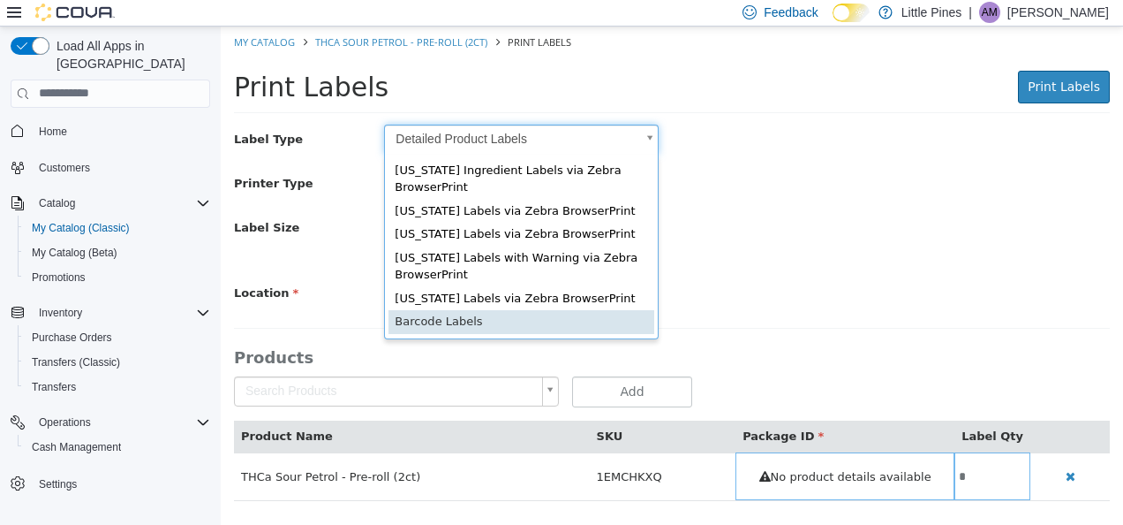
type input "*"
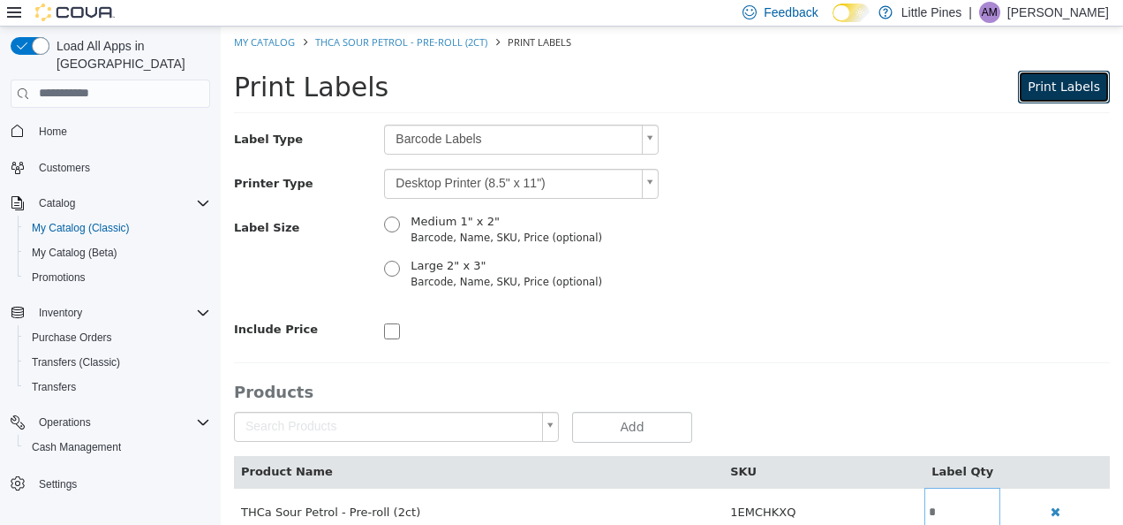
click at [1037, 84] on span "Print Labels" at bounding box center [1064, 86] width 72 height 14
click at [266, 34] on link "My Catalog" at bounding box center [264, 40] width 61 height 13
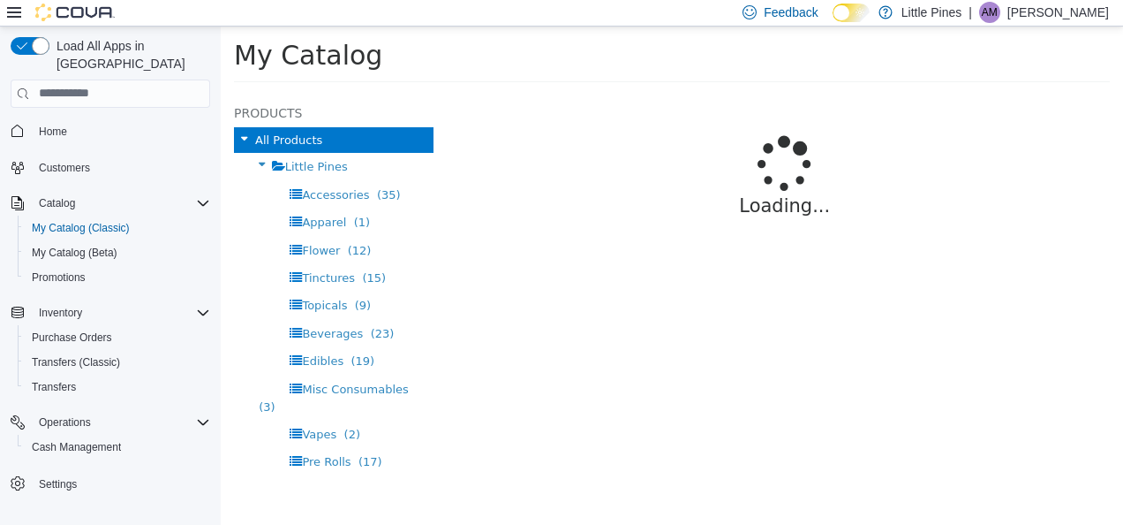
select select "**********"
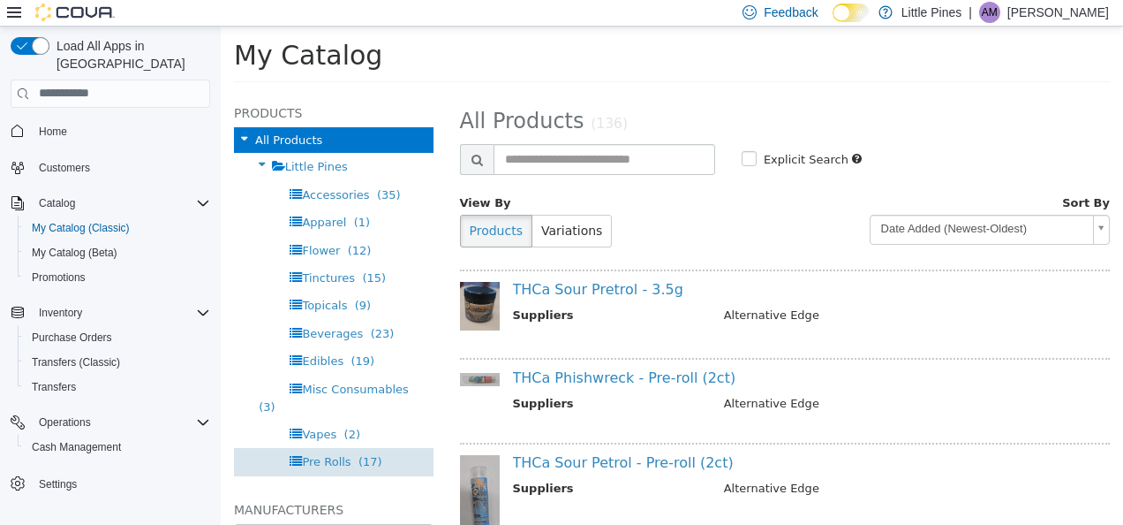
click at [324, 460] on span "Pre Rolls" at bounding box center [326, 460] width 49 height 13
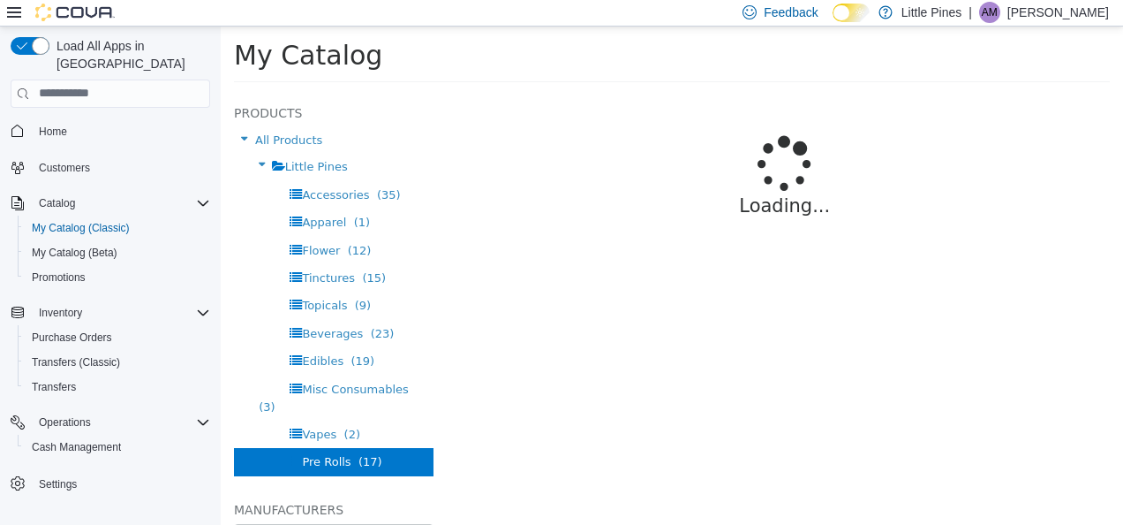
select select "**********"
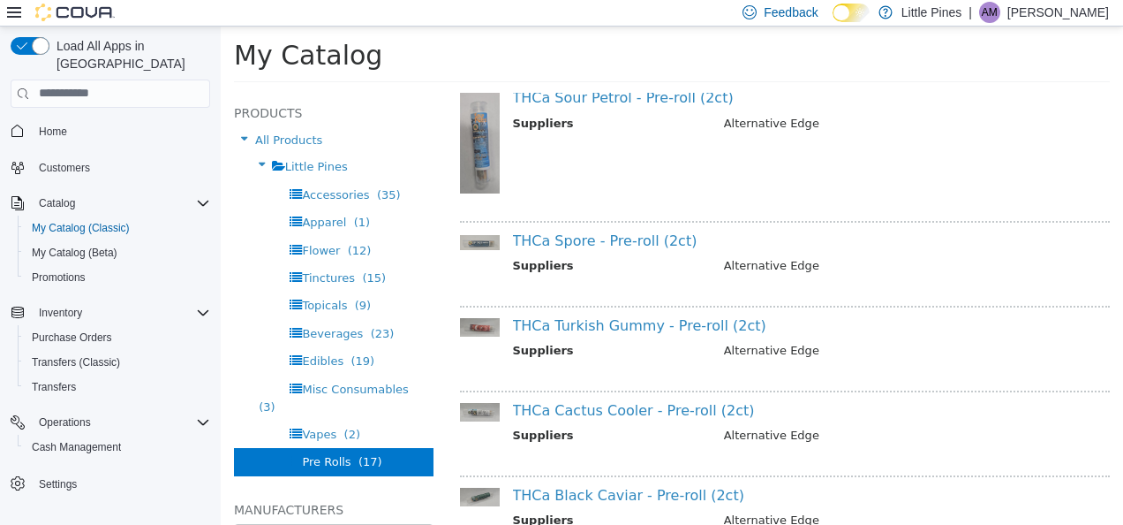
scroll to position [308, 0]
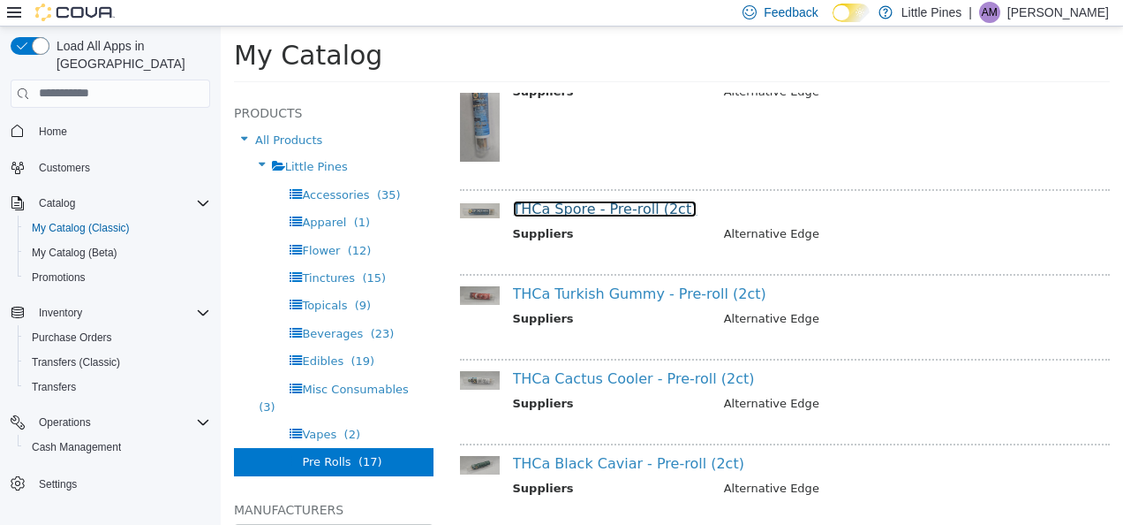
click at [593, 204] on link "THCa Spore - Pre-roll (2ct)" at bounding box center [605, 208] width 185 height 17
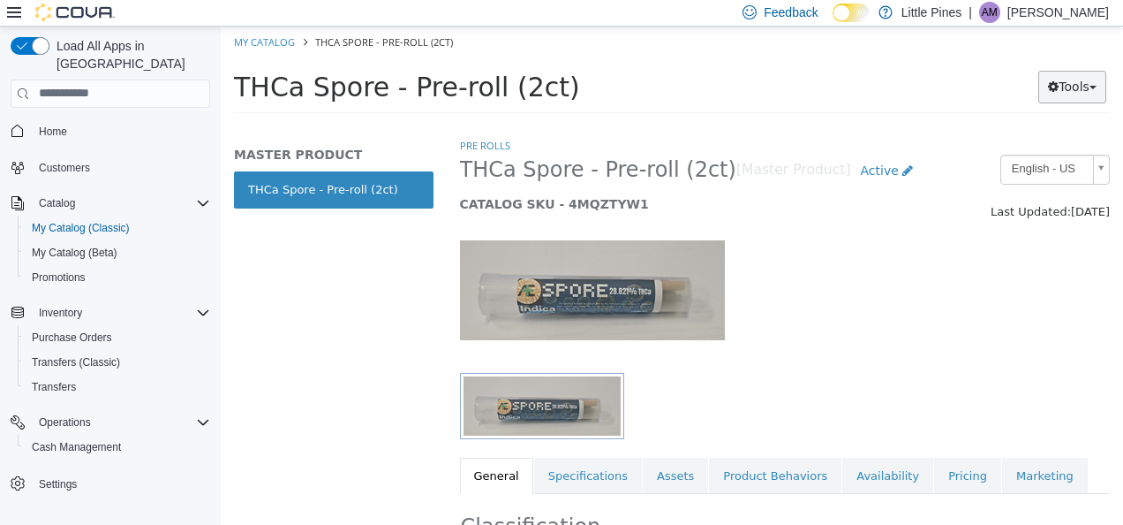
click at [1078, 91] on button "Tools" at bounding box center [1073, 86] width 68 height 33
click at [1037, 146] on link "Print Labels" at bounding box center [1036, 145] width 140 height 24
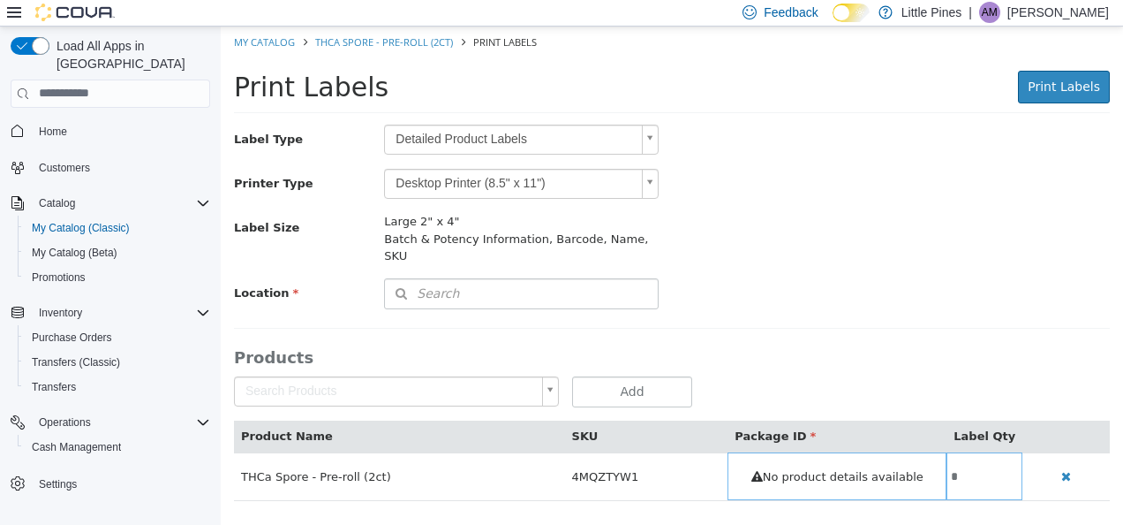
click at [550, 136] on body "Saving Bulk Changes... × My Catalog THCa Spore - Pre-roll (2ct) Print Labels Pr…" at bounding box center [672, 272] width 903 height 493
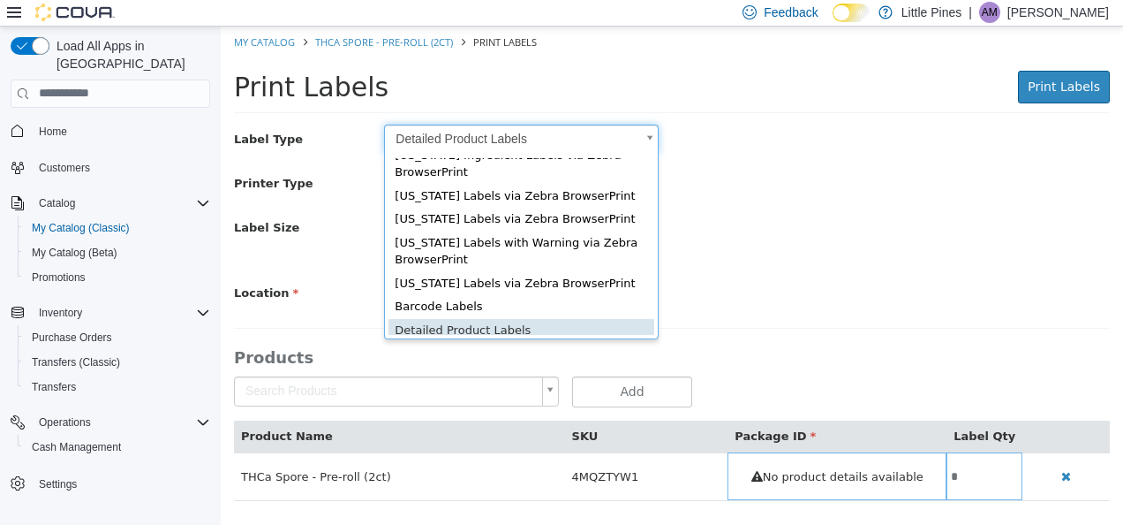
scroll to position [64, 0]
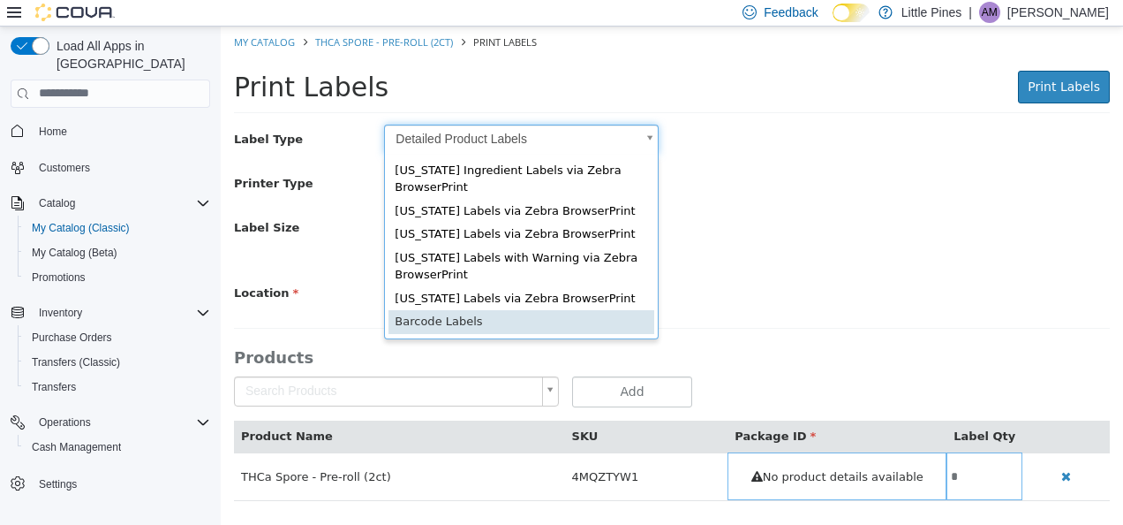
type input "*"
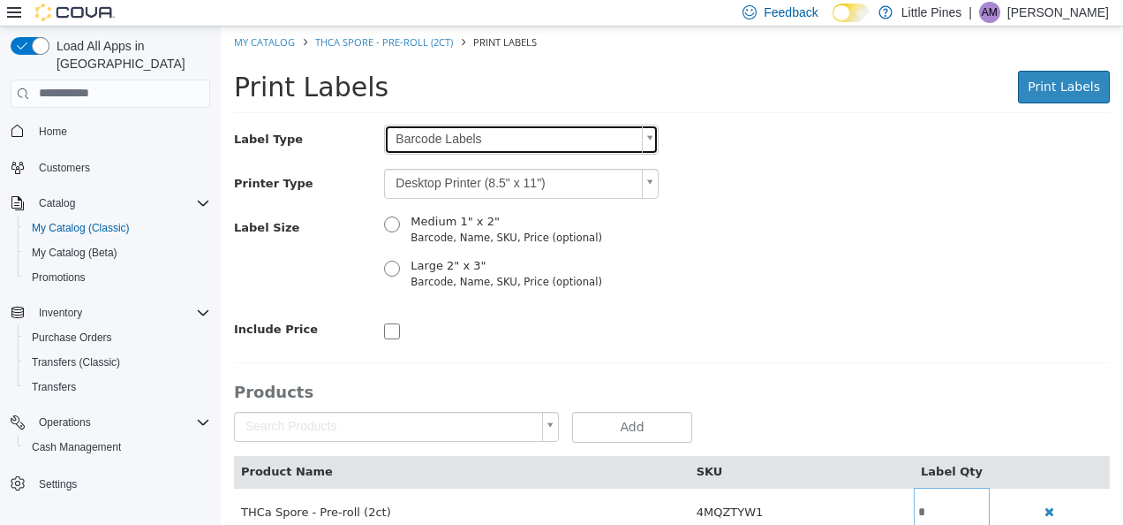
scroll to position [0, 0]
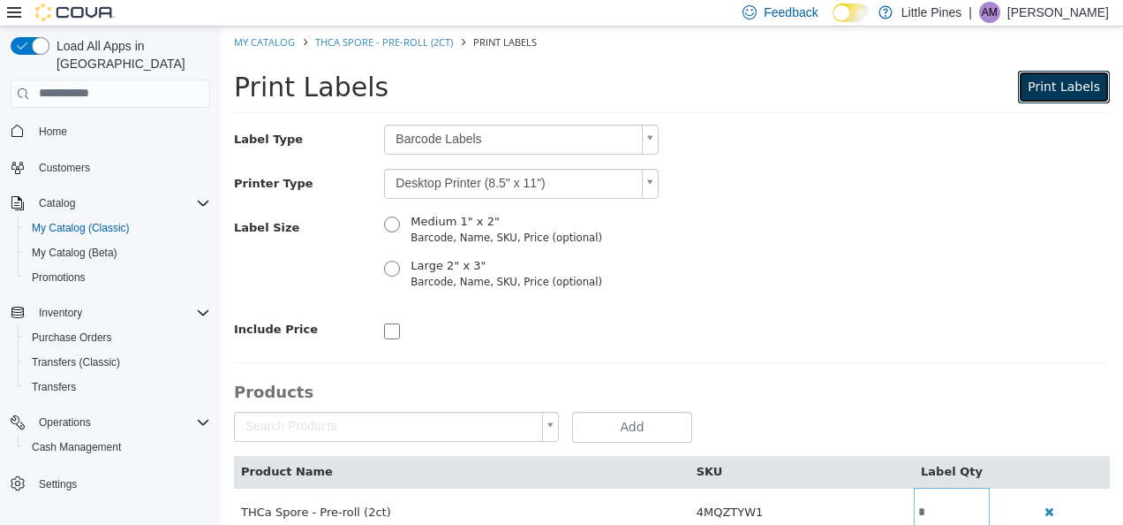
click at [1044, 93] on span "Print Labels" at bounding box center [1064, 86] width 72 height 14
click at [94, 440] on span "Cash Management" at bounding box center [76, 447] width 89 height 14
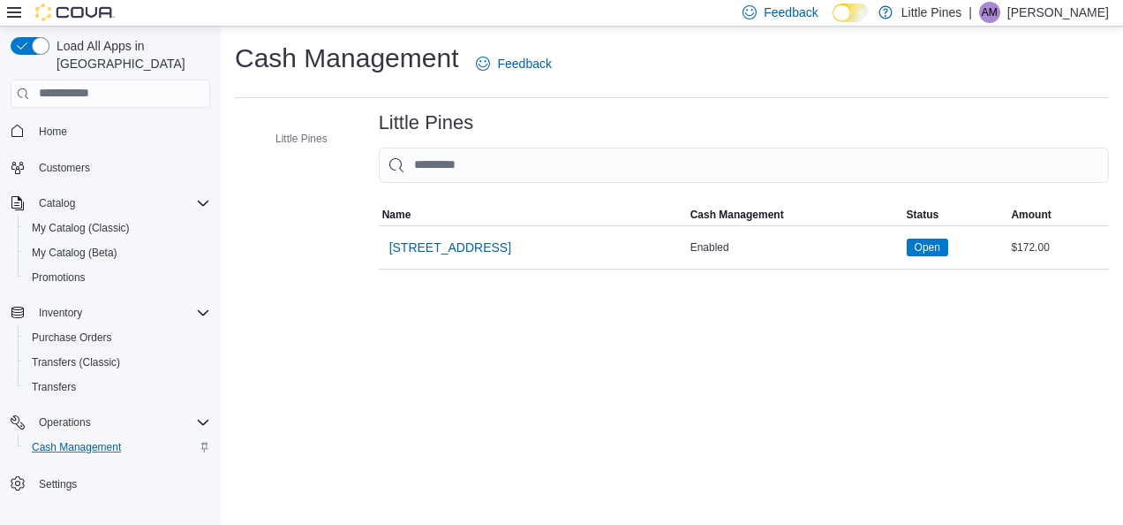
click at [807, 325] on div "Cash Management Feedback Little Pines Little Pines Sorting MemoryTable from Eui…" at bounding box center [672, 275] width 903 height 498
click at [442, 256] on span "[STREET_ADDRESS]" at bounding box center [450, 247] width 122 height 35
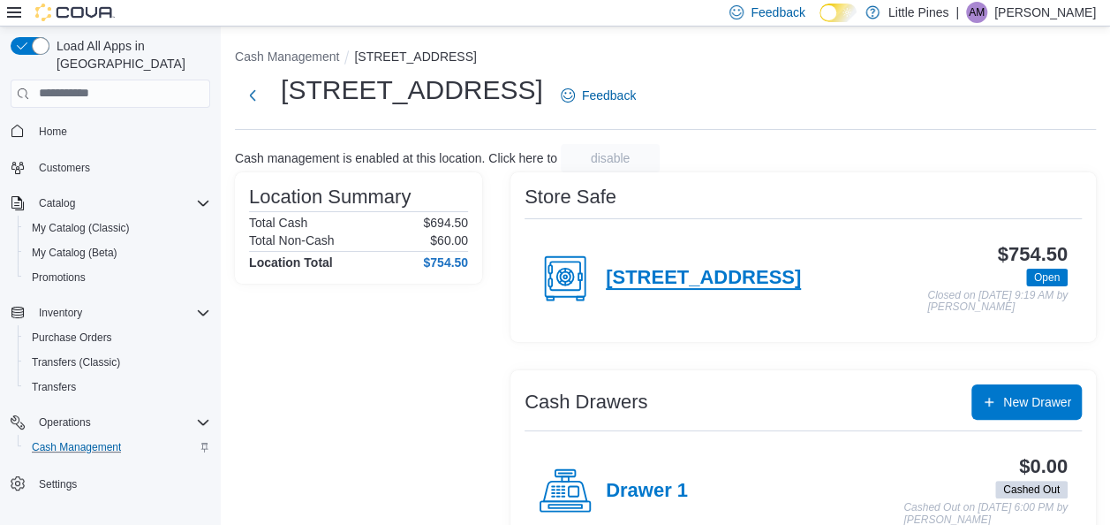
click at [707, 273] on h4 "[STREET_ADDRESS]" at bounding box center [703, 278] width 195 height 23
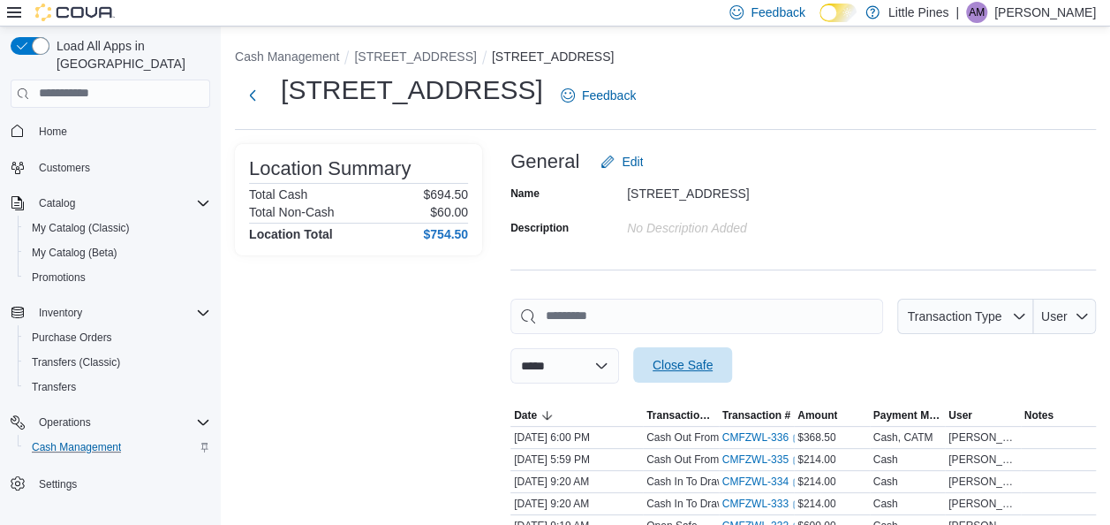
click at [713, 364] on span "Close Safe" at bounding box center [683, 365] width 60 height 18
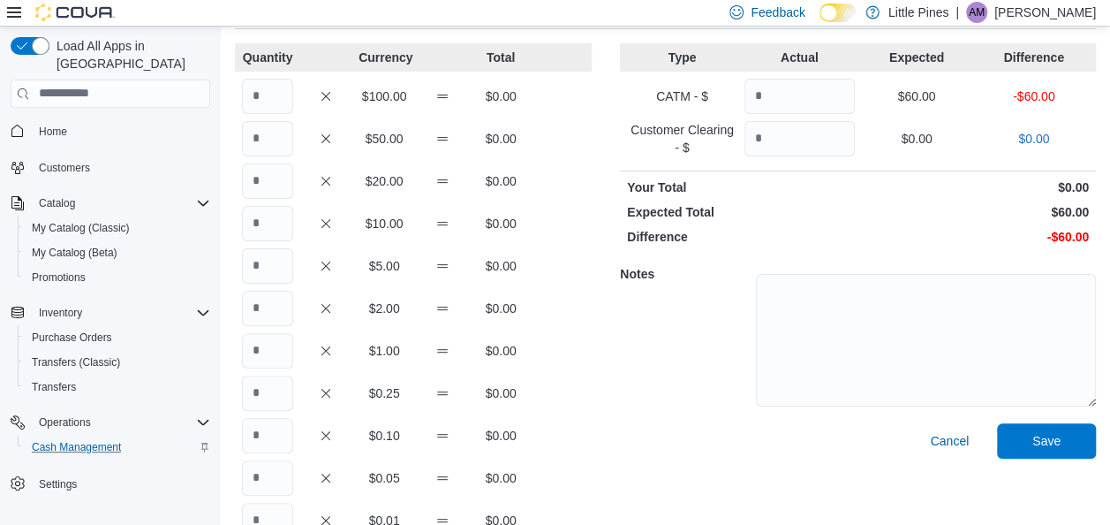
scroll to position [110, 0]
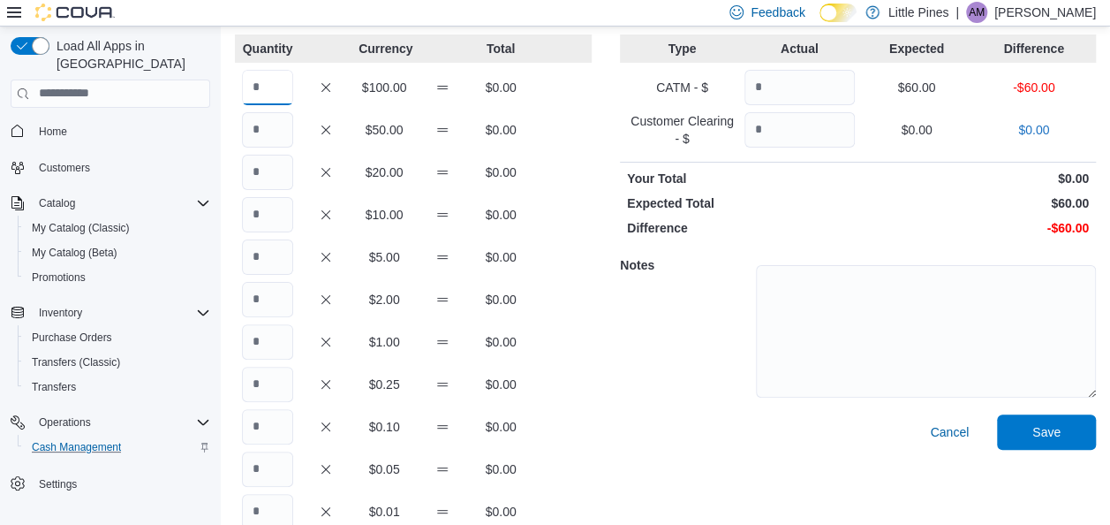
click at [275, 83] on input "Quantity" at bounding box center [267, 87] width 51 height 35
type input "*"
click at [269, 180] on input "Quantity" at bounding box center [267, 172] width 51 height 35
type input "**"
click at [265, 221] on input "Quantity" at bounding box center [267, 214] width 51 height 35
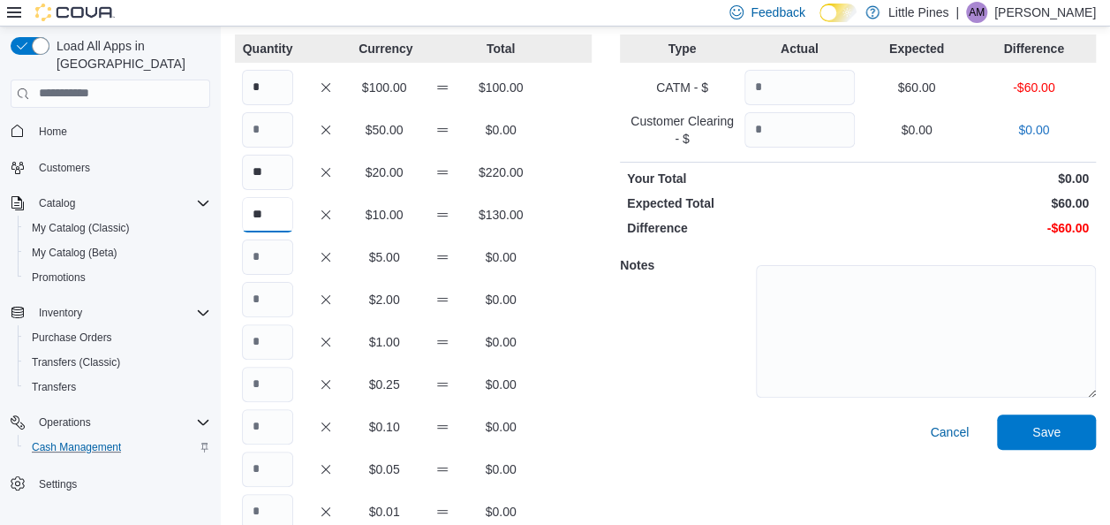
type input "**"
click at [263, 268] on input "Quantity" at bounding box center [267, 256] width 51 height 35
type input "**"
click at [261, 348] on input "Quantity" at bounding box center [267, 341] width 51 height 35
type input "***"
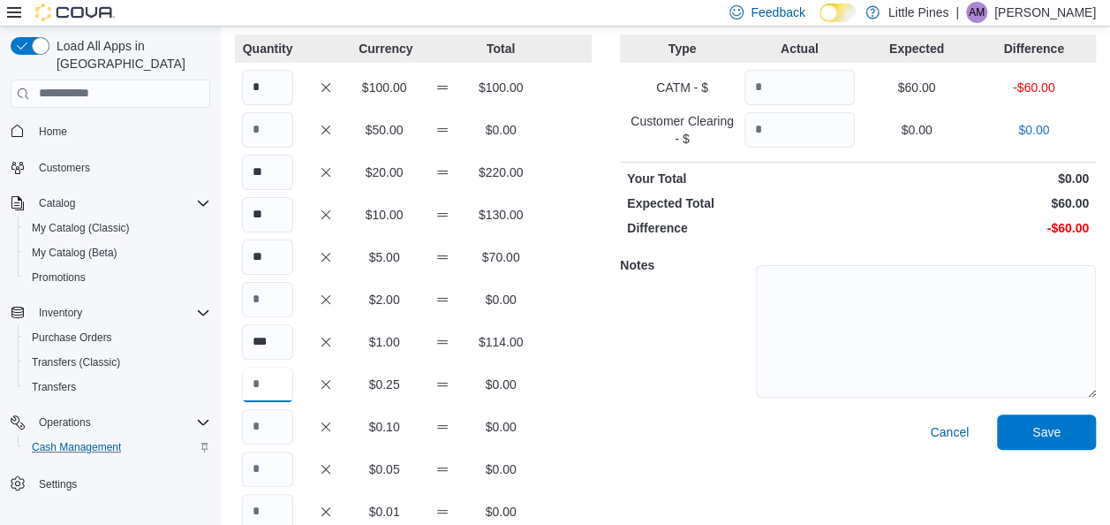
click at [266, 388] on input "Quantity" at bounding box center [267, 384] width 51 height 35
type input "**"
click at [265, 442] on input "Quantity" at bounding box center [267, 426] width 51 height 35
type input "***"
click at [272, 478] on input "Quantity" at bounding box center [267, 468] width 51 height 35
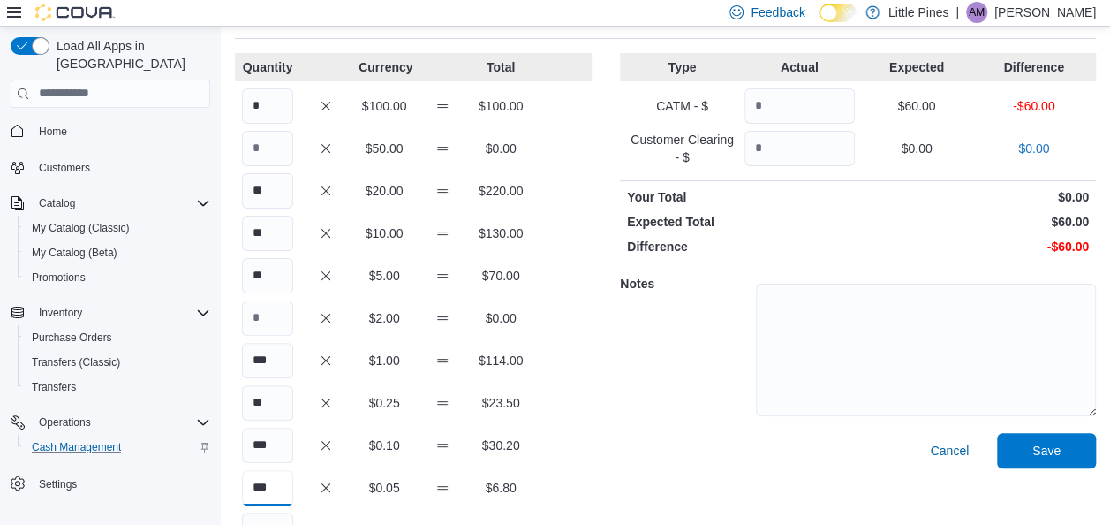
scroll to position [90, 0]
type input "***"
click at [800, 116] on input "Quantity" at bounding box center [800, 106] width 110 height 35
type input "**"
click at [1061, 457] on span "Save" at bounding box center [1046, 451] width 28 height 18
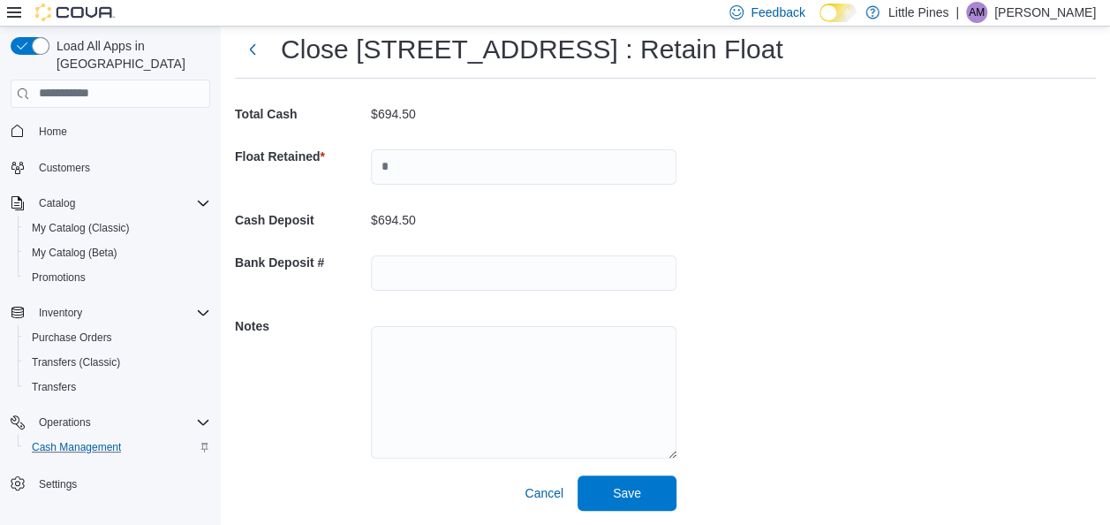
scroll to position [51, 0]
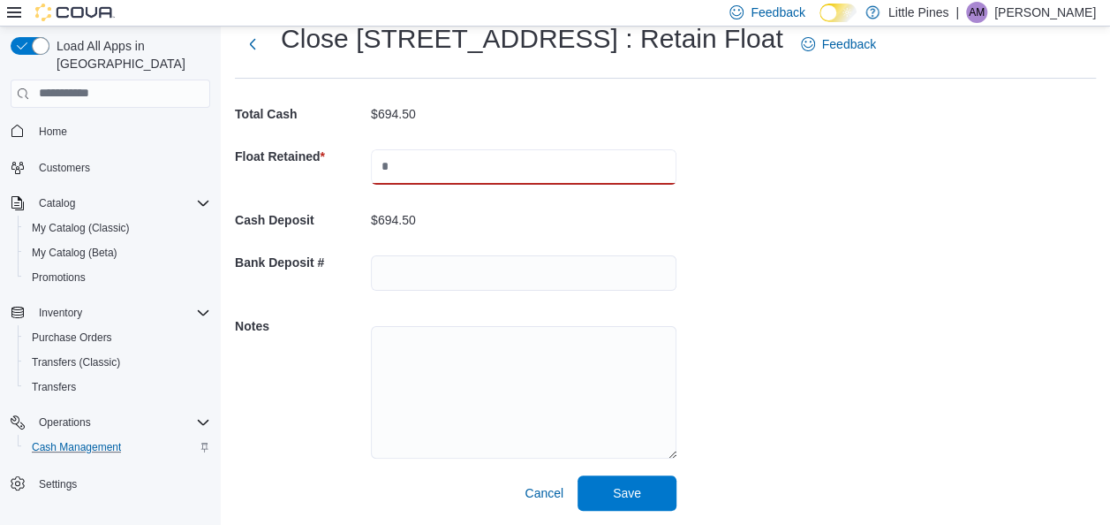
click at [518, 177] on input "text" at bounding box center [524, 166] width 306 height 35
type input "***"
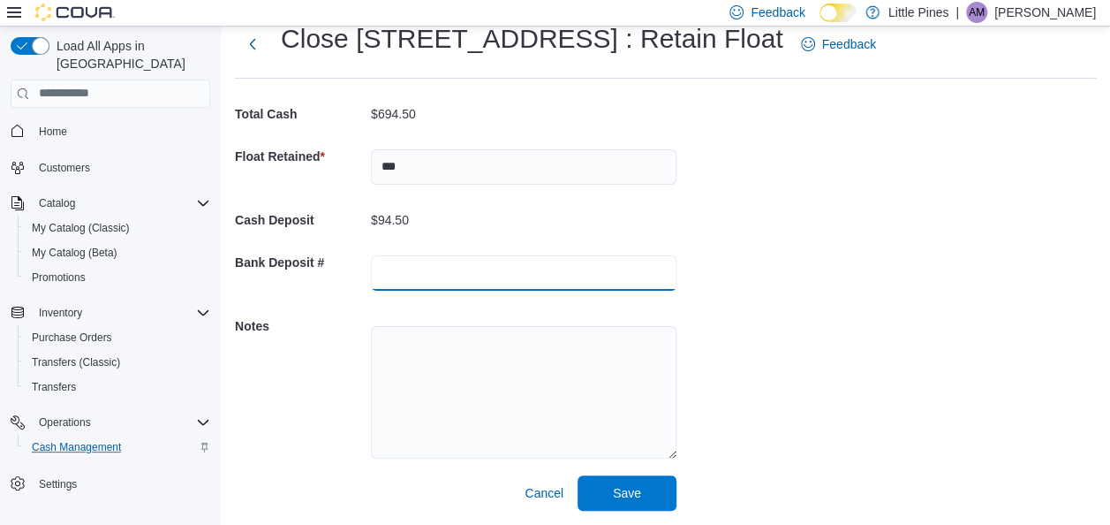
click at [442, 286] on input "text" at bounding box center [524, 272] width 306 height 35
type input "*******"
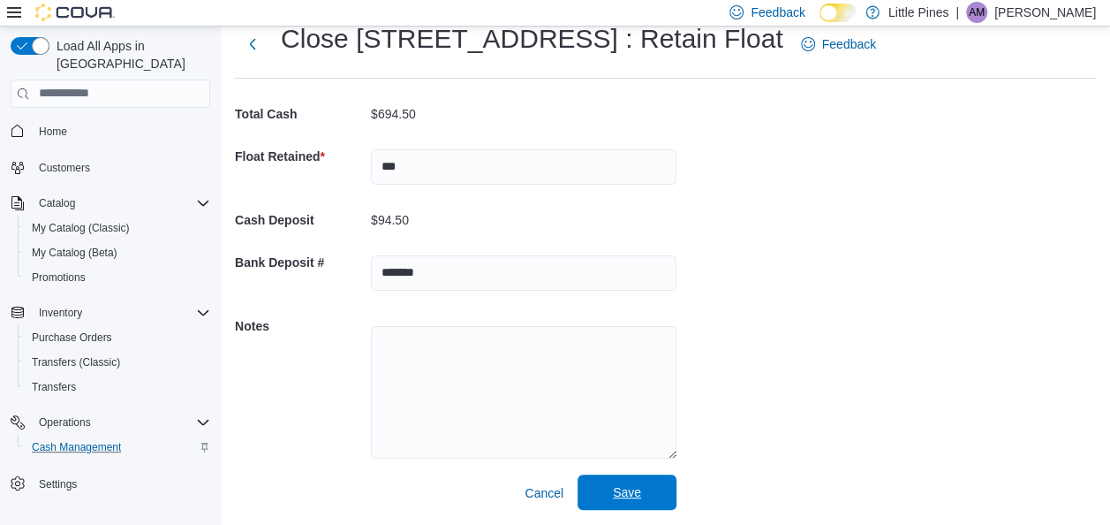
click at [616, 480] on span "Save" at bounding box center [627, 491] width 78 height 35
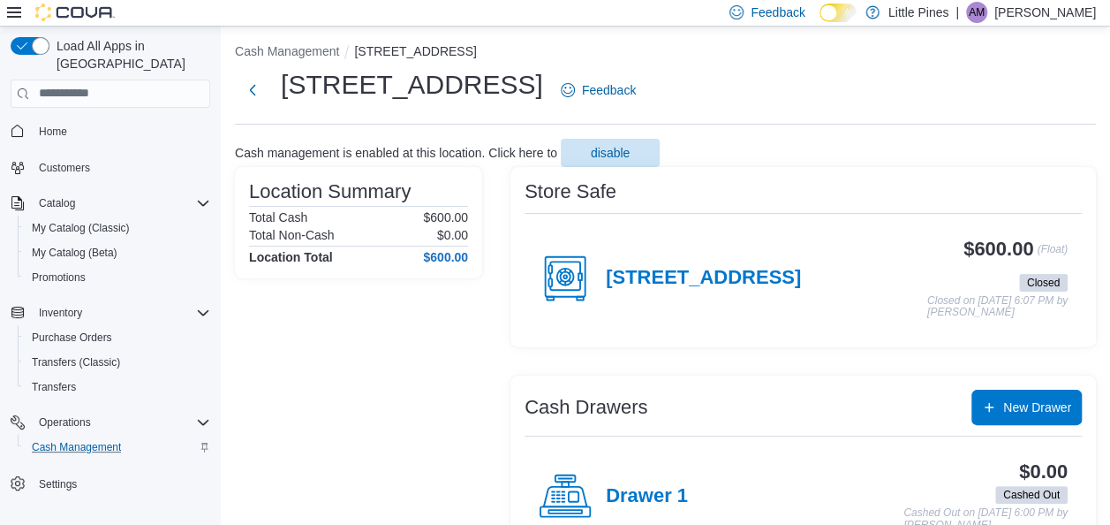
click at [1044, 6] on p "[PERSON_NAME]" at bounding box center [1045, 12] width 102 height 21
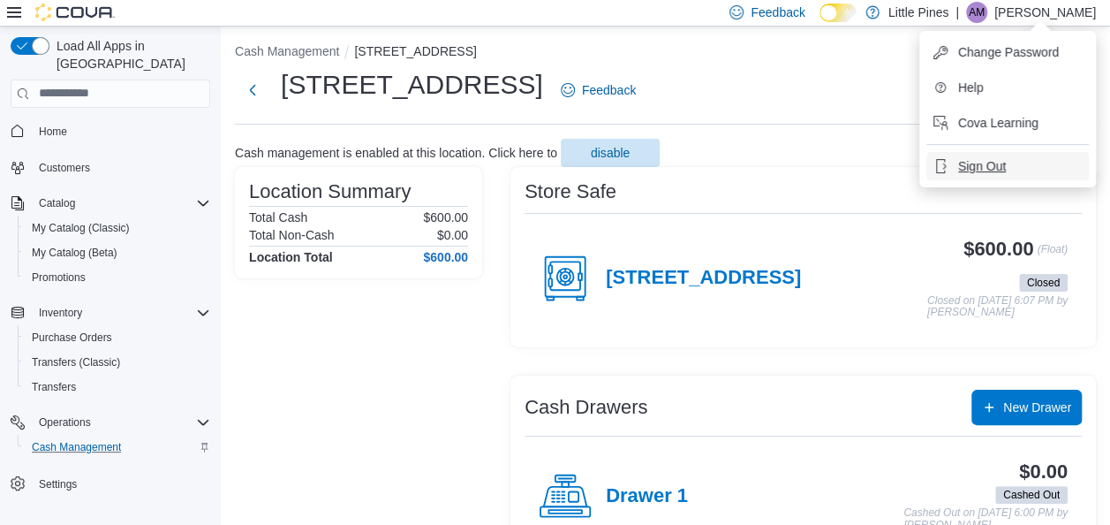
click at [961, 163] on span "Sign Out" at bounding box center [982, 166] width 48 height 18
